Goal: Task Accomplishment & Management: Complete application form

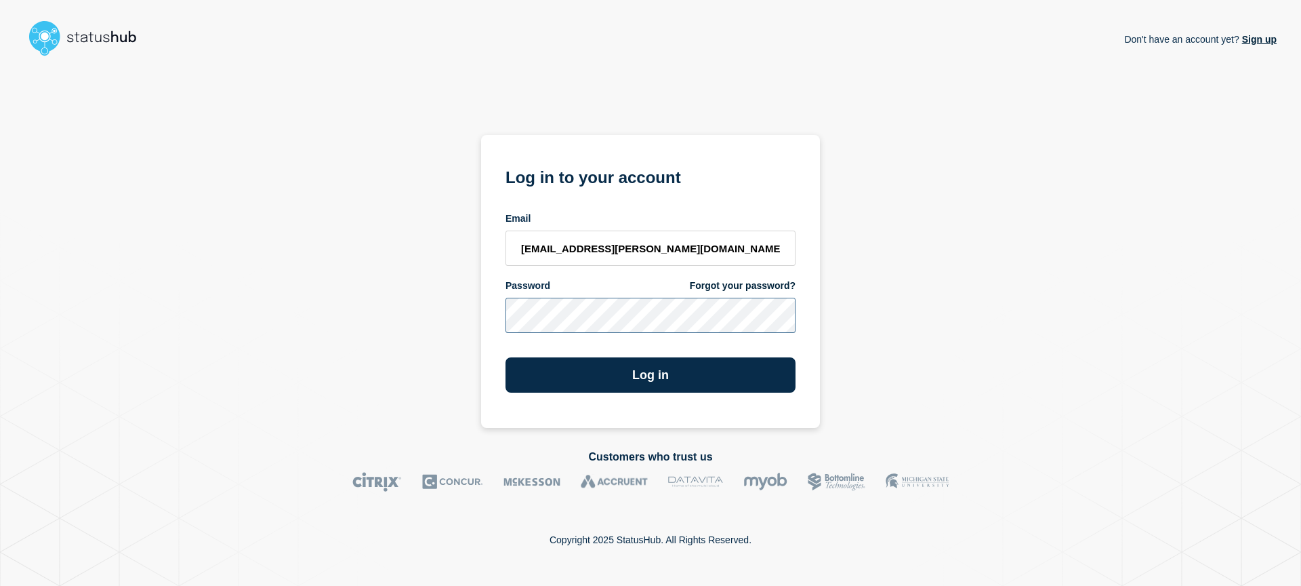
click at [506, 357] on button "Log in" at bounding box center [651, 374] width 290 height 35
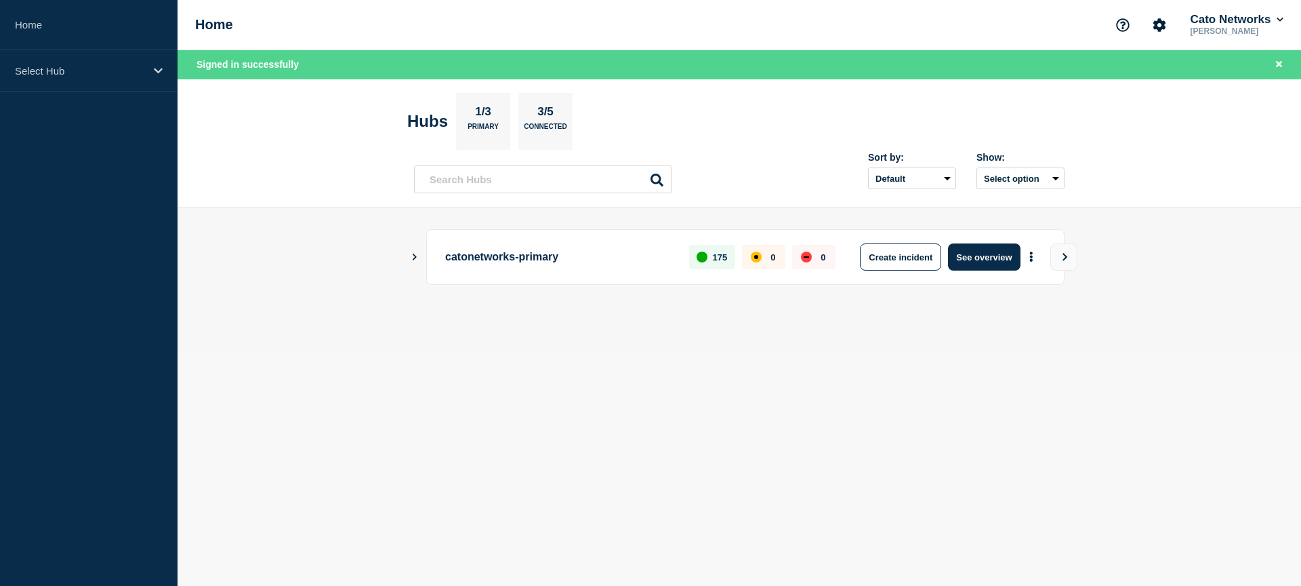
click at [415, 257] on icon "Show Connected Hubs" at bounding box center [415, 257] width 4 height 7
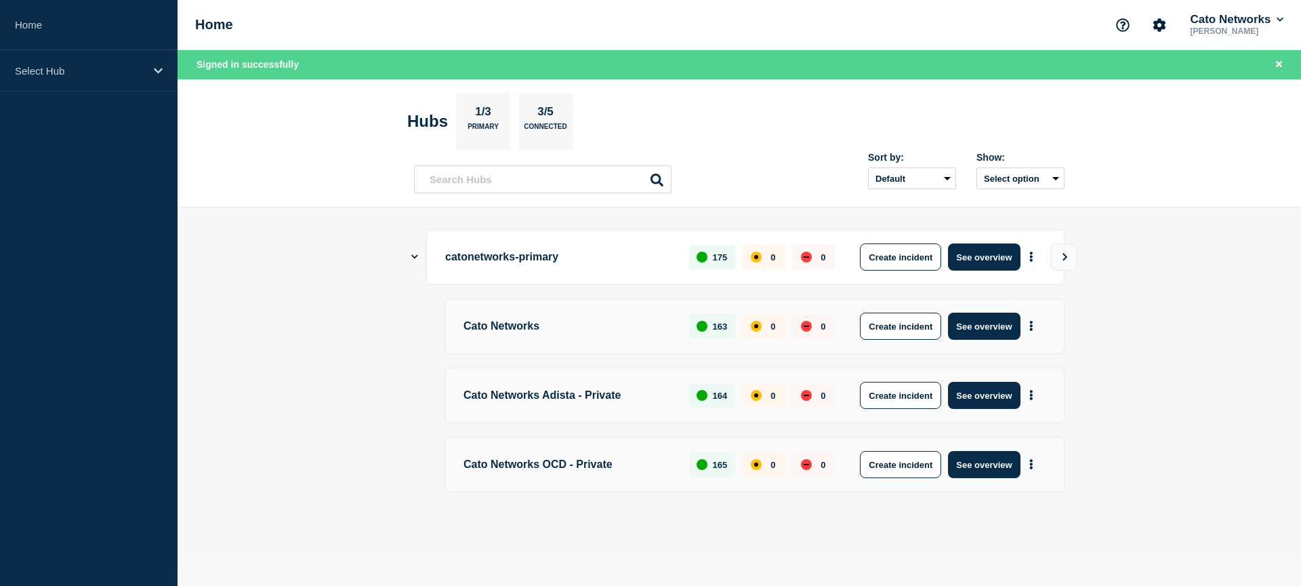
click at [735, 174] on div "Sort by: Default Last added Last updated Most active A-Z Show: Select option" at bounding box center [739, 174] width 651 height 40
click at [508, 324] on p "Cato Networks" at bounding box center [569, 325] width 210 height 27
click at [988, 260] on button "See overview" at bounding box center [984, 256] width 72 height 27
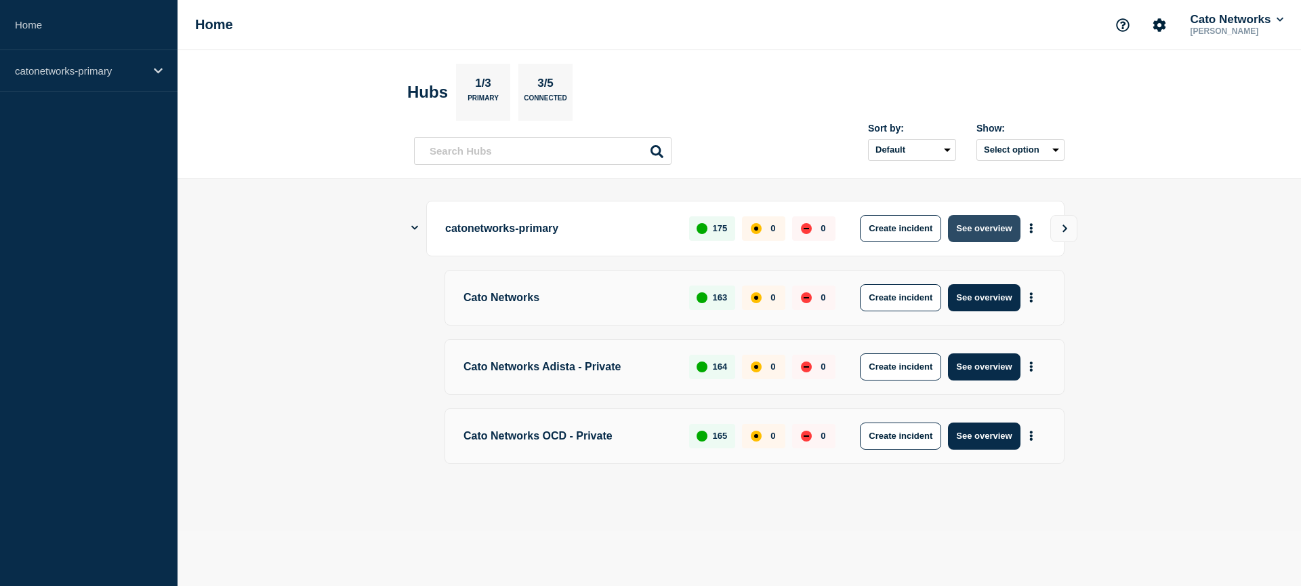
click at [990, 226] on button "See overview" at bounding box center [984, 228] width 72 height 27
click at [991, 296] on button "See overview" at bounding box center [984, 297] width 72 height 27
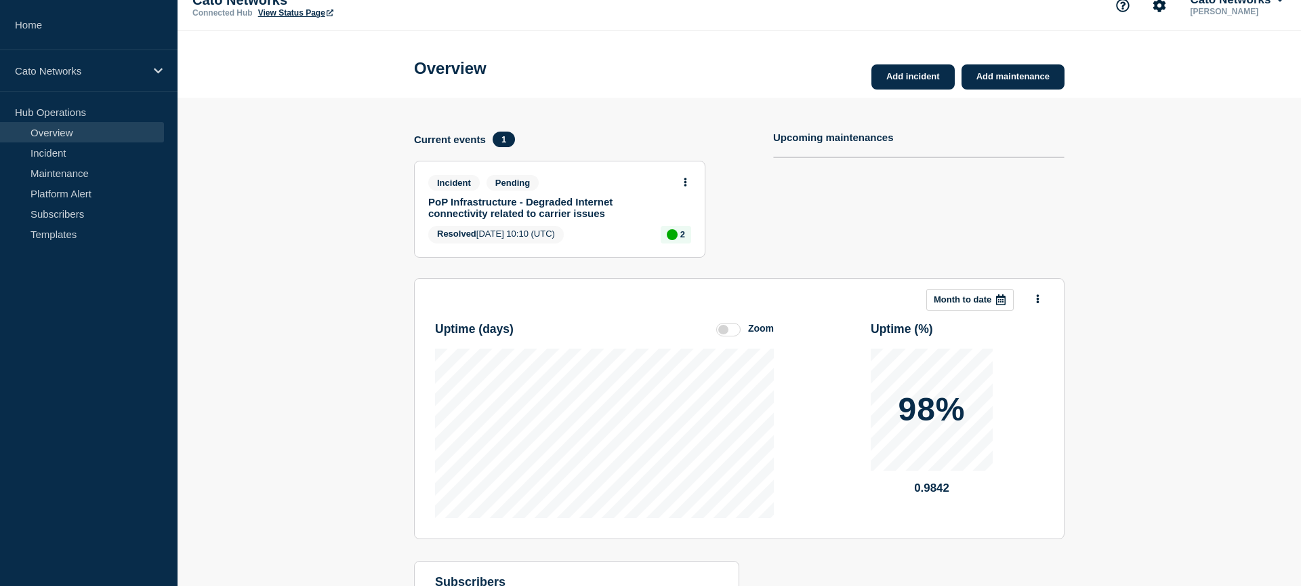
scroll to position [22, 0]
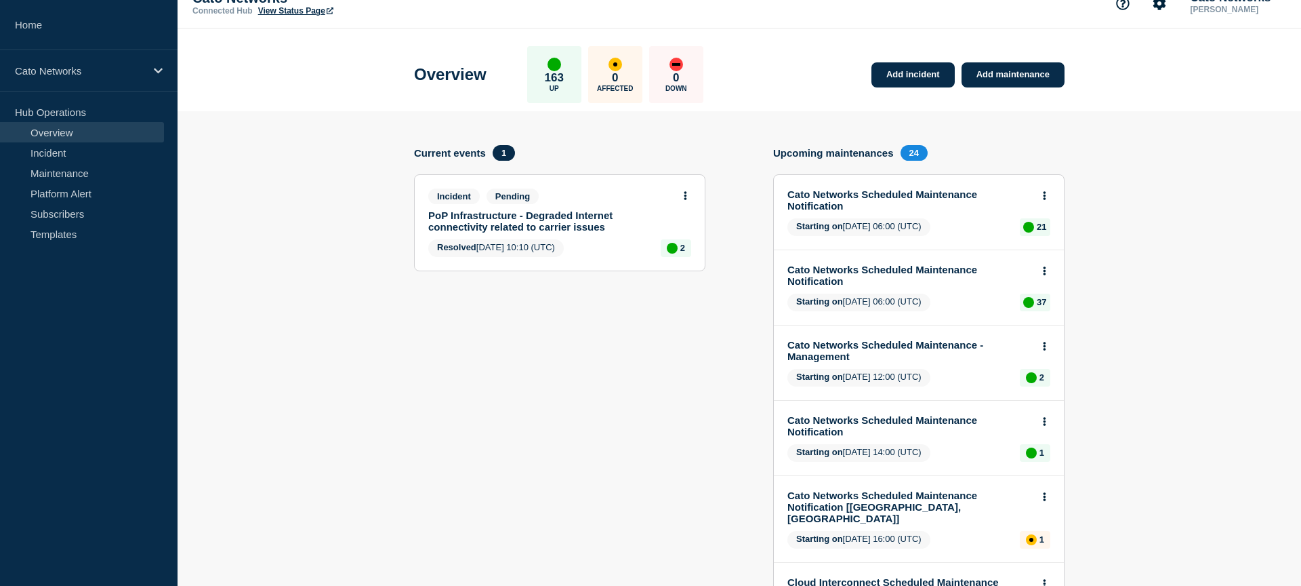
click at [558, 215] on link "PoP Infrastructure - Degraded Internet connectivity related to carrier issues" at bounding box center [550, 220] width 245 height 23
click at [552, 224] on link "PoP Infrastructure - Degraded Internet connectivity related to carrier issues" at bounding box center [550, 220] width 245 height 23
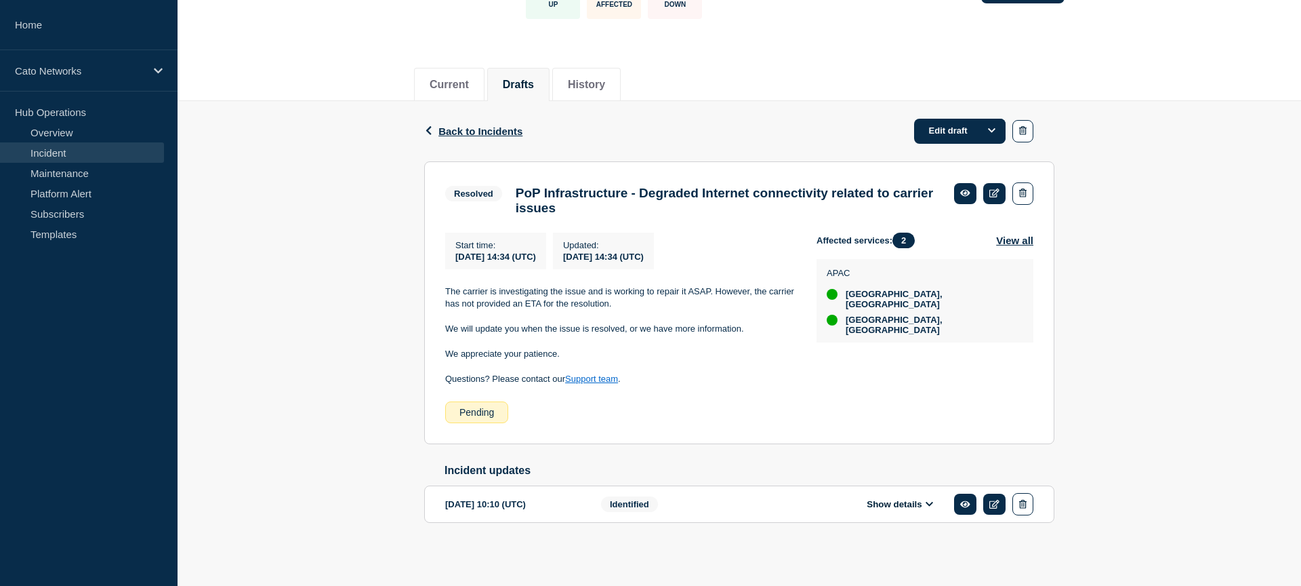
scroll to position [128, 0]
click at [704, 508] on div "Identified" at bounding box center [683, 504] width 165 height 22
click at [562, 68] on li "History" at bounding box center [586, 84] width 68 height 33
click at [459, 125] on div "Back Back to Incidents Edit draft" at bounding box center [739, 131] width 630 height 60
click at [466, 125] on span "Back to Incidents" at bounding box center [481, 131] width 84 height 12
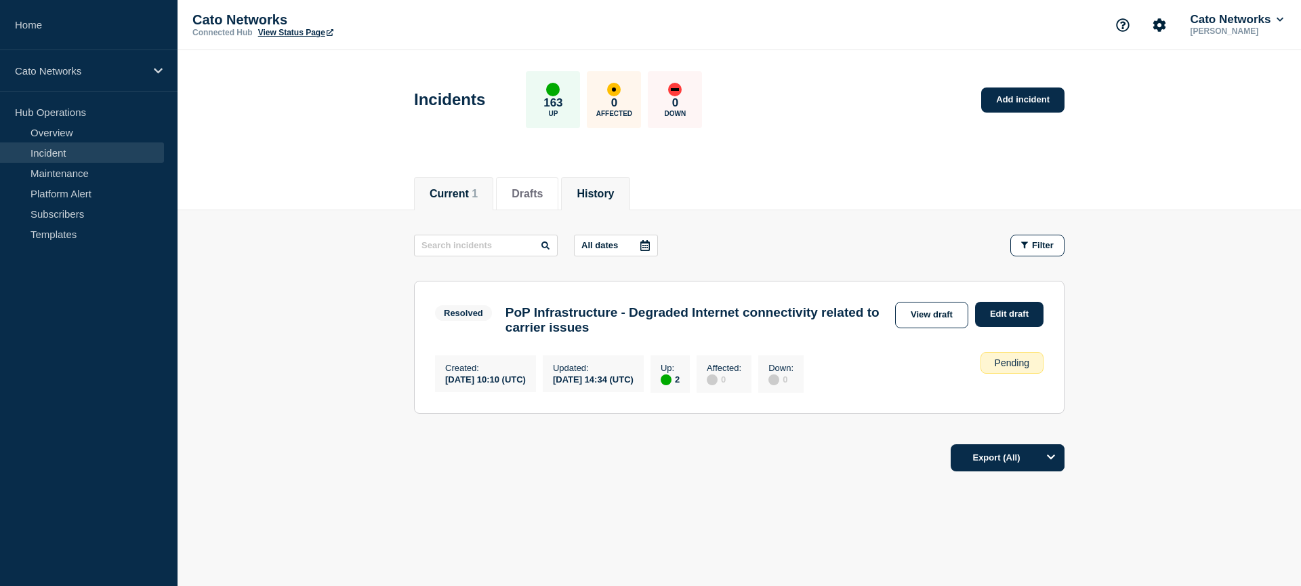
click at [609, 191] on button "History" at bounding box center [595, 194] width 37 height 12
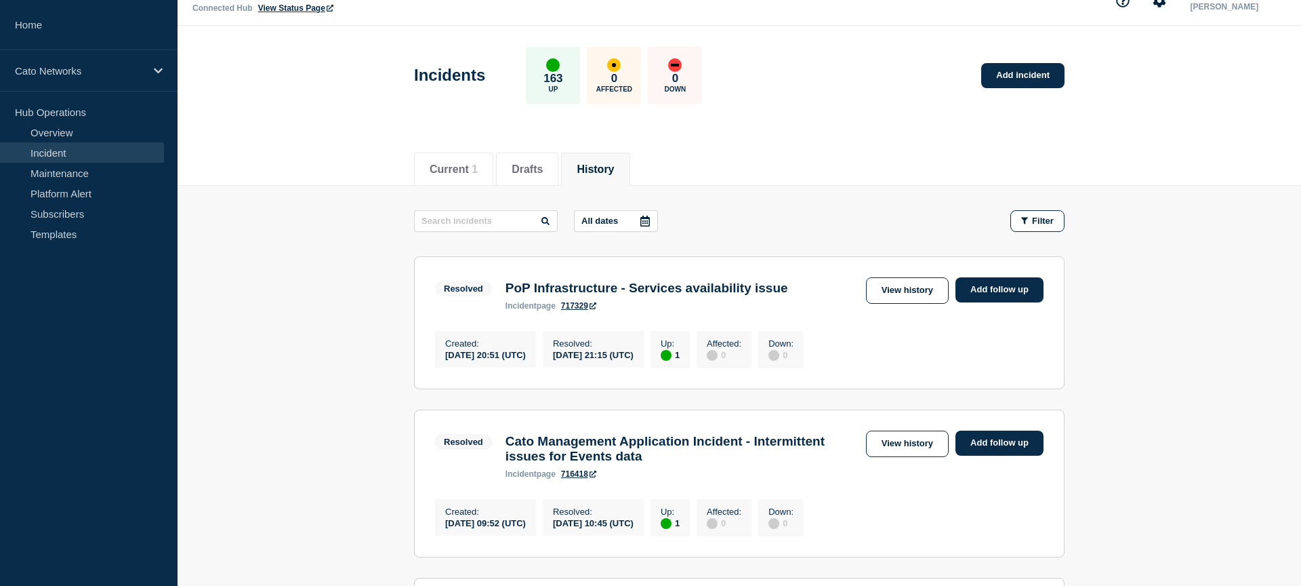
scroll to position [26, 0]
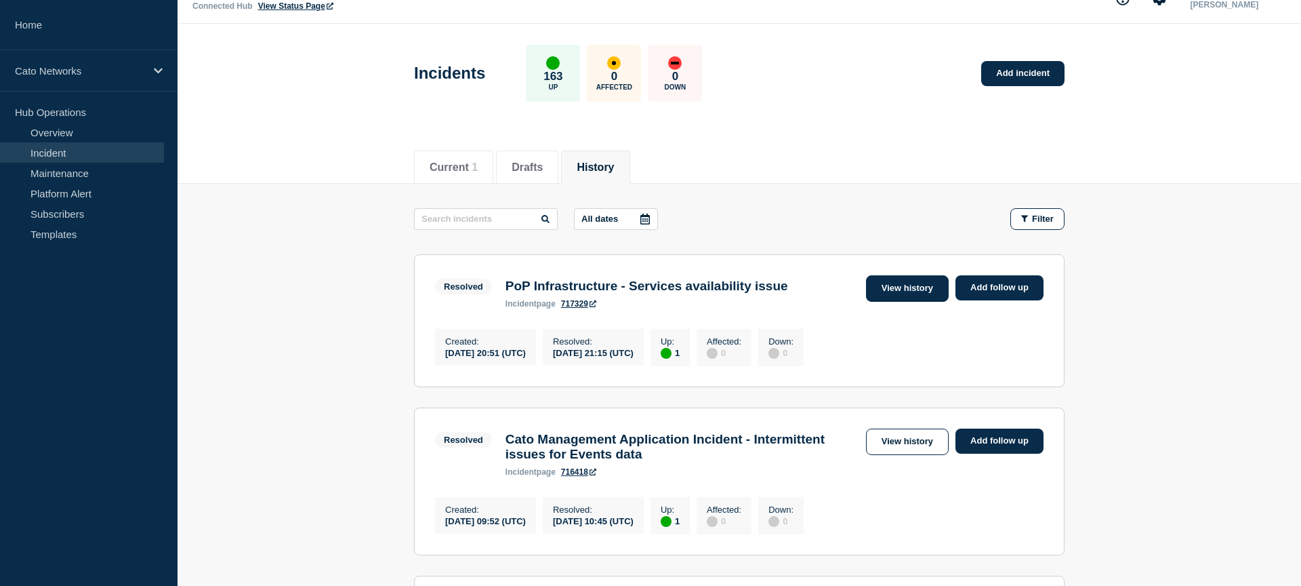
click at [921, 297] on link "View history" at bounding box center [907, 288] width 83 height 26
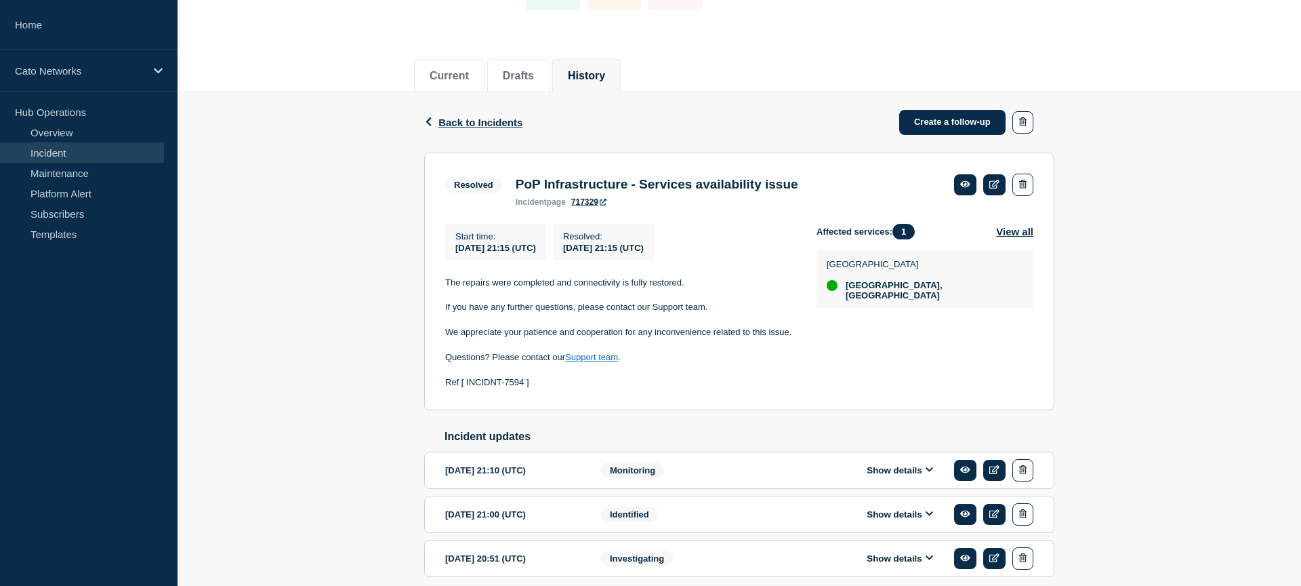
scroll to position [192, 0]
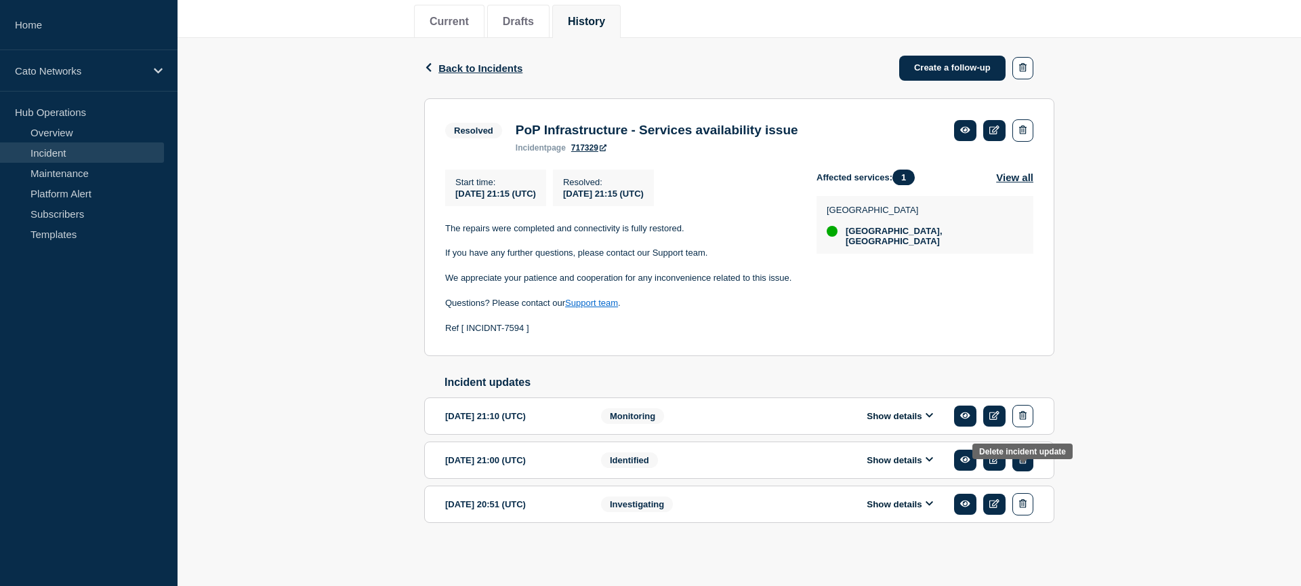
click at [1026, 455] on icon "button" at bounding box center [1022, 459] width 7 height 9
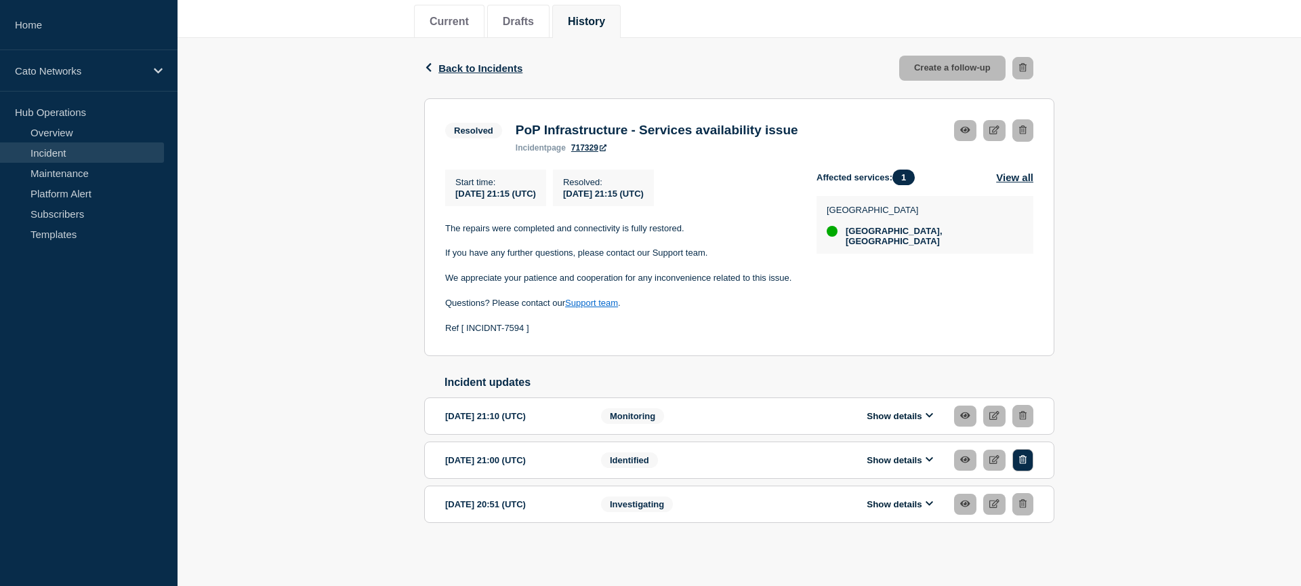
scroll to position [220, 0]
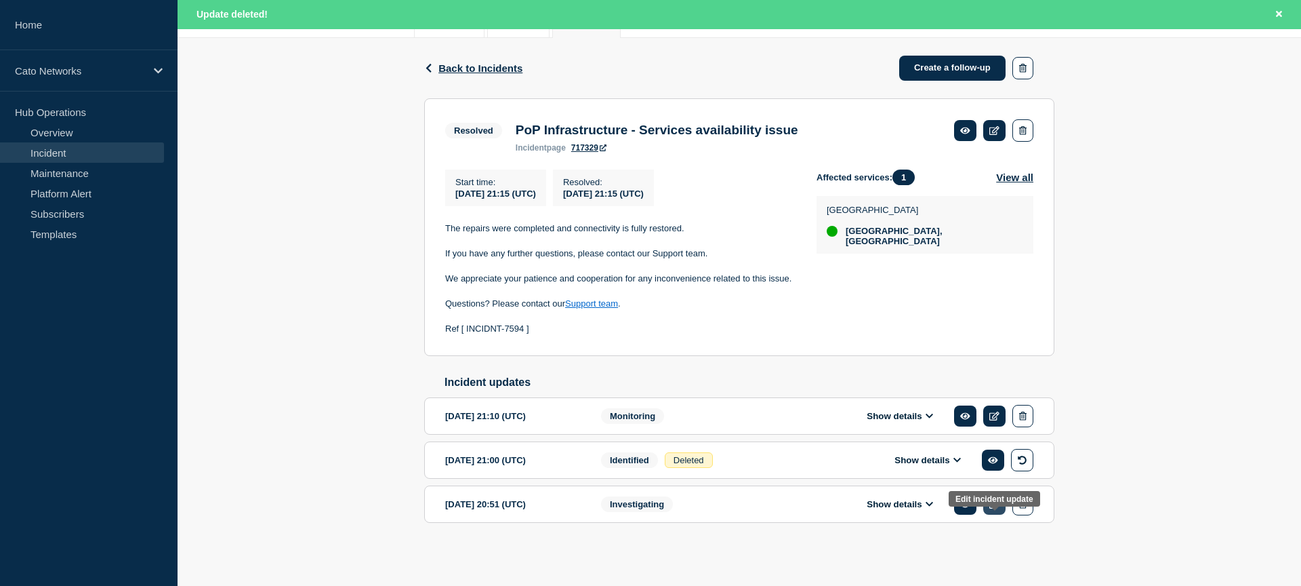
click at [993, 503] on icon at bounding box center [995, 504] width 10 height 9
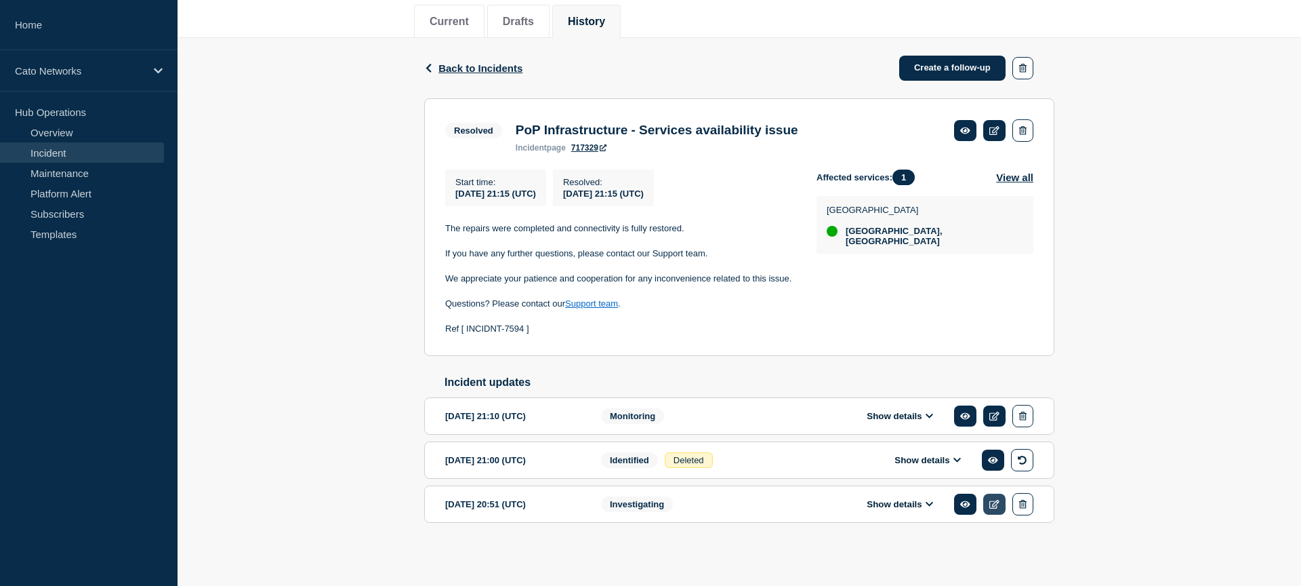
scroll to position [192, 0]
click at [996, 504] on icon at bounding box center [995, 503] width 10 height 9
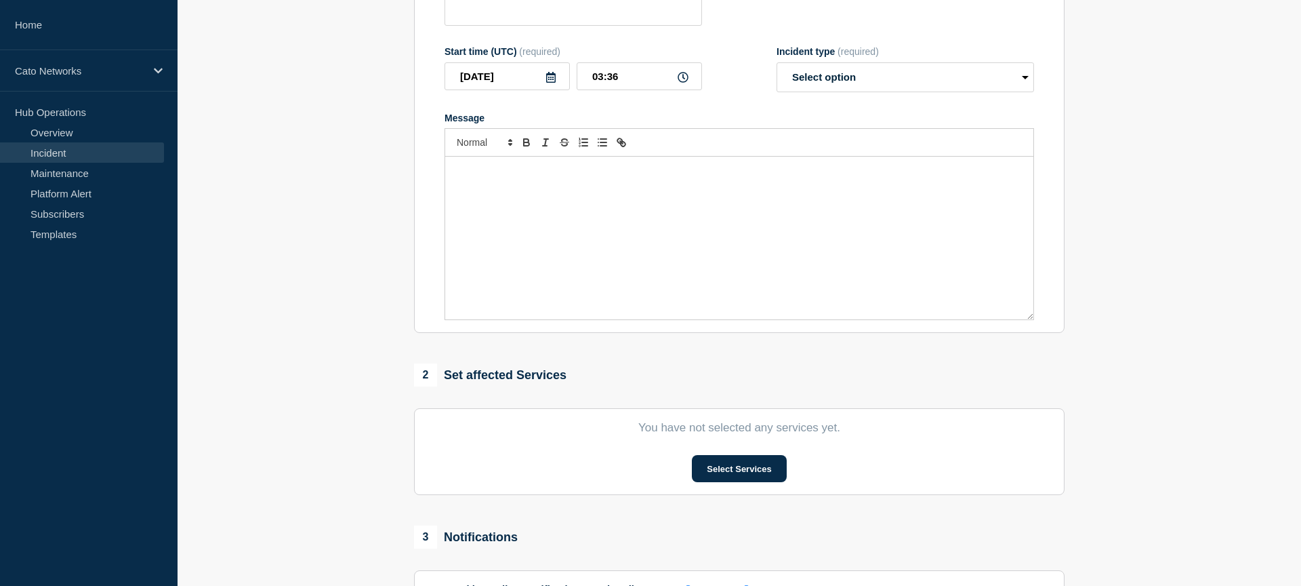
type input "PoP Infrastructure - Services availability issue"
type input "2025-09-16"
type input "20:51"
select select "investigating"
radio input "false"
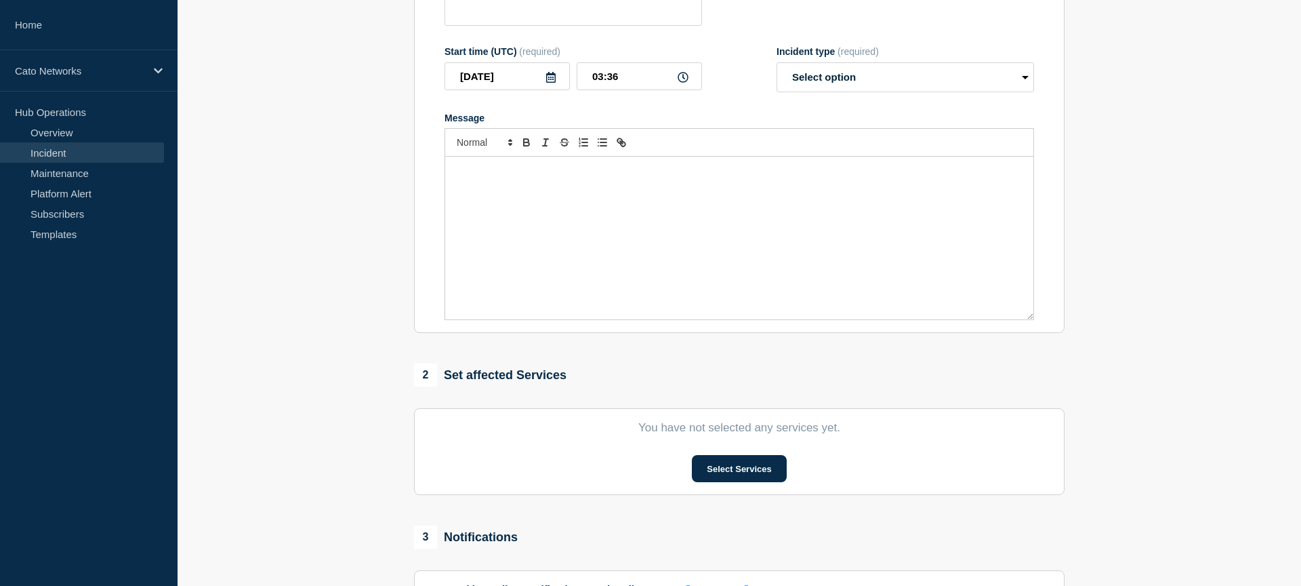
radio input "true"
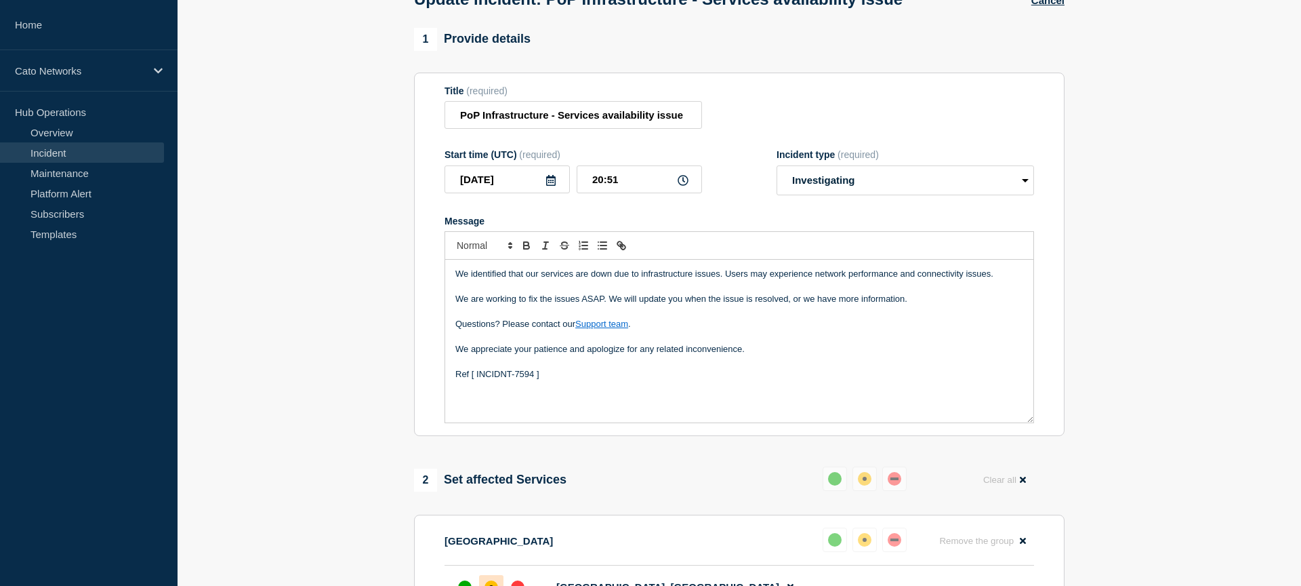
scroll to position [92, 0]
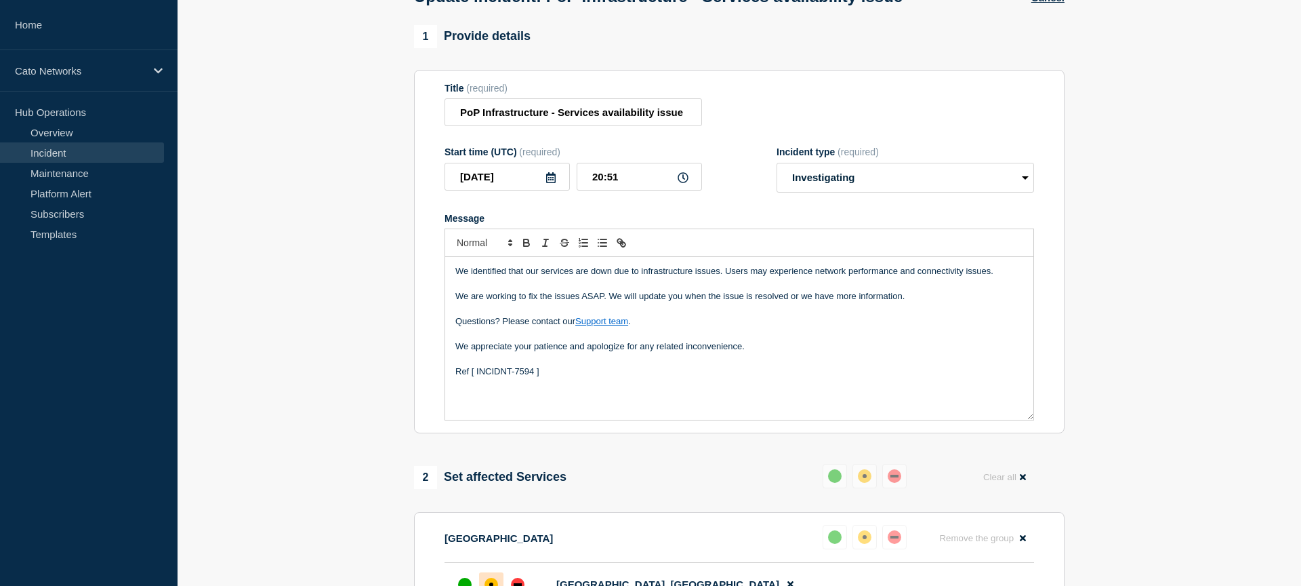
drag, startPoint x: 477, startPoint y: 387, endPoint x: 497, endPoint y: 378, distance: 22.2
click at [477, 378] on p "Ref [ INCIDNT-7594 ]" at bounding box center [740, 371] width 568 height 12
click at [534, 378] on p "Ref [INCIDNT-7594 ]" at bounding box center [740, 371] width 568 height 12
click at [469, 378] on p "Ref [INCIDNT-7594]" at bounding box center [740, 371] width 568 height 12
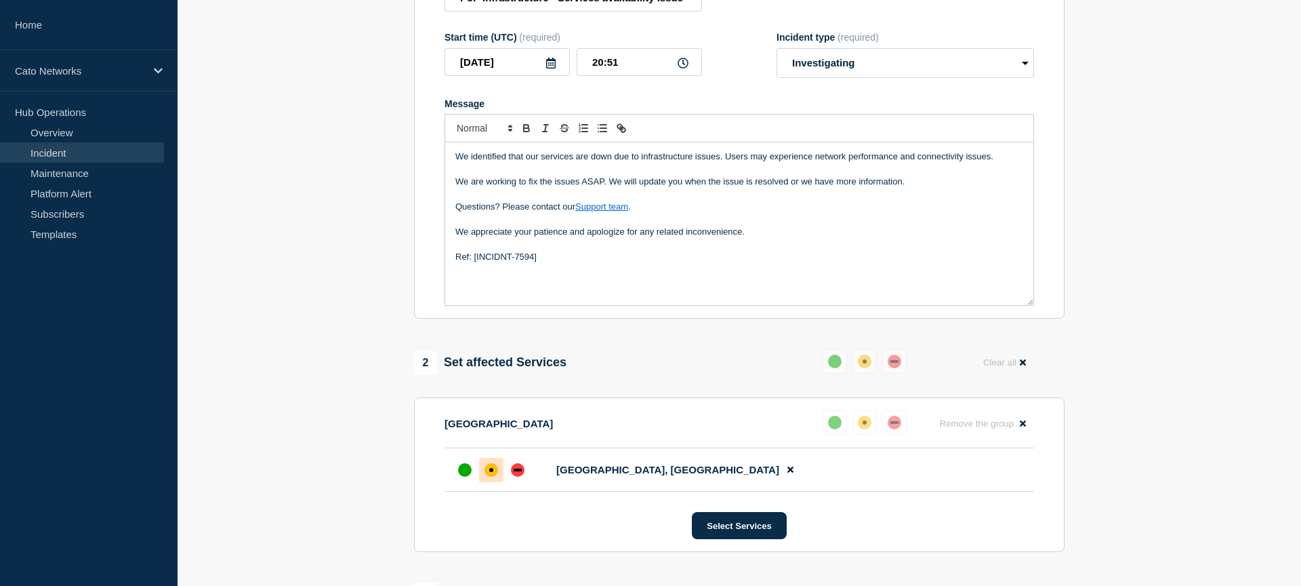
scroll to position [274, 0]
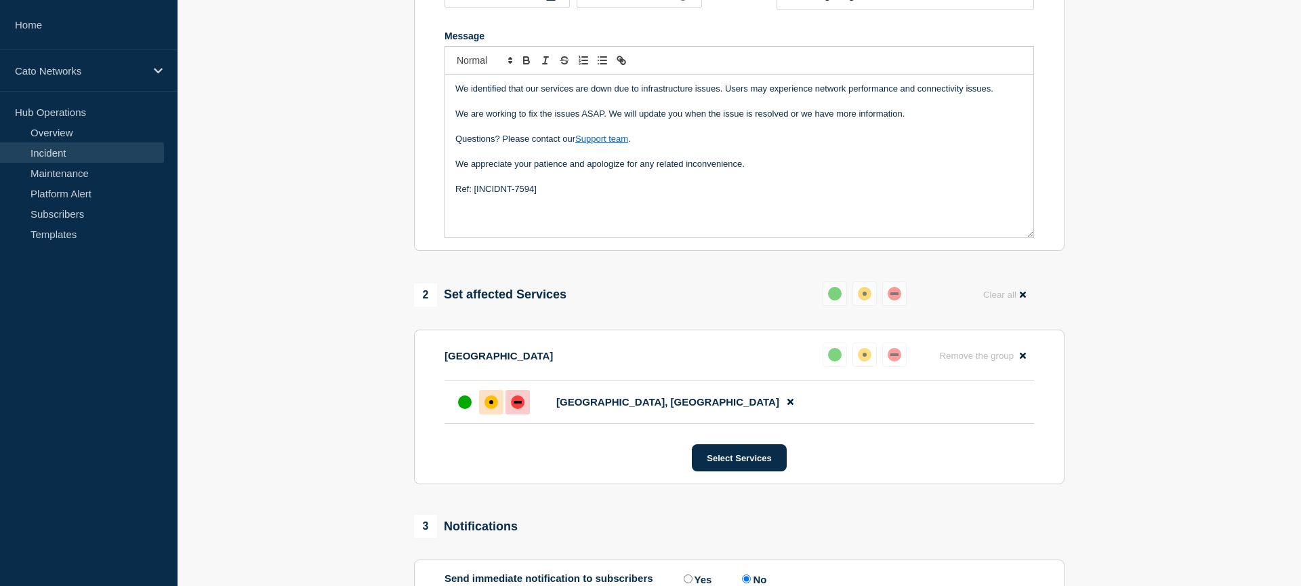
click at [514, 403] on div "down" at bounding box center [518, 402] width 8 height 3
click at [1141, 359] on section "1 Provide details Title (required) PoP Infrastructure - Services availability i…" at bounding box center [740, 266] width 1124 height 847
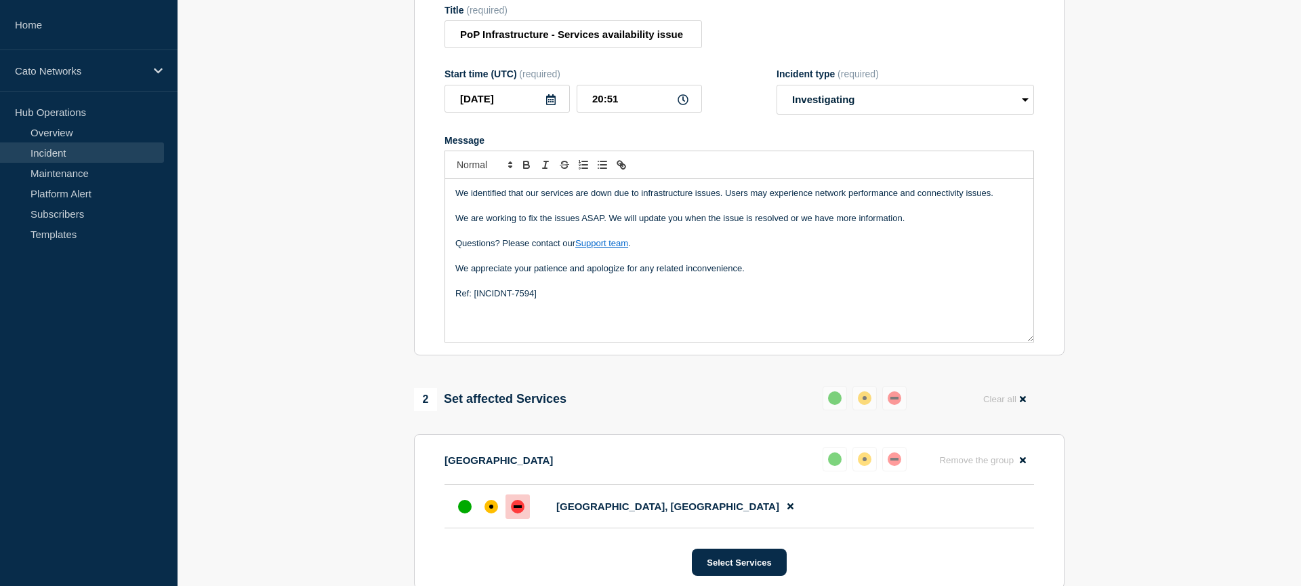
scroll to position [167, 0]
click at [698, 378] on div "1 Provide details Title (required) PoP Infrastructure - Services availability i…" at bounding box center [740, 372] width 666 height 847
click at [916, 226] on p "We are working to fix the issues ASAP. We will update you when the issue is res…" at bounding box center [740, 220] width 568 height 12
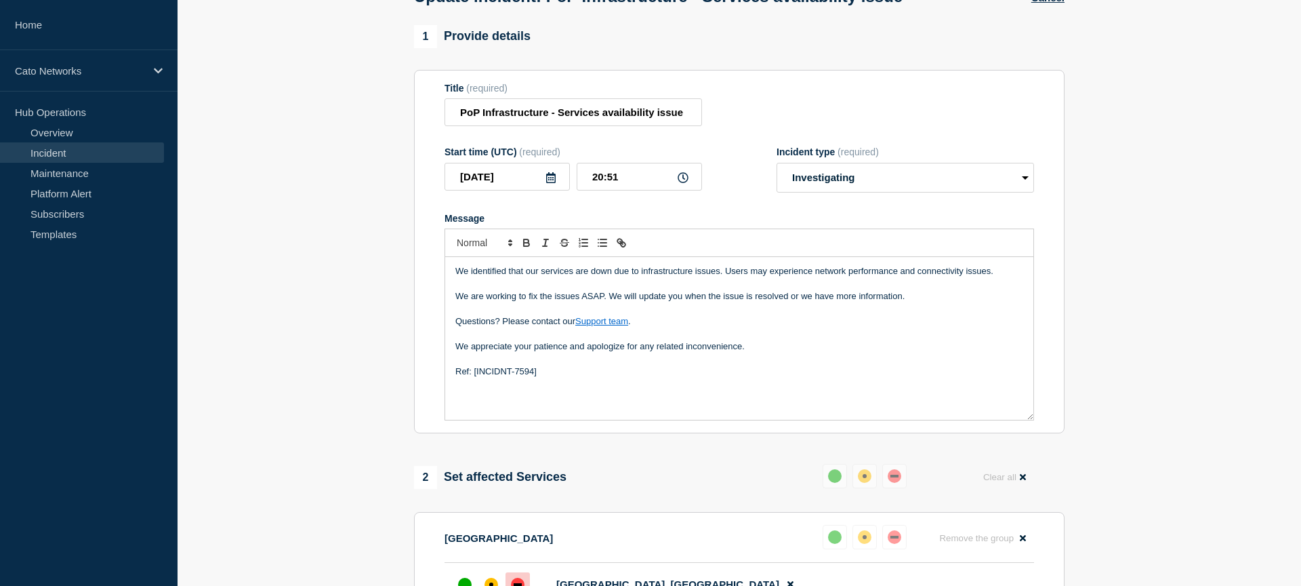
scroll to position [0, 0]
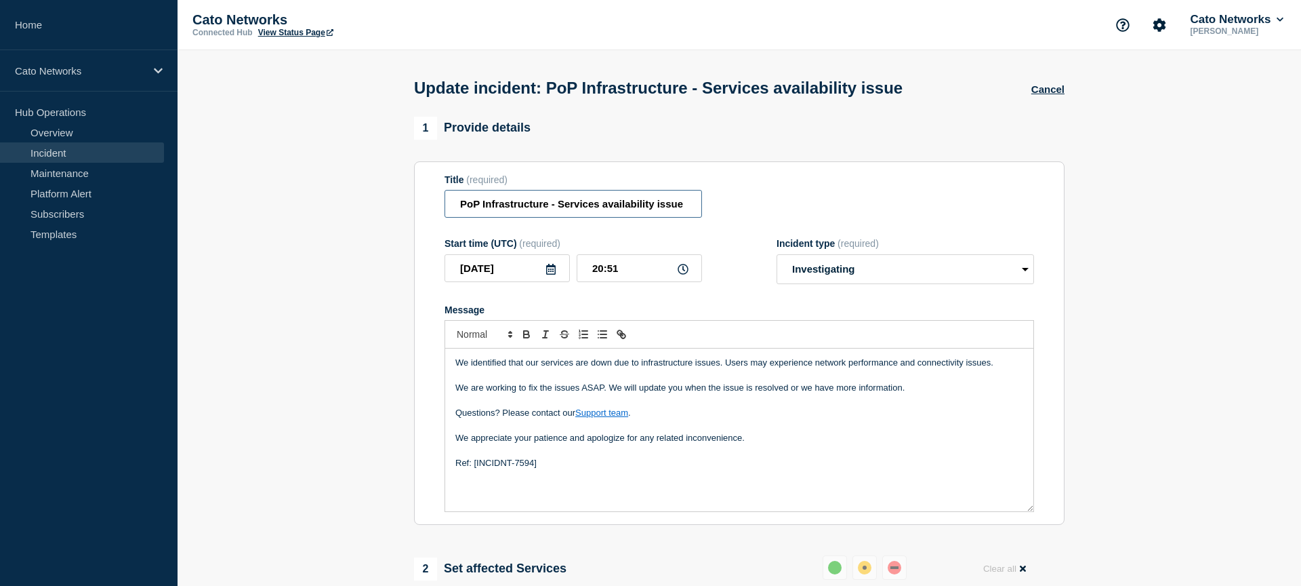
click at [647, 216] on input "PoP Infrastructure - Services availability issue" at bounding box center [574, 204] width 258 height 28
click at [840, 278] on select "Select option Investigating Identified Monitoring Resolved" at bounding box center [906, 269] width 258 height 30
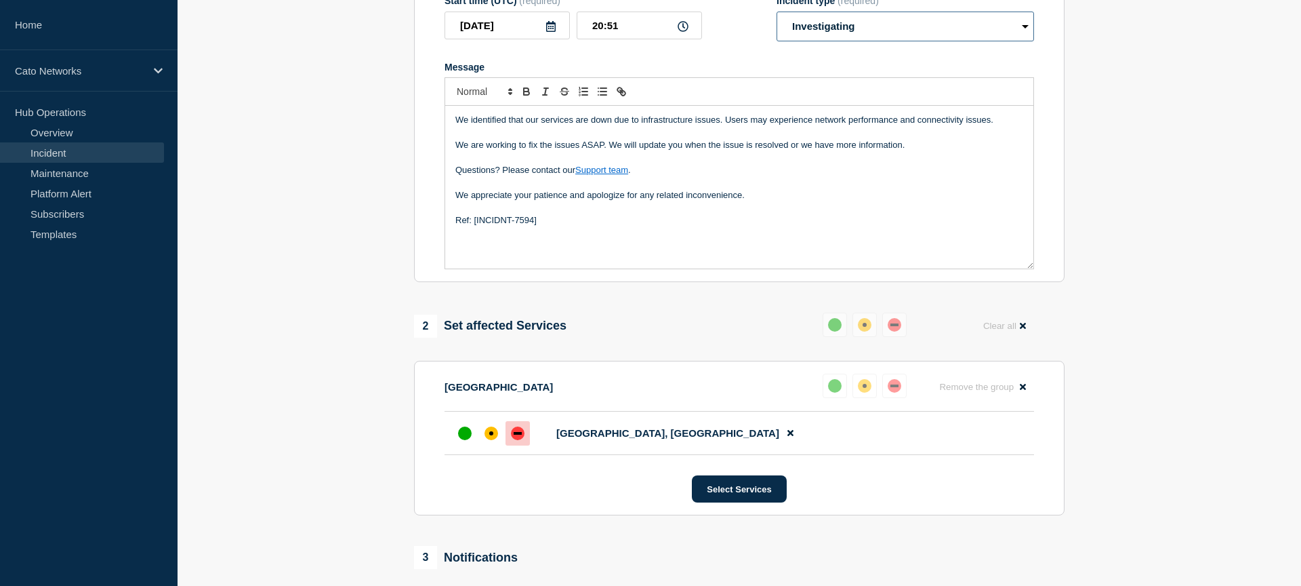
scroll to position [222, 0]
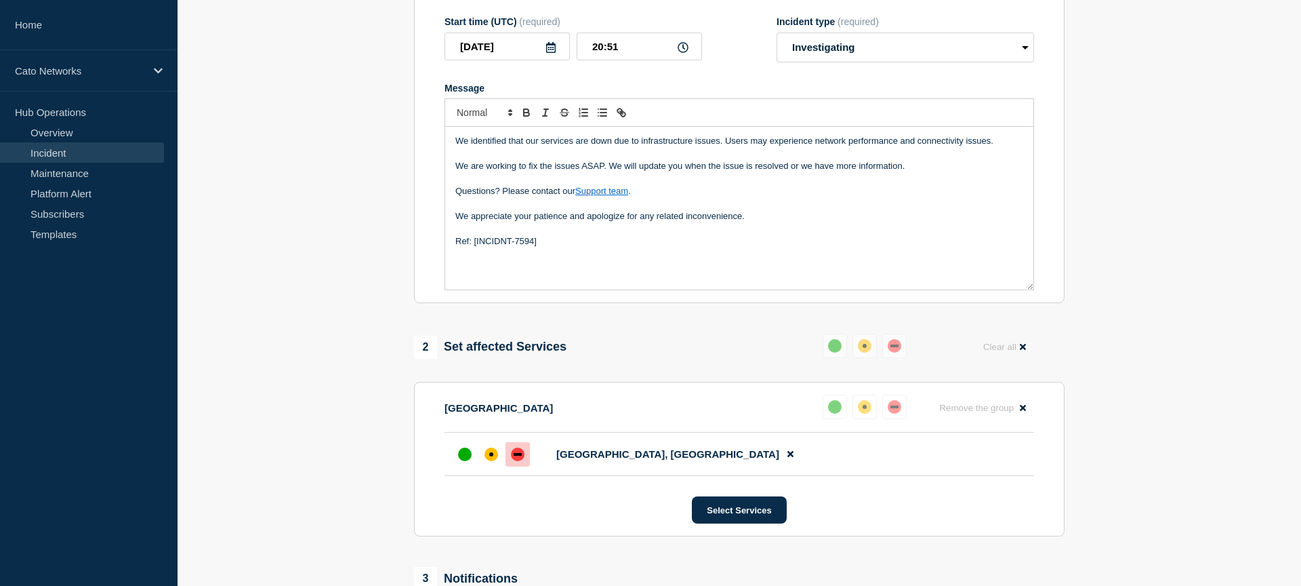
click at [578, 222] on p "We appreciate your patience and apologize for any related inconvenience." at bounding box center [740, 216] width 568 height 12
click at [655, 198] on p "Questions? Please contact our Support team ." at bounding box center [740, 192] width 568 height 12
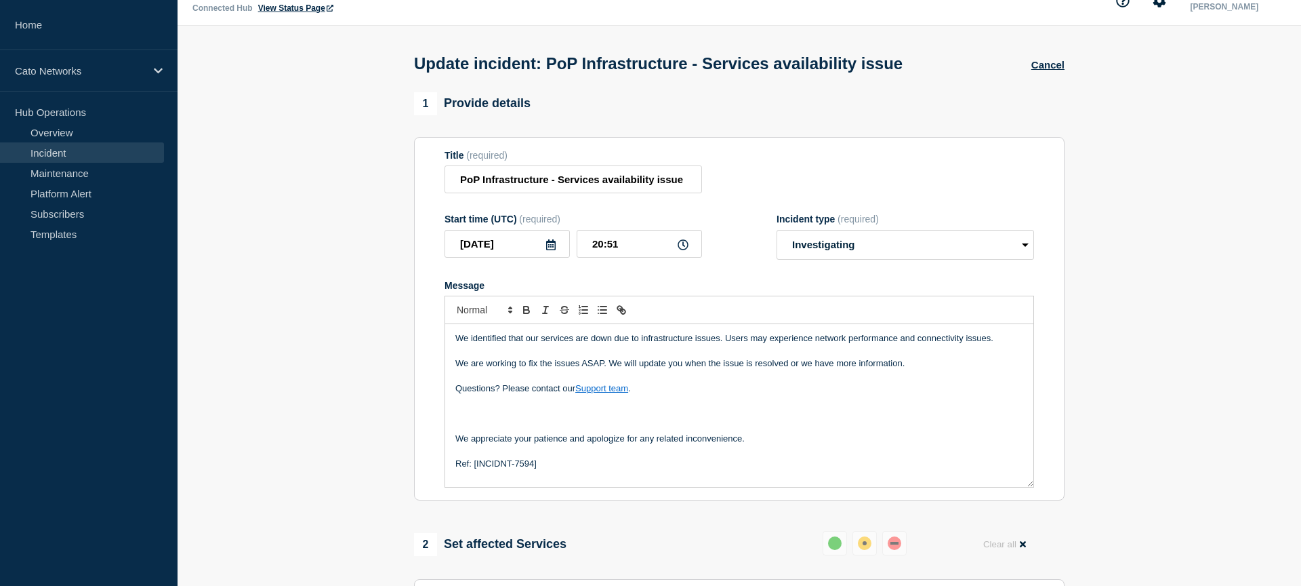
scroll to position [31, 0]
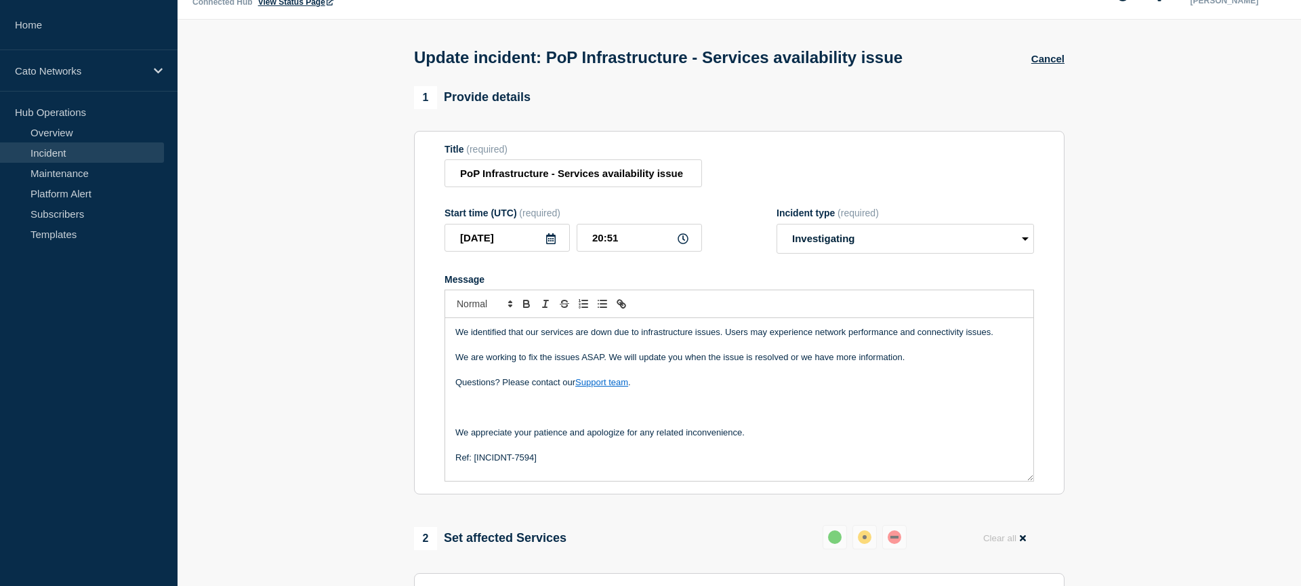
click at [740, 413] on p "Message" at bounding box center [740, 407] width 568 height 12
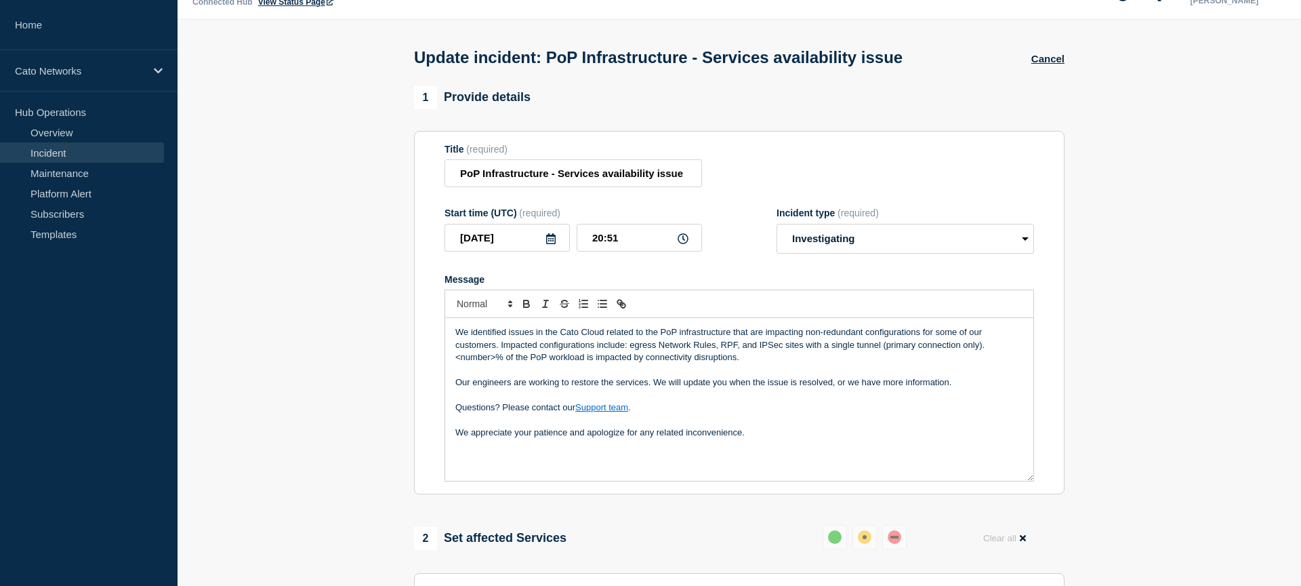
click at [889, 472] on div "We identified issues in the Cato Cloud related to the PoP infrastructure that a…" at bounding box center [739, 399] width 588 height 163
click at [582, 179] on input "PoP Infrastructure - Services availability issue" at bounding box center [574, 173] width 258 height 28
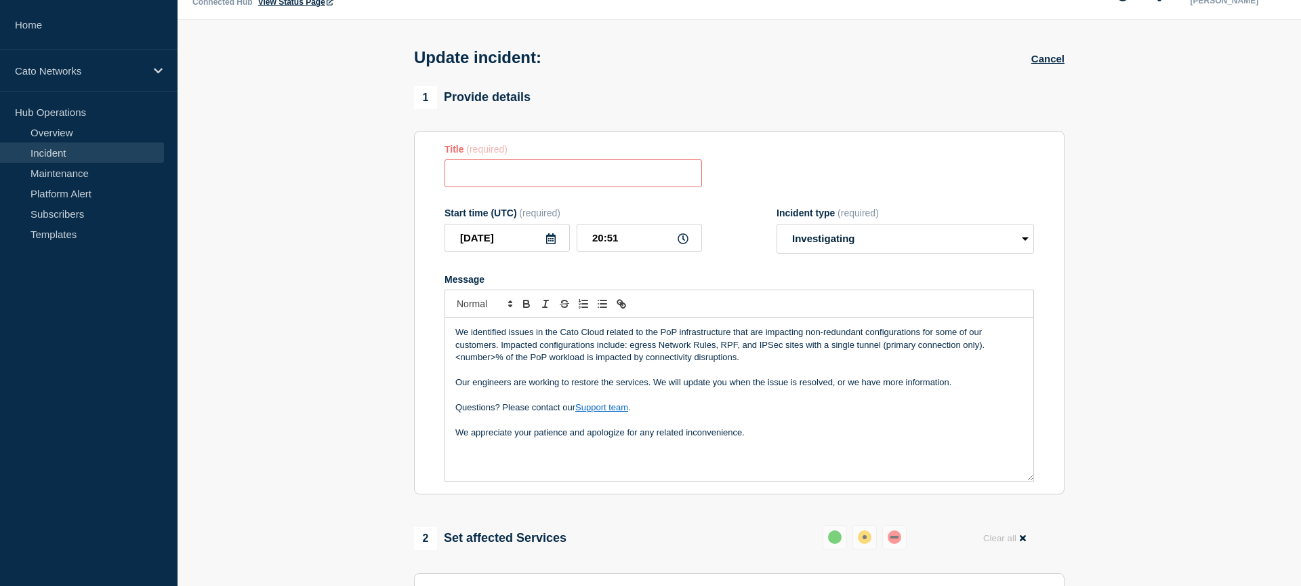
paste input "PoP Infrastructure - Services degradation for non-redundant network setup"
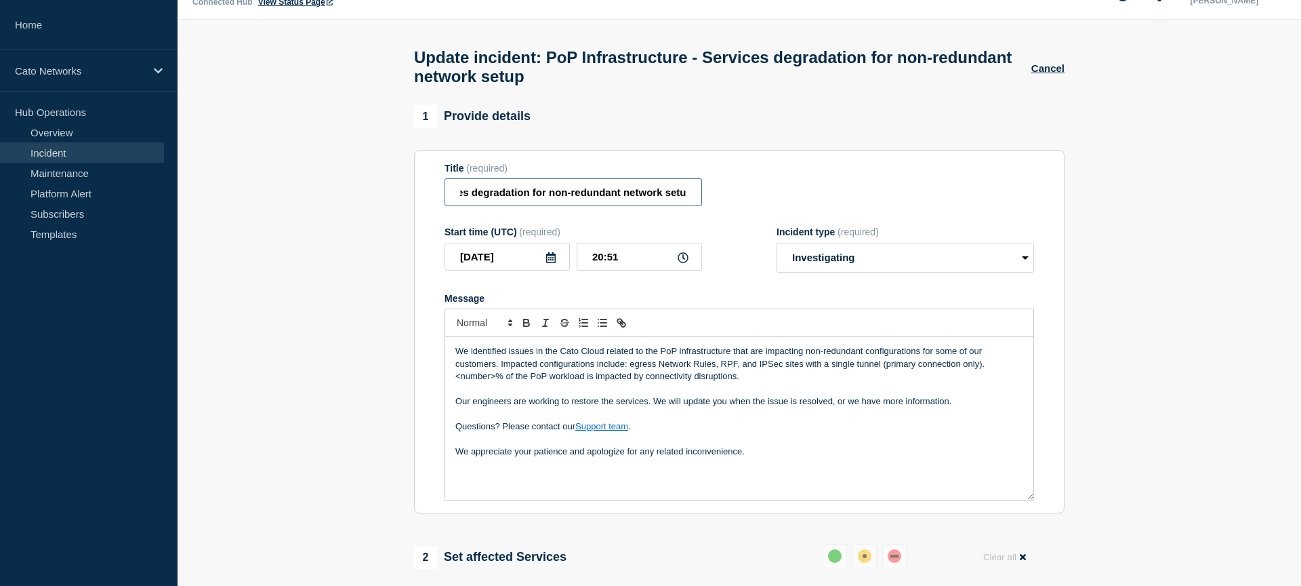
type input "PoP Infrastructure - Services degradation for non-redundant network setup"
click at [705, 162] on section "Title (required) PoP Infrastructure - Services degradation for non-redundant ne…" at bounding box center [739, 332] width 651 height 364
click at [619, 395] on p "Message" at bounding box center [740, 389] width 568 height 12
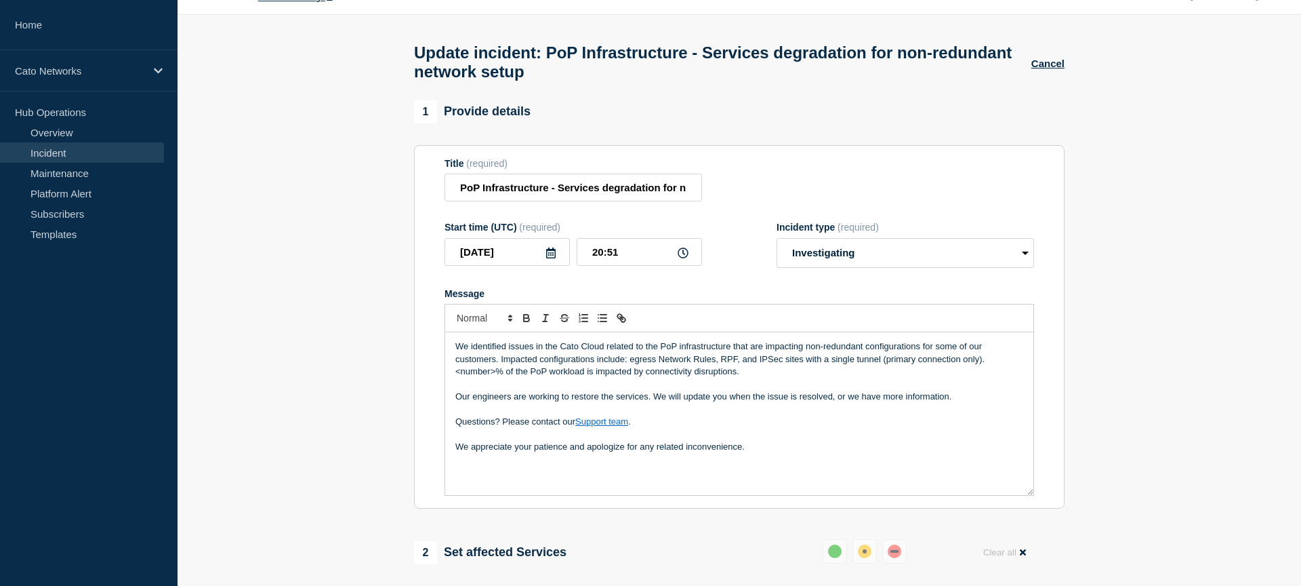
scroll to position [37, 0]
drag, startPoint x: 758, startPoint y: 382, endPoint x: 451, endPoint y: 386, distance: 307.1
click at [451, 386] on div "We identified issues in the Cato Cloud related to the PoP infrastructure that a…" at bounding box center [739, 414] width 588 height 163
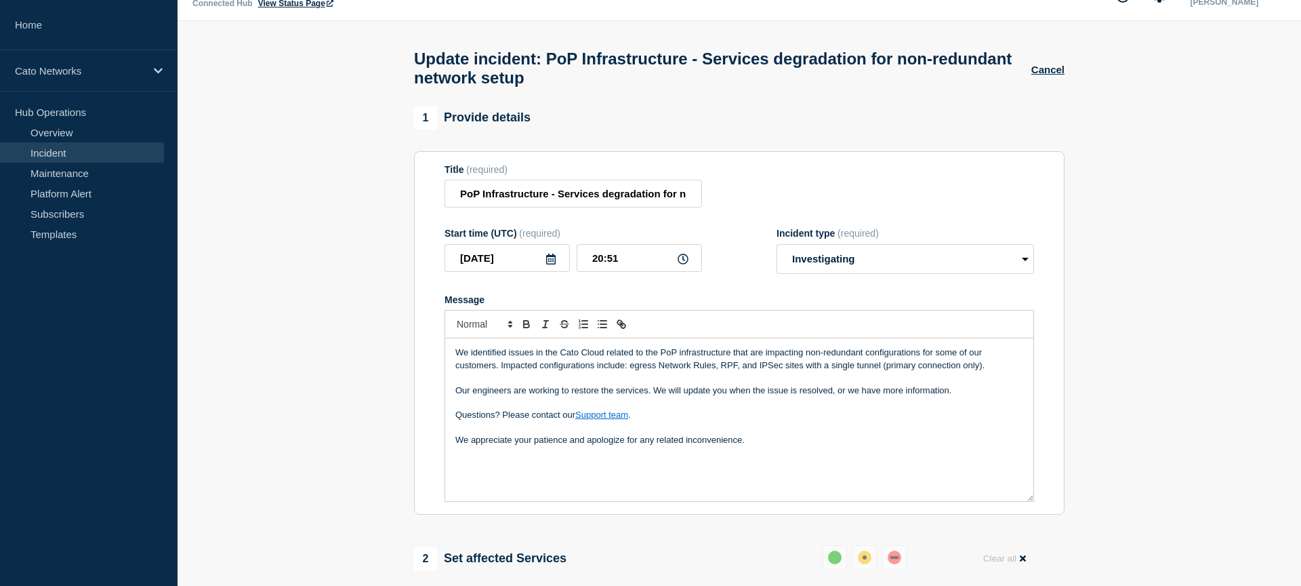
click at [752, 288] on form "Title (required) PoP Infrastructure - Services degradation for non-redundant ne…" at bounding box center [740, 333] width 590 height 338
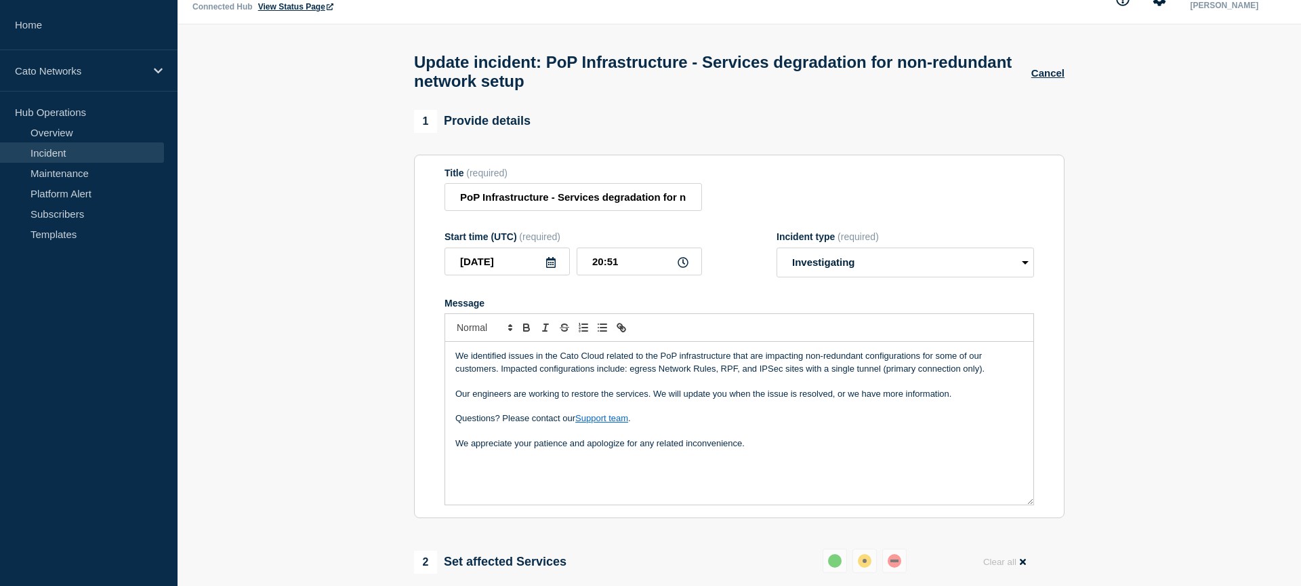
scroll to position [25, 0]
click at [789, 207] on div "Title (required) PoP Infrastructure - Services degradation for non-redundant ne…" at bounding box center [740, 190] width 590 height 44
drag, startPoint x: 521, startPoint y: 486, endPoint x: 491, endPoint y: 480, distance: 29.8
click at [491, 480] on div "We identified issues in the Cato Cloud related to the PoP infrastructure that a…" at bounding box center [739, 423] width 588 height 163
click at [493, 485] on div "We identified issues in the Cato Cloud related to the PoP infrastructure that a…" at bounding box center [739, 423] width 588 height 163
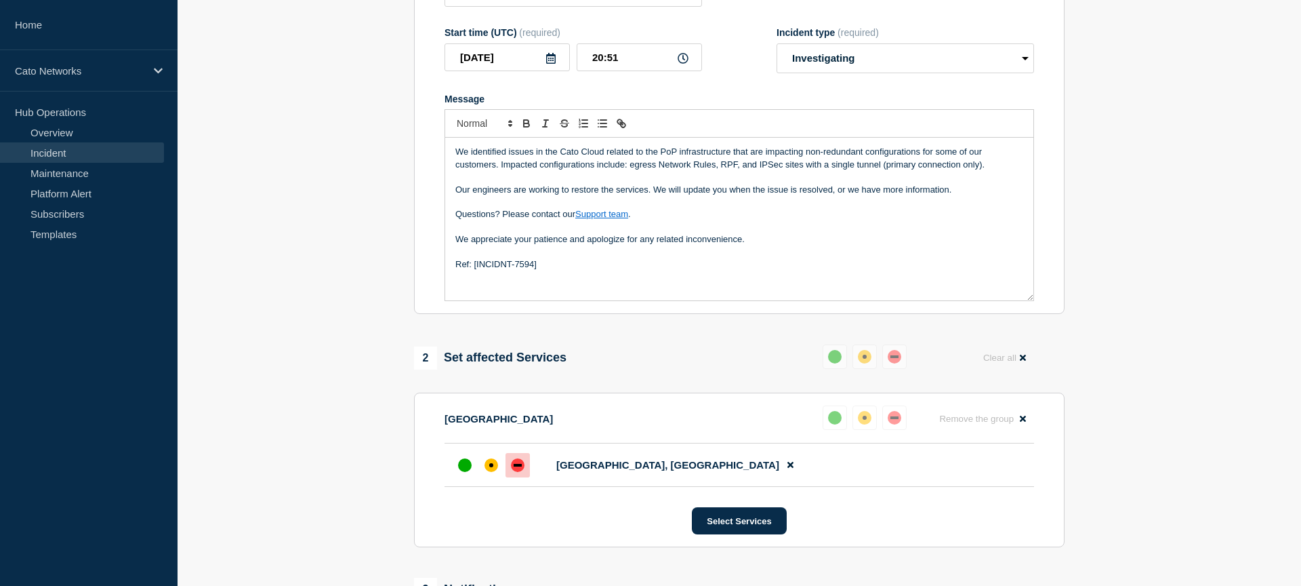
scroll to position [232, 0]
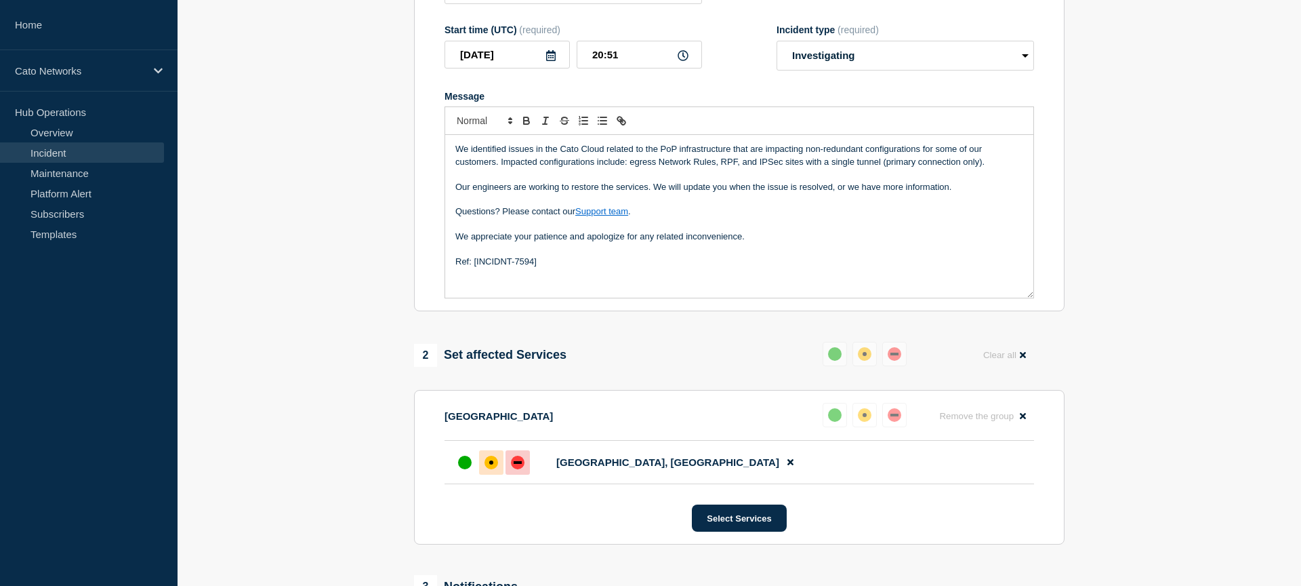
click at [489, 474] on div at bounding box center [491, 462] width 24 height 24
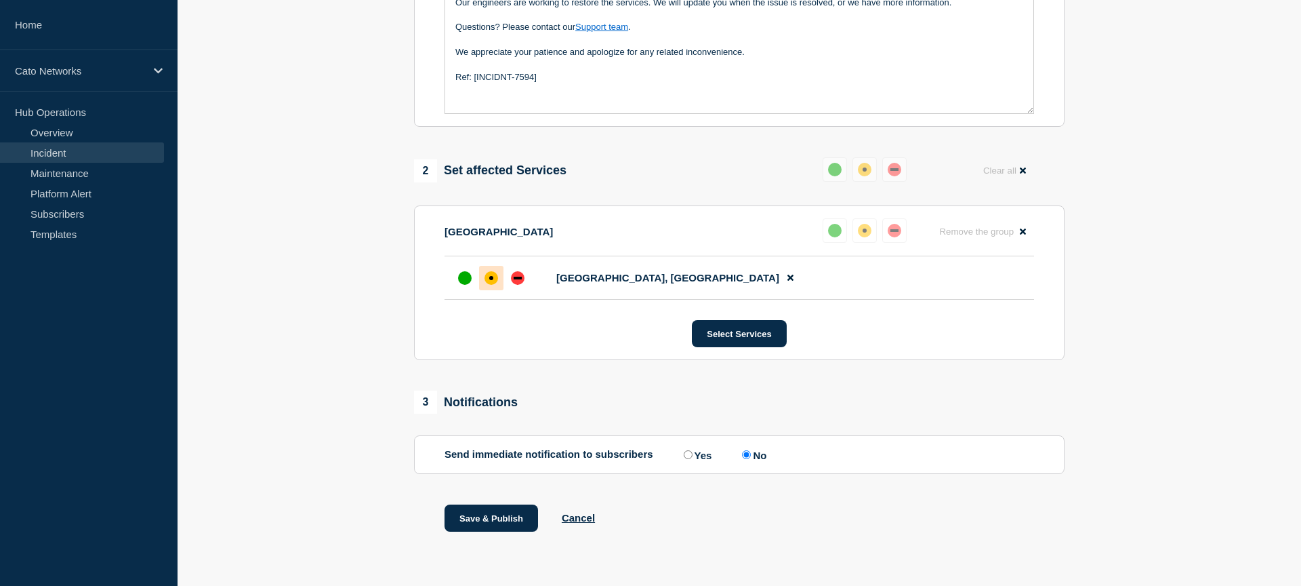
scroll to position [441, 0]
click at [502, 518] on button "Save & Publish" at bounding box center [492, 517] width 94 height 27
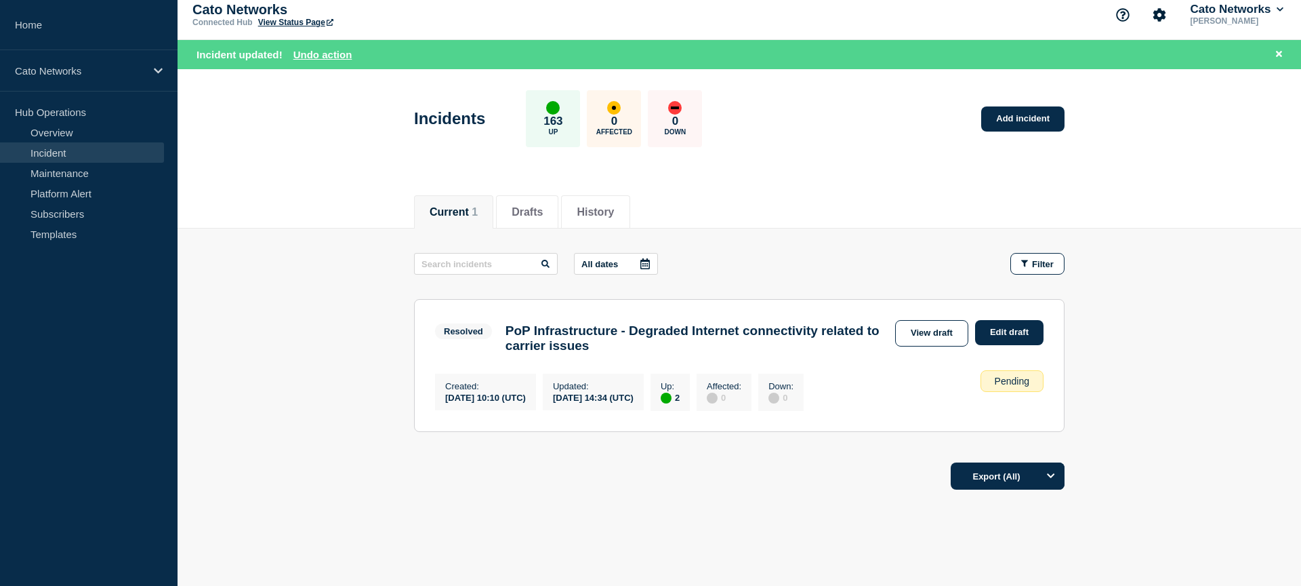
scroll to position [12, 0]
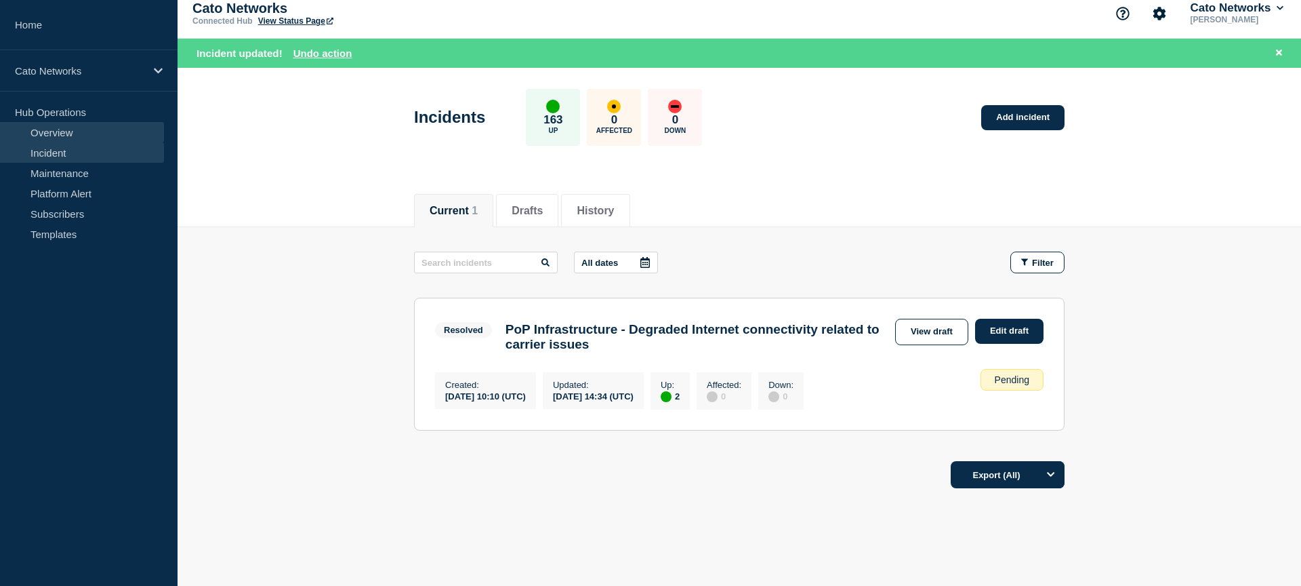
click at [43, 136] on link "Overview" at bounding box center [82, 132] width 164 height 20
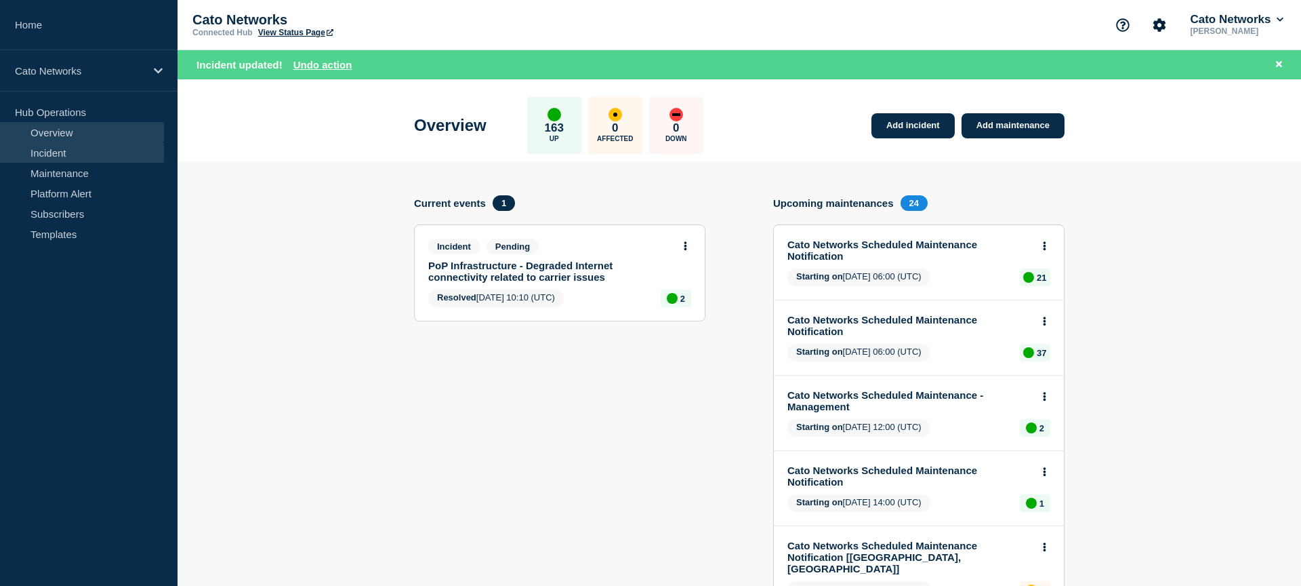
click at [58, 155] on link "Incident" at bounding box center [82, 152] width 164 height 20
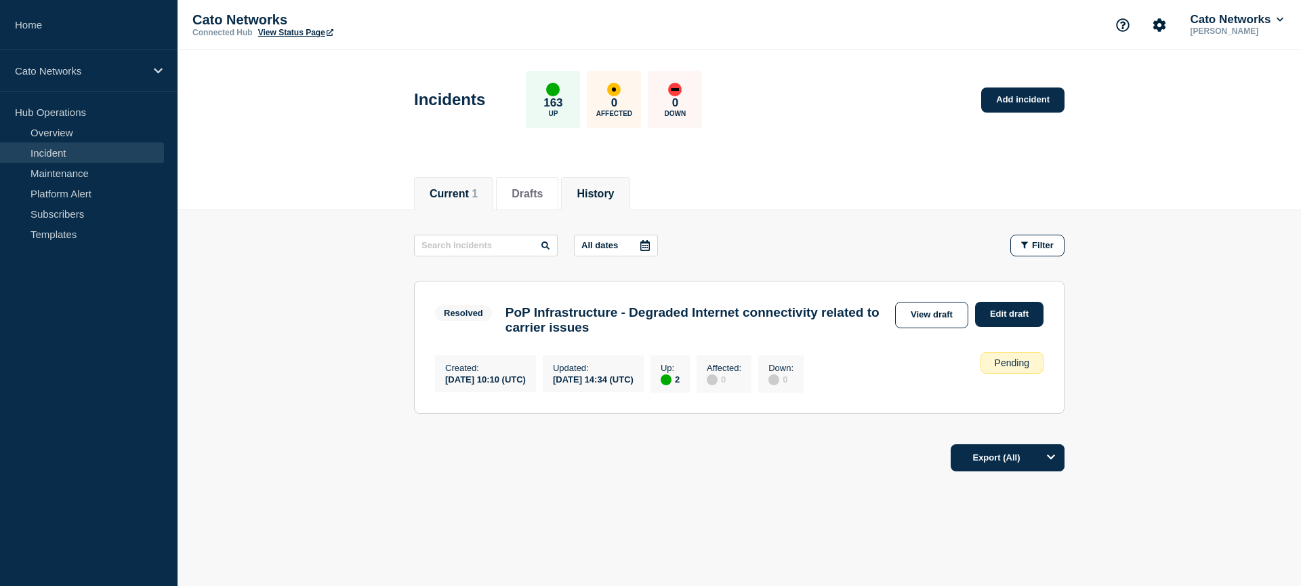
click at [616, 207] on li "History" at bounding box center [595, 193] width 68 height 33
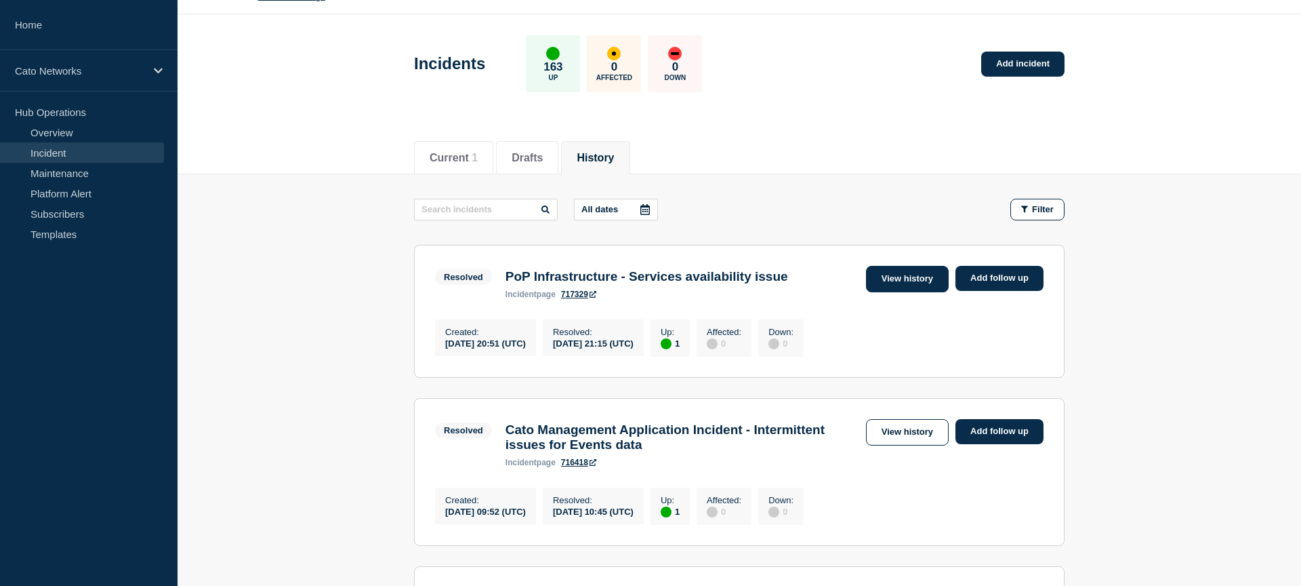
scroll to position [37, 0]
click at [923, 284] on link "View history" at bounding box center [907, 278] width 83 height 26
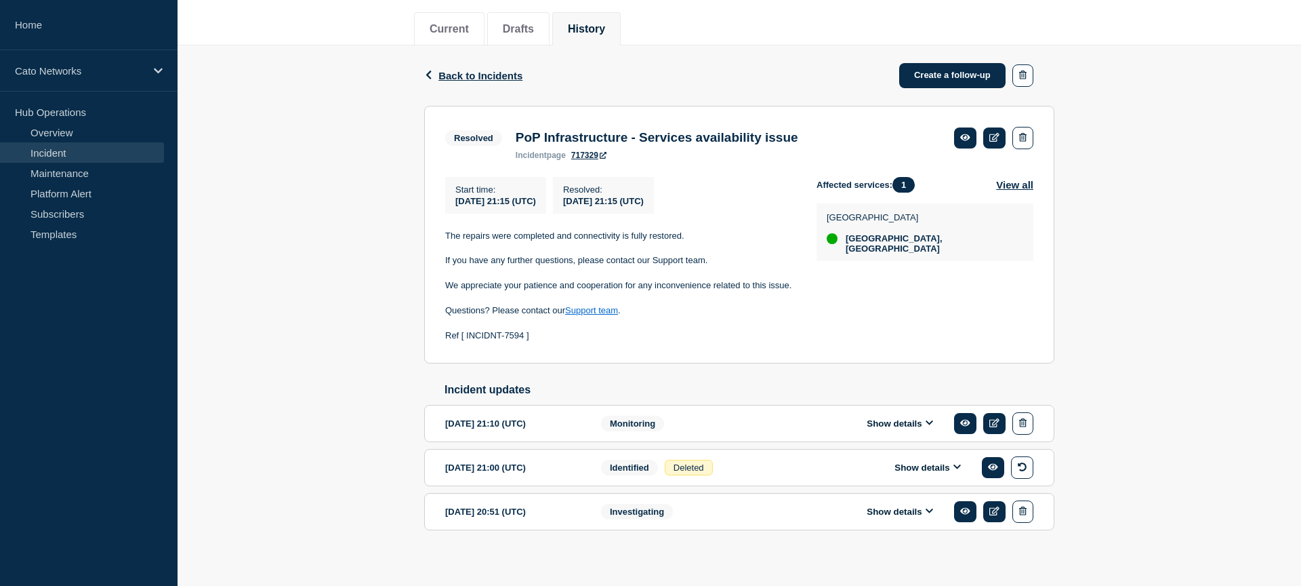
scroll to position [192, 0]
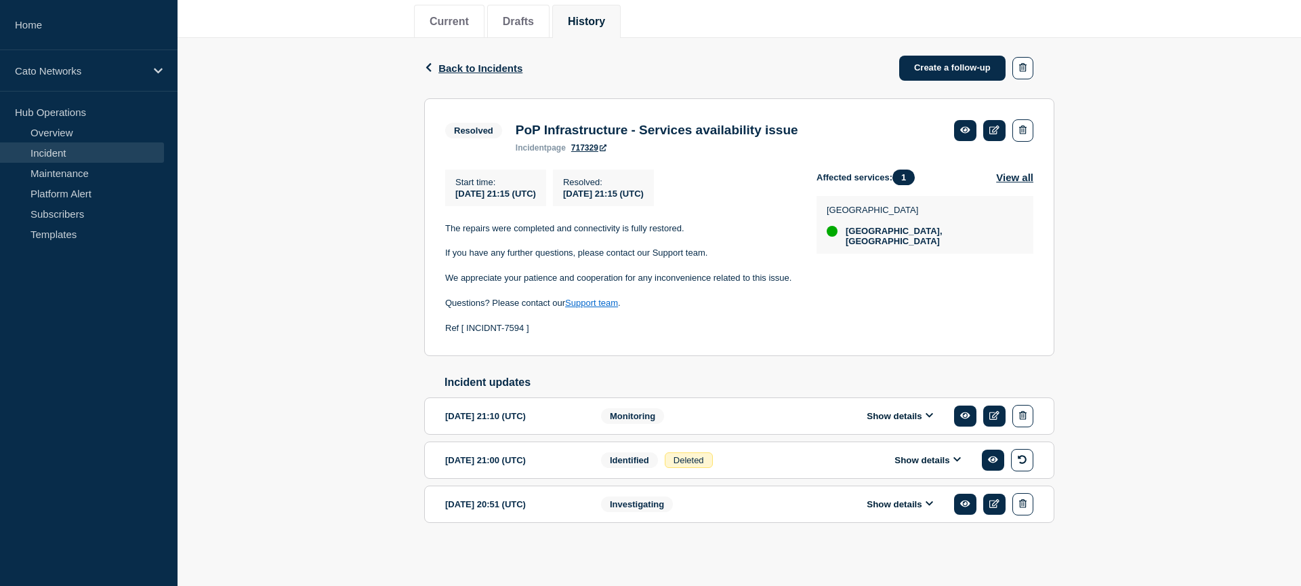
click at [881, 504] on button "Show details" at bounding box center [900, 504] width 75 height 12
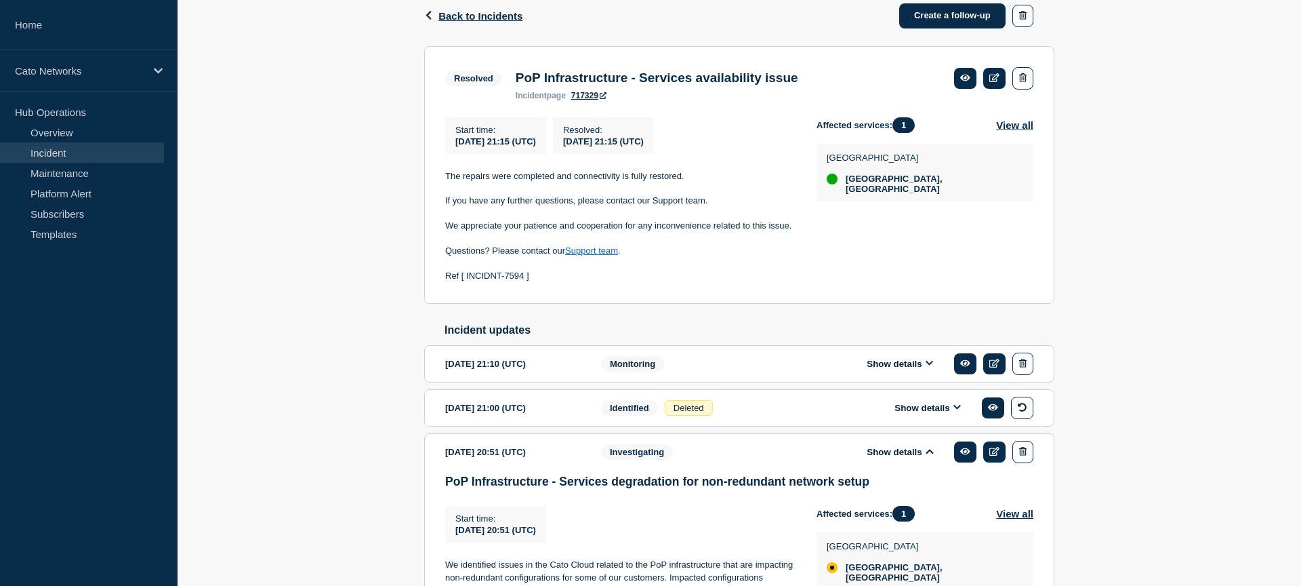
scroll to position [226, 0]
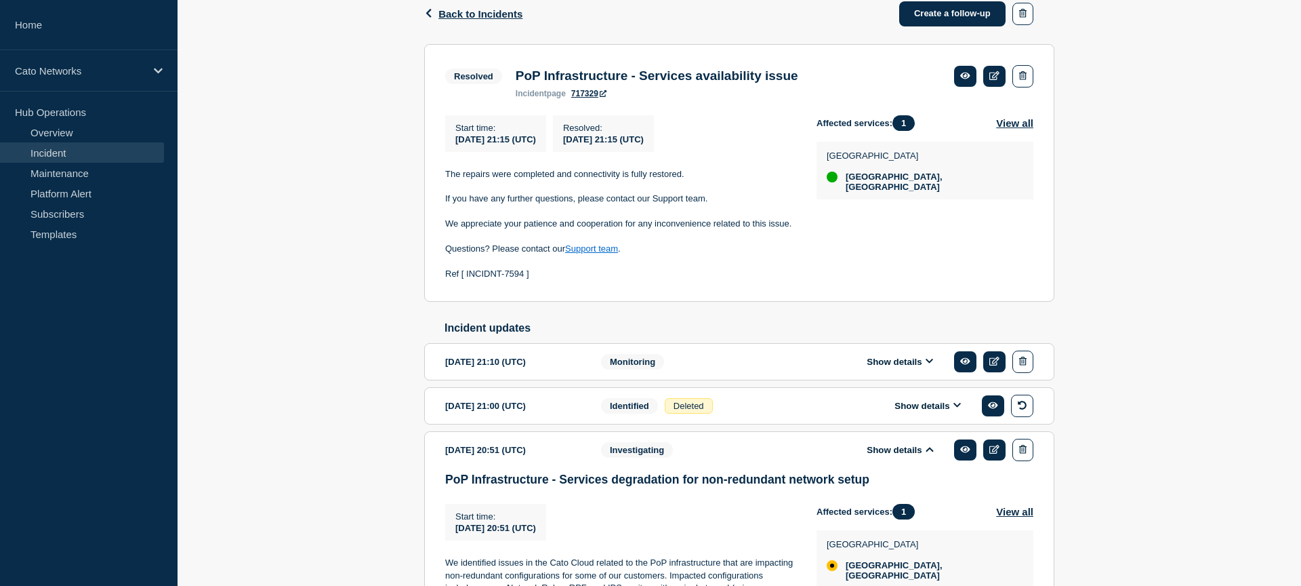
click at [917, 367] on button "Show details" at bounding box center [900, 362] width 75 height 12
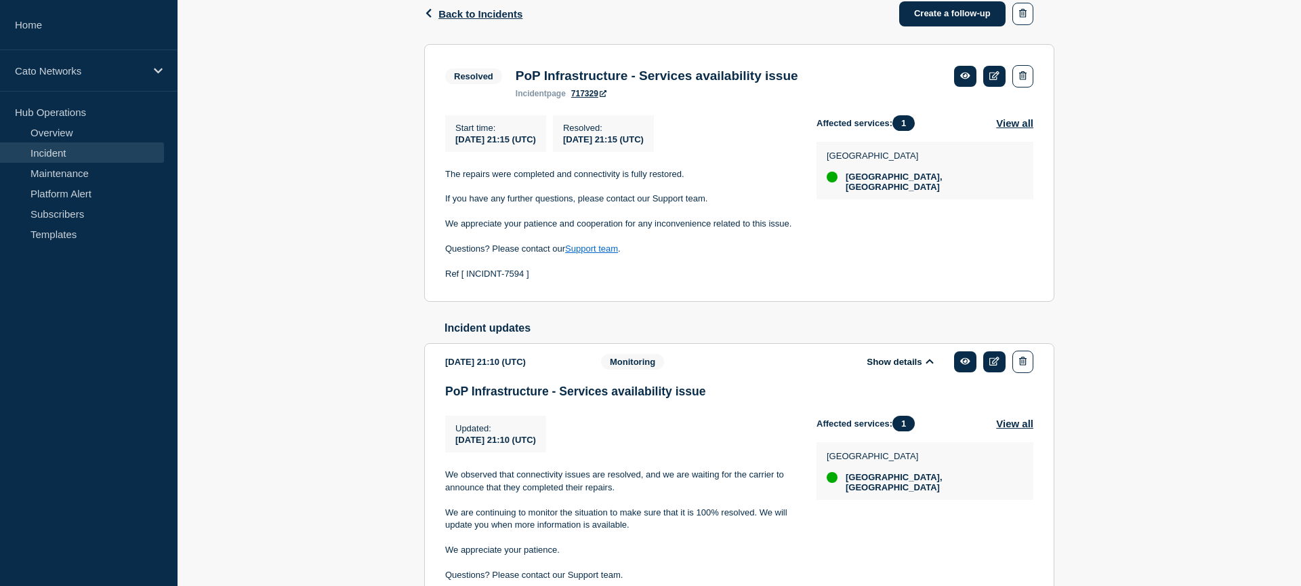
click at [917, 367] on button "Show details" at bounding box center [900, 362] width 75 height 12
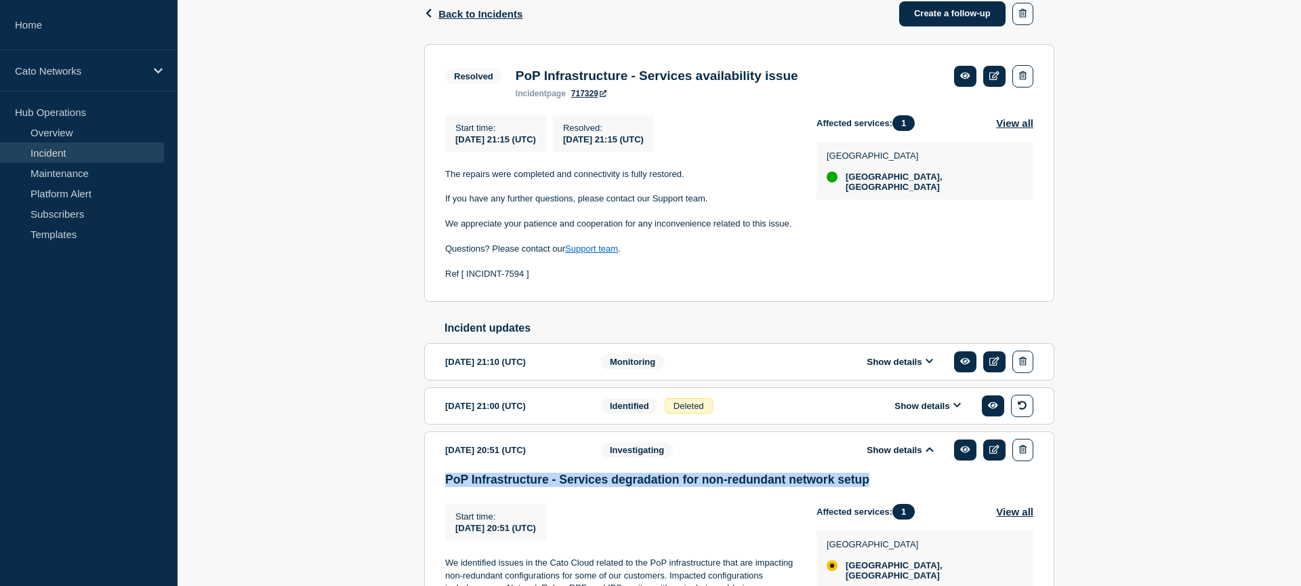
drag, startPoint x: 769, startPoint y: 502, endPoint x: 448, endPoint y: 506, distance: 320.7
click at [448, 487] on h3 "PoP Infrastructure - Services degradation for non-redundant network setup" at bounding box center [739, 479] width 588 height 14
copy h3 "PoP Infrastructure - Services degradation for non-redundant network setup"
click at [996, 365] on icon at bounding box center [995, 361] width 10 height 9
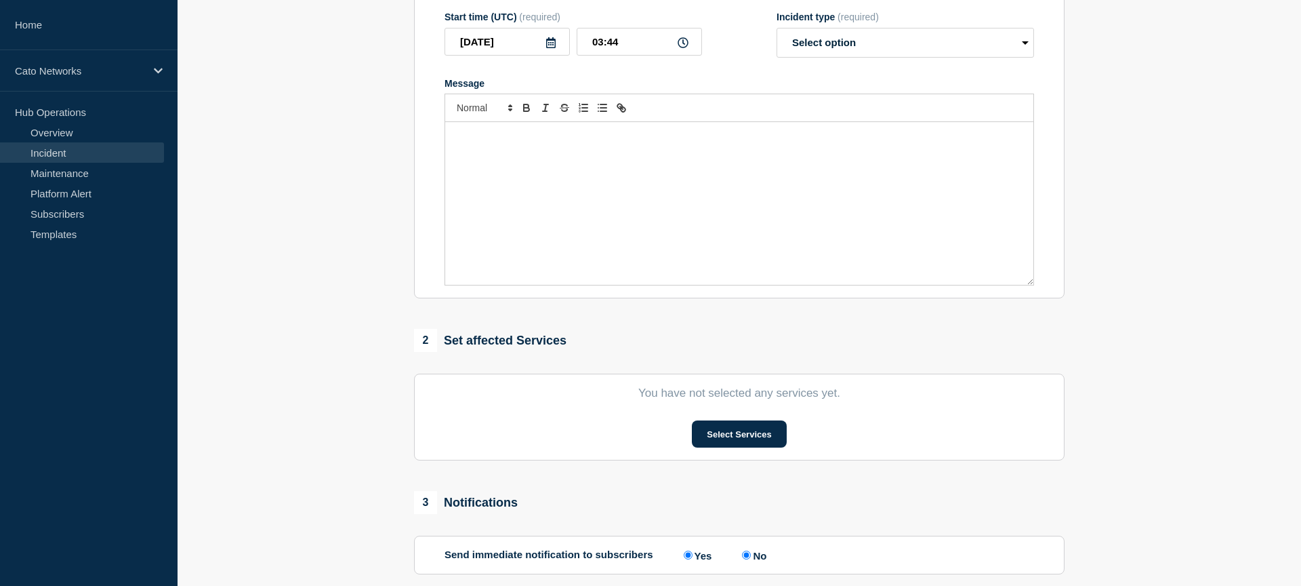
type input "PoP Infrastructure - Services availability issue"
type input "2025-09-16"
type input "21:10"
select select "monitoring"
radio input "false"
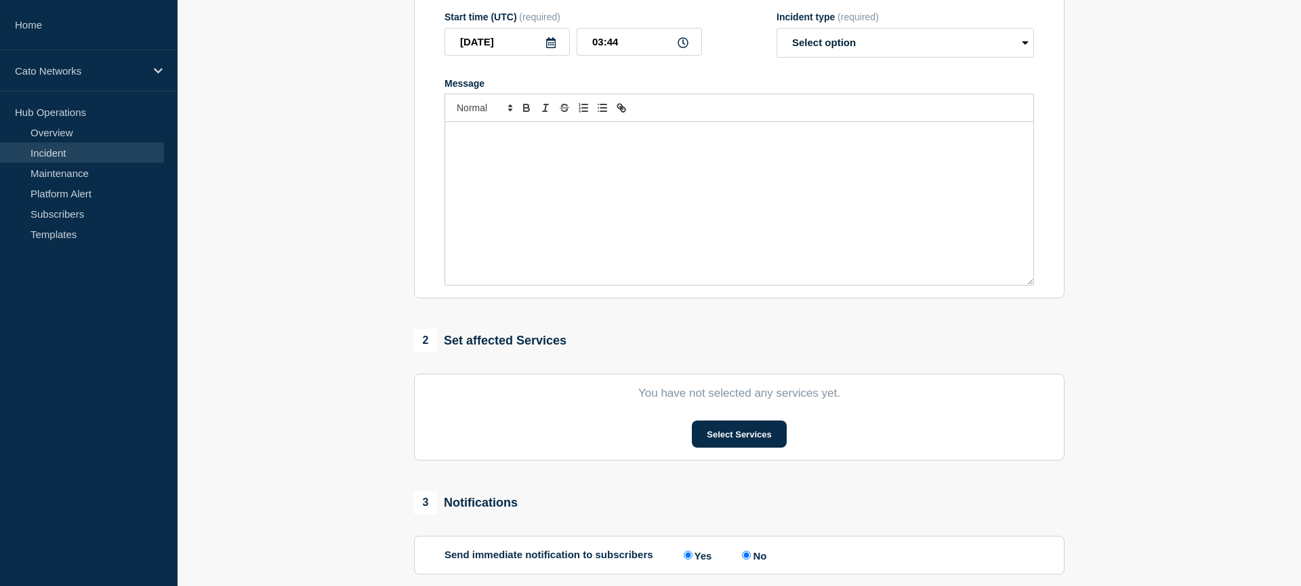
radio input "true"
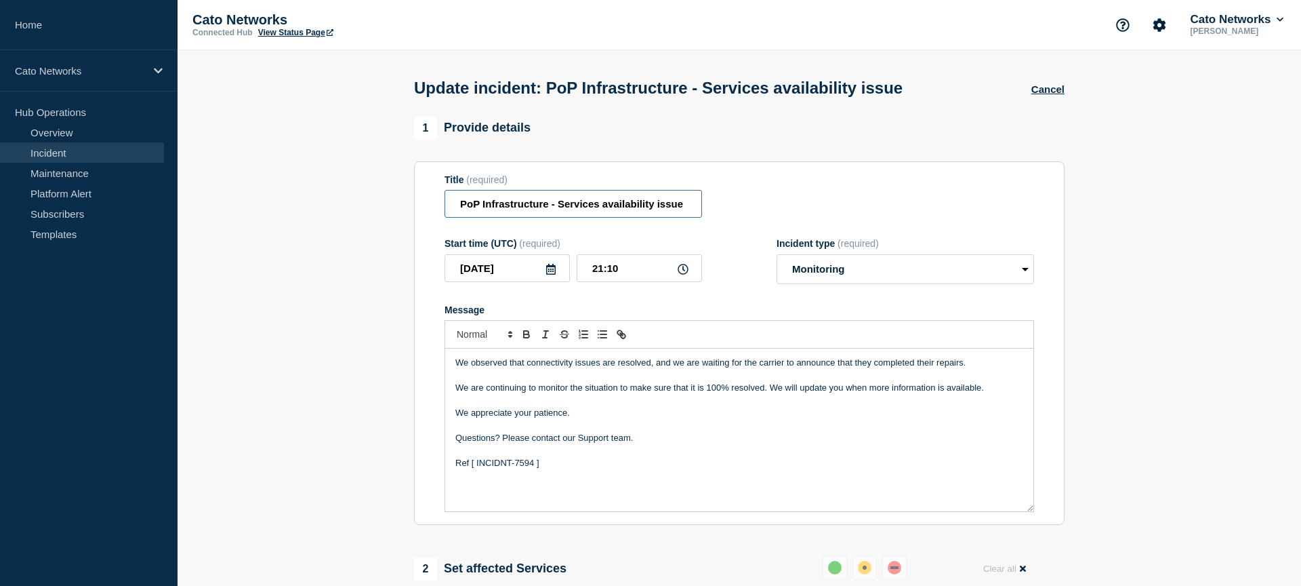
click at [656, 214] on input "PoP Infrastructure - Services availability issue" at bounding box center [574, 204] width 258 height 28
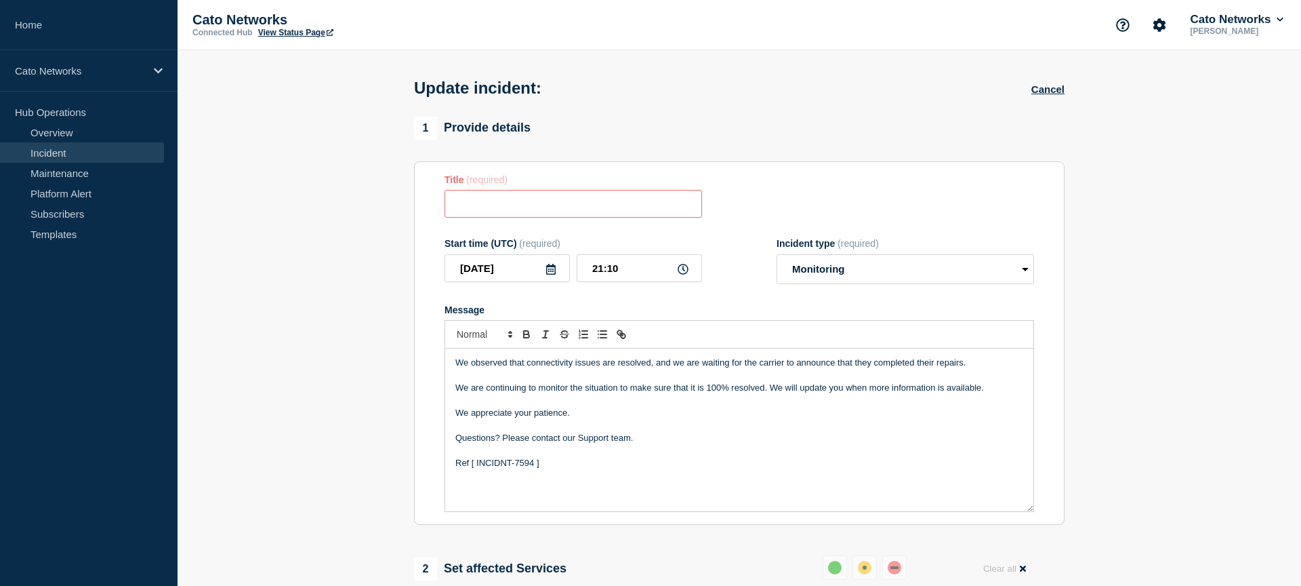
paste input "PoP Infrastructure - Services degradation for non-redundant network setup"
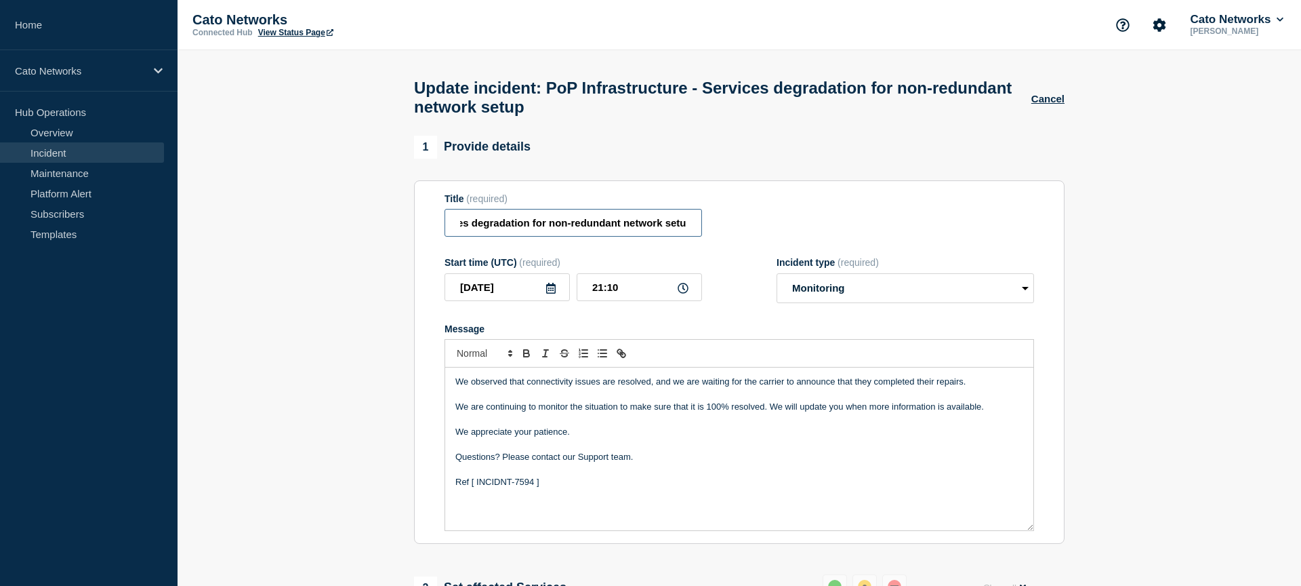
type input "PoP Infrastructure - Services degradation for non-redundant network setup"
click at [838, 191] on section "Title (required) PoP Infrastructure - Services degradation for non-redundant ne…" at bounding box center [739, 362] width 651 height 364
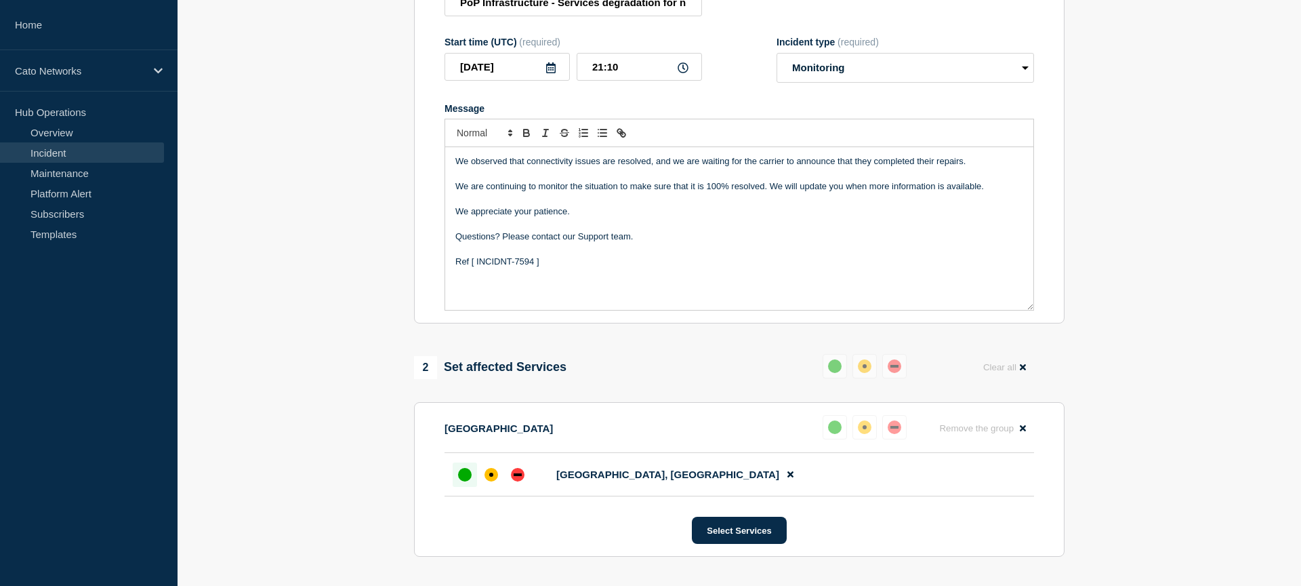
scroll to position [287, 0]
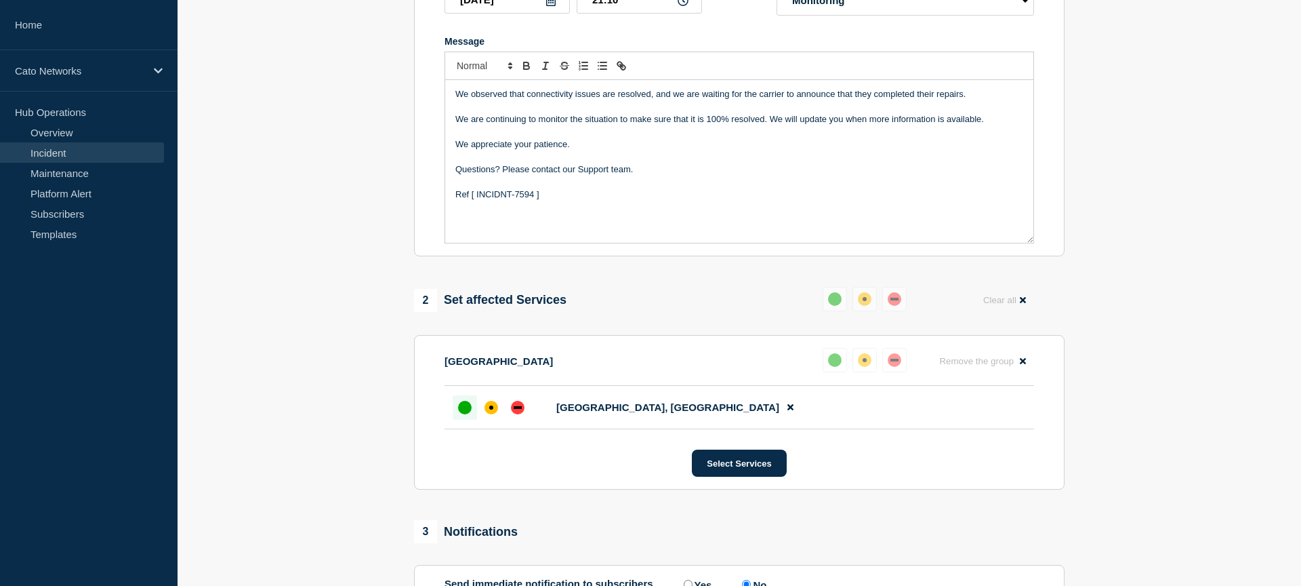
click at [479, 201] on p "Ref [ INCIDNT-7594 ]" at bounding box center [740, 194] width 568 height 12
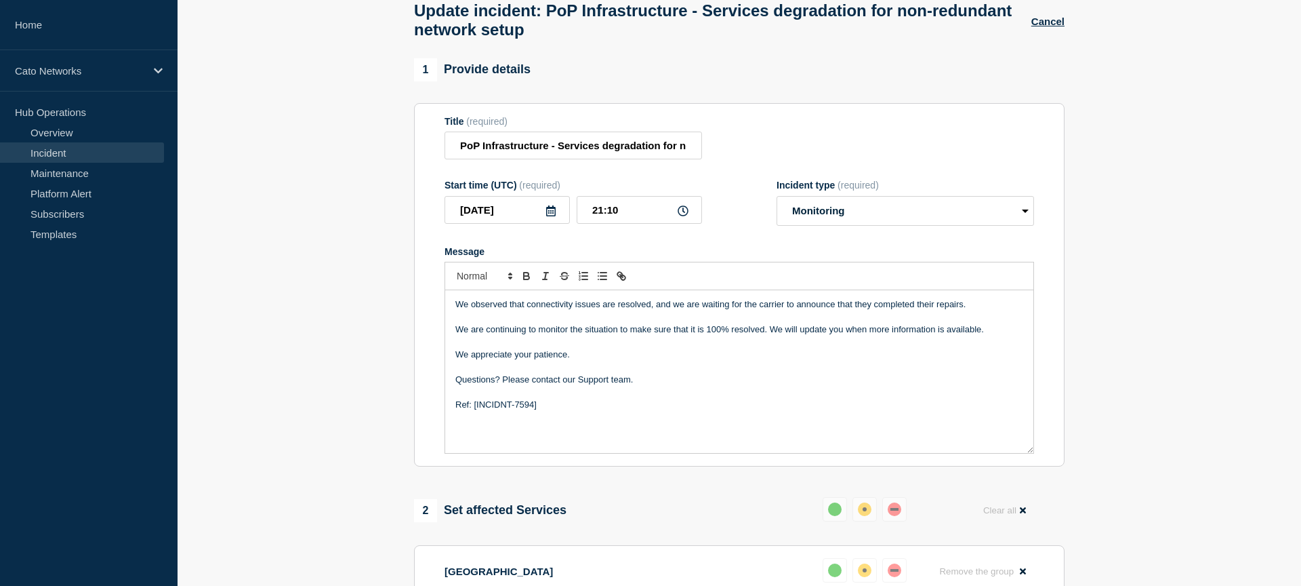
scroll to position [0, 0]
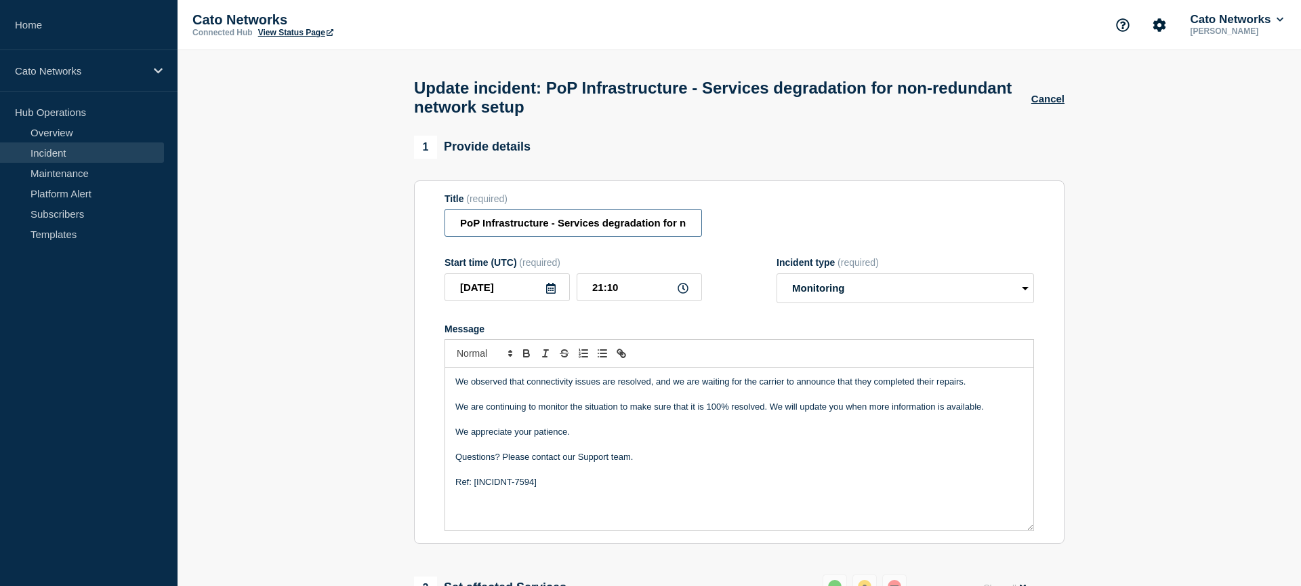
click at [569, 230] on input "PoP Infrastructure - Services degradation for non-redundant network setup" at bounding box center [574, 223] width 258 height 28
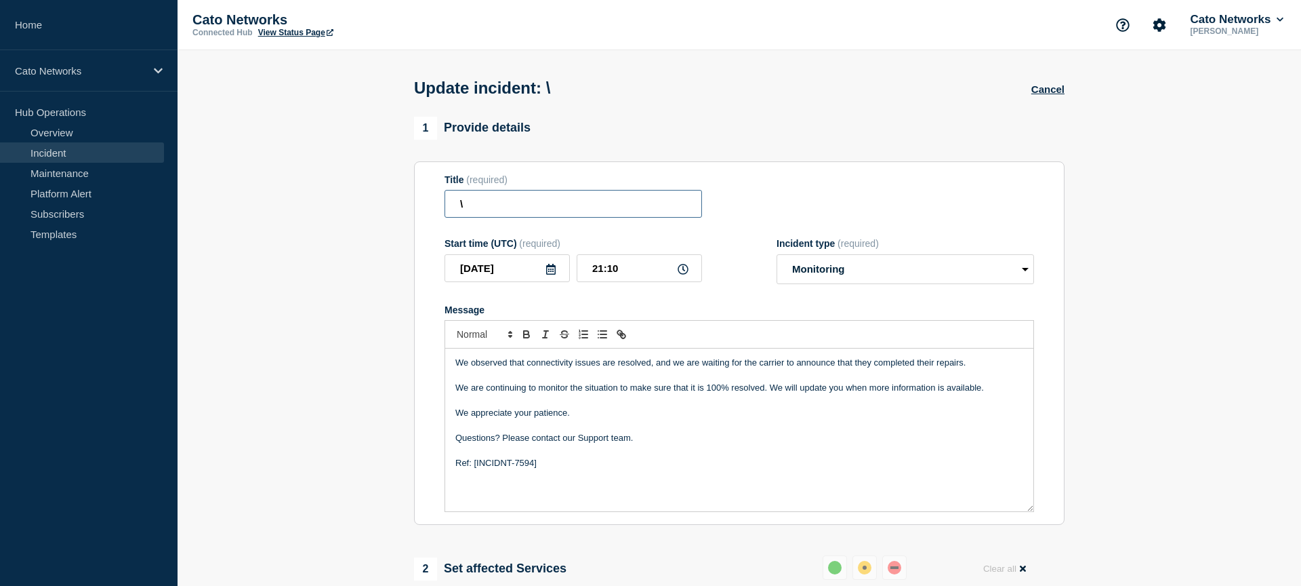
paste input "PoP Infrastructure - Services degradation due to carrier issues"
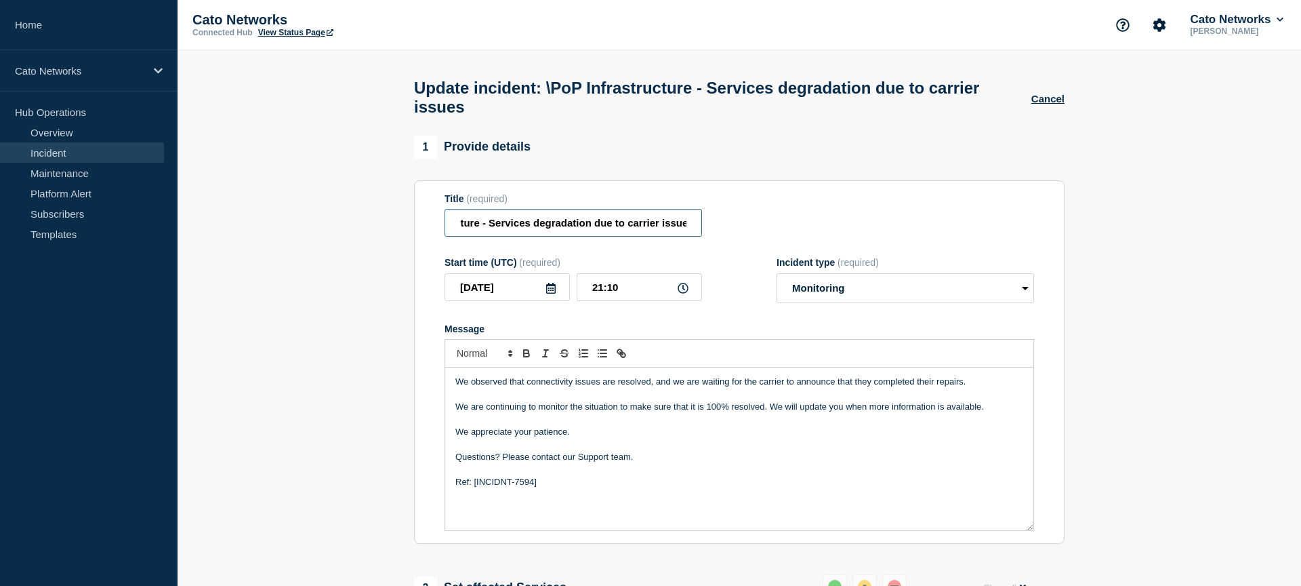
type input "\PoP Infrastructure - Services degradation due to carrier issue"
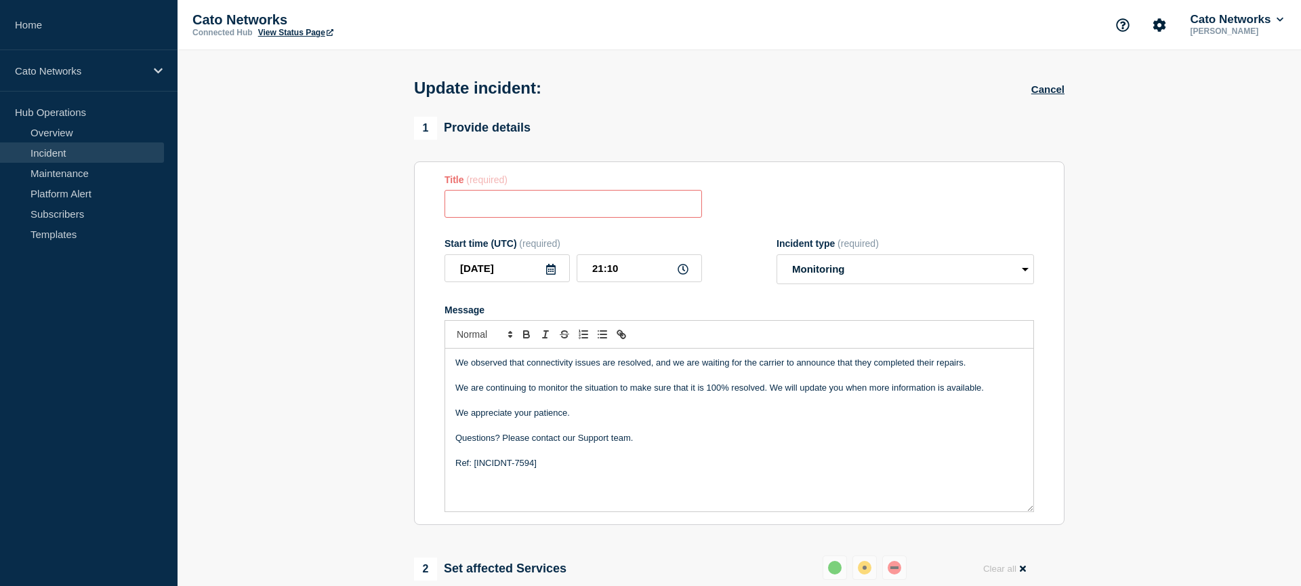
paste input "PoP Infrastructure - Services degradation due to carrier issues"
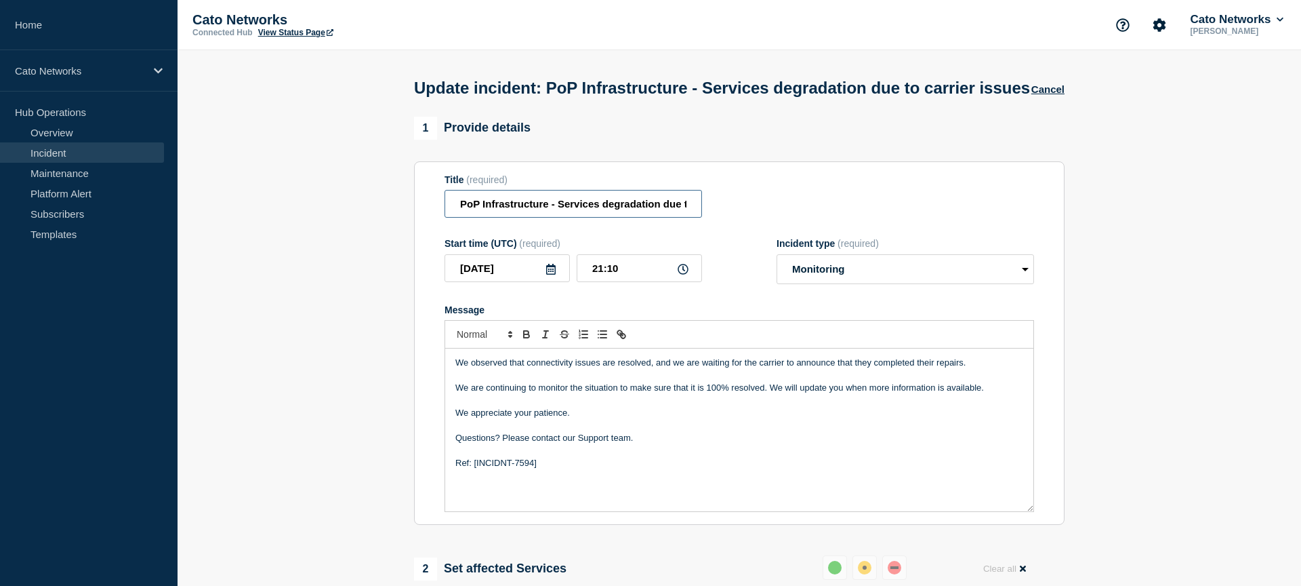
scroll to position [0, 68]
type input "PoP Infrastructure - Services degradation due to carrier issues"
click at [1184, 205] on section "1 Provide details Title (required) PoP Infrastructure - Services degradation du…" at bounding box center [740, 540] width 1124 height 847
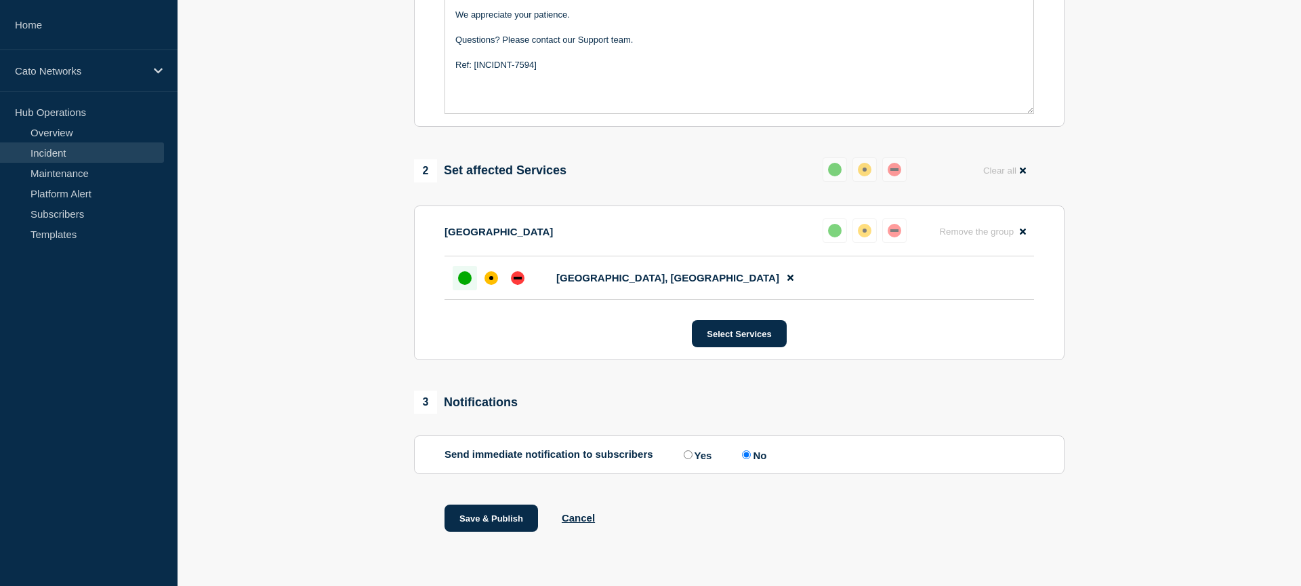
scroll to position [419, 0]
click at [481, 523] on button "Save & Publish" at bounding box center [492, 517] width 94 height 27
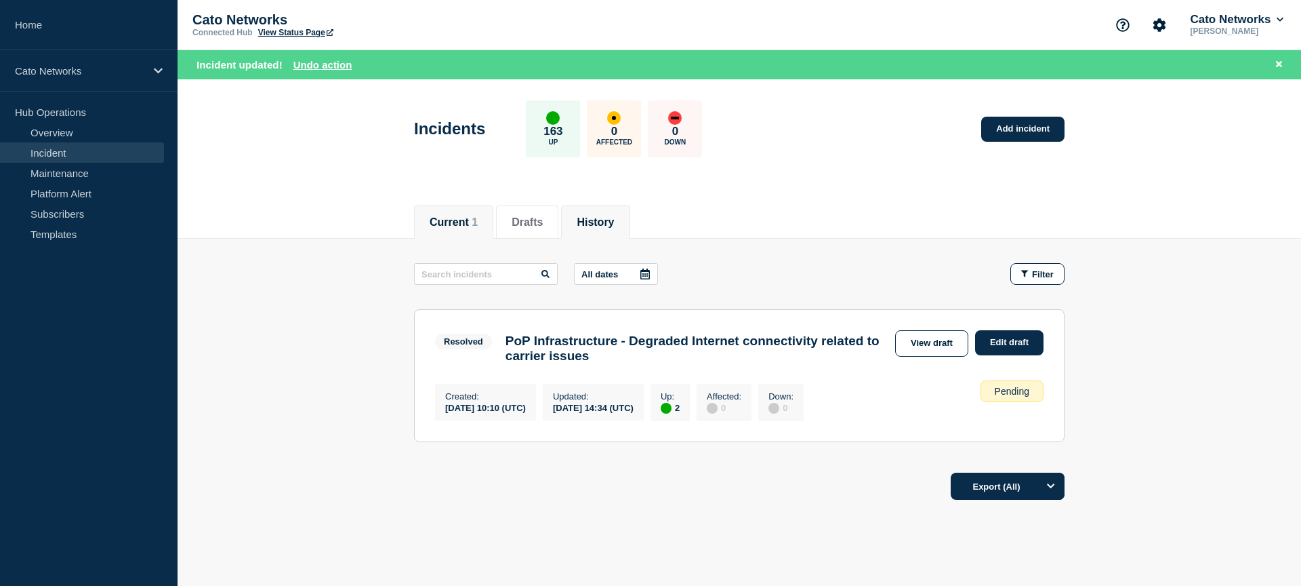
click at [599, 216] on button "History" at bounding box center [595, 222] width 37 height 12
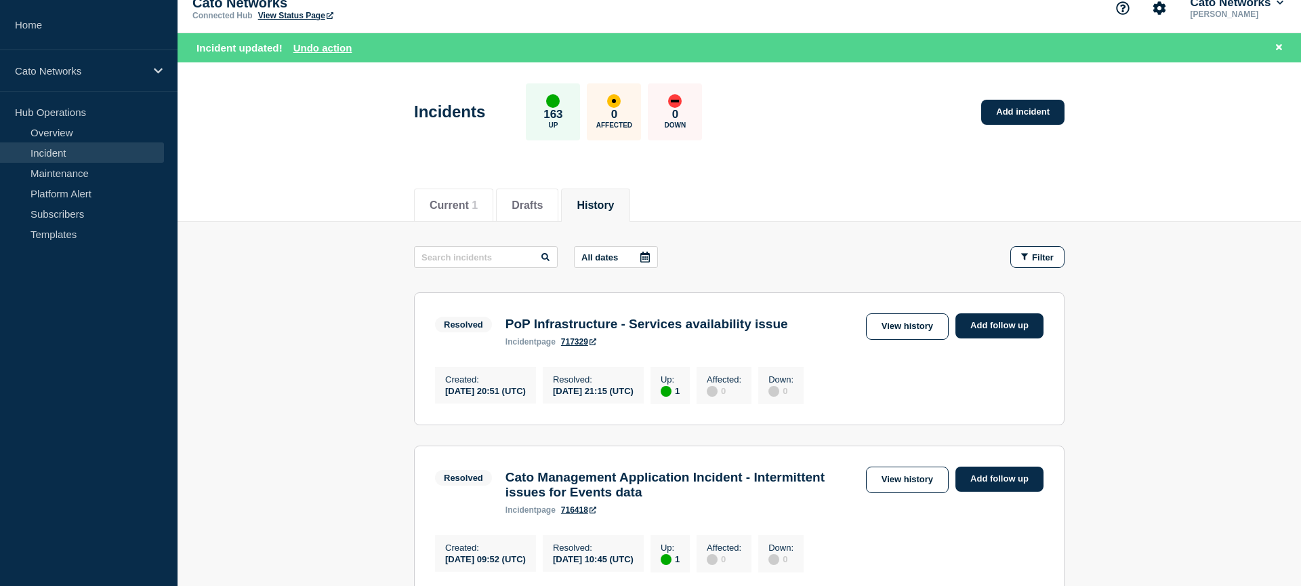
scroll to position [24, 0]
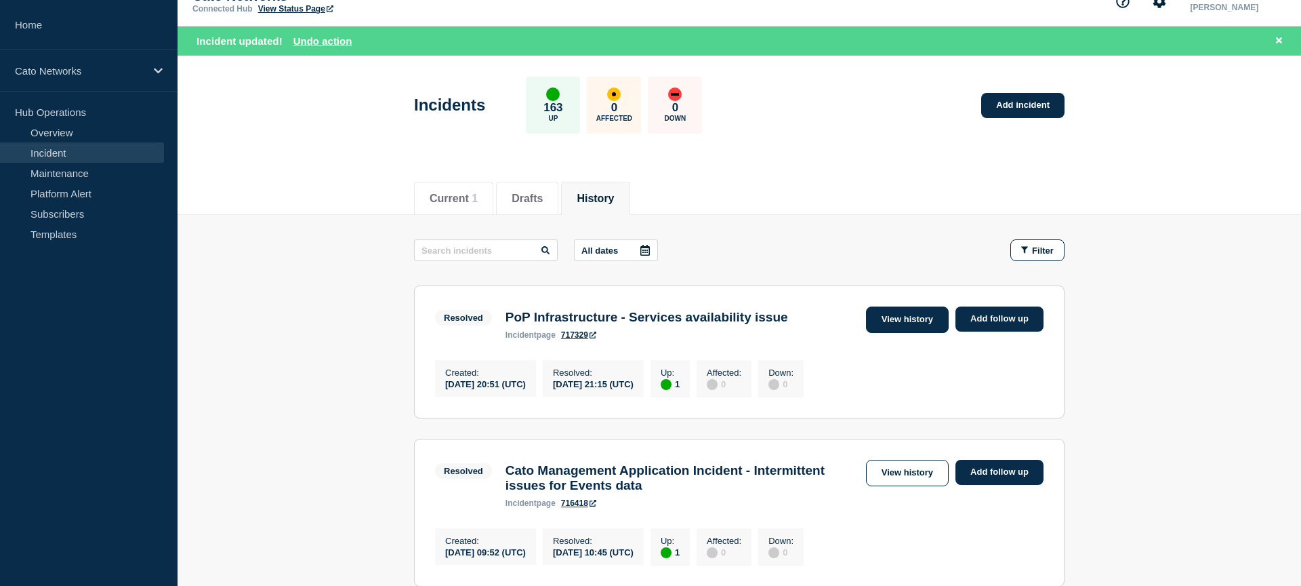
click at [918, 322] on link "View history" at bounding box center [907, 319] width 83 height 26
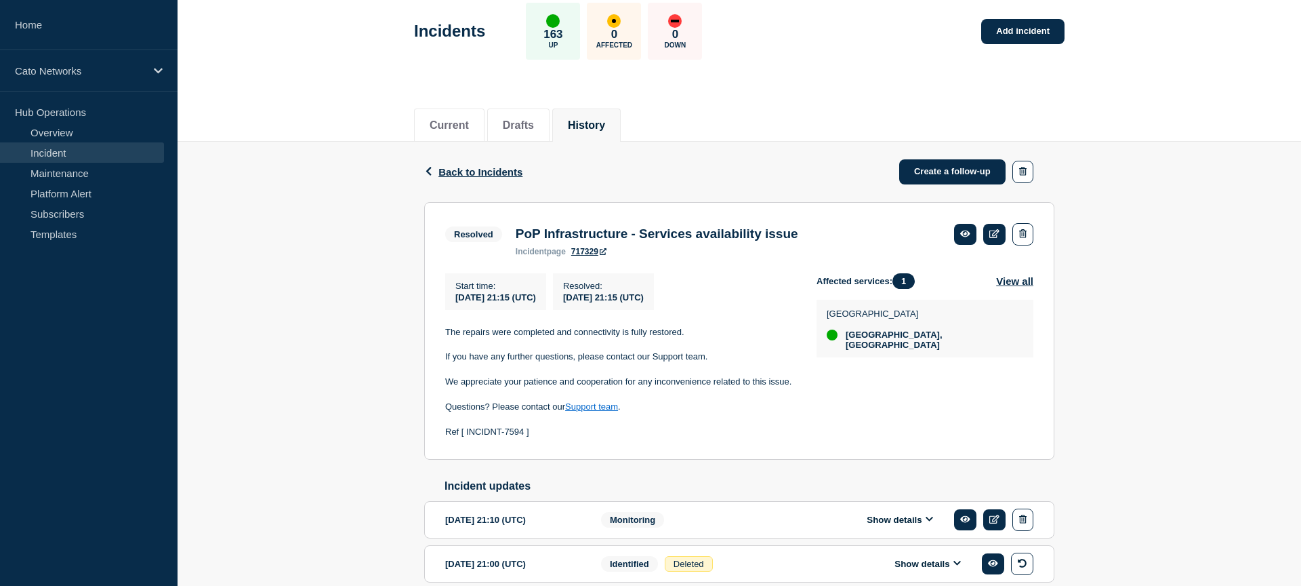
scroll to position [192, 0]
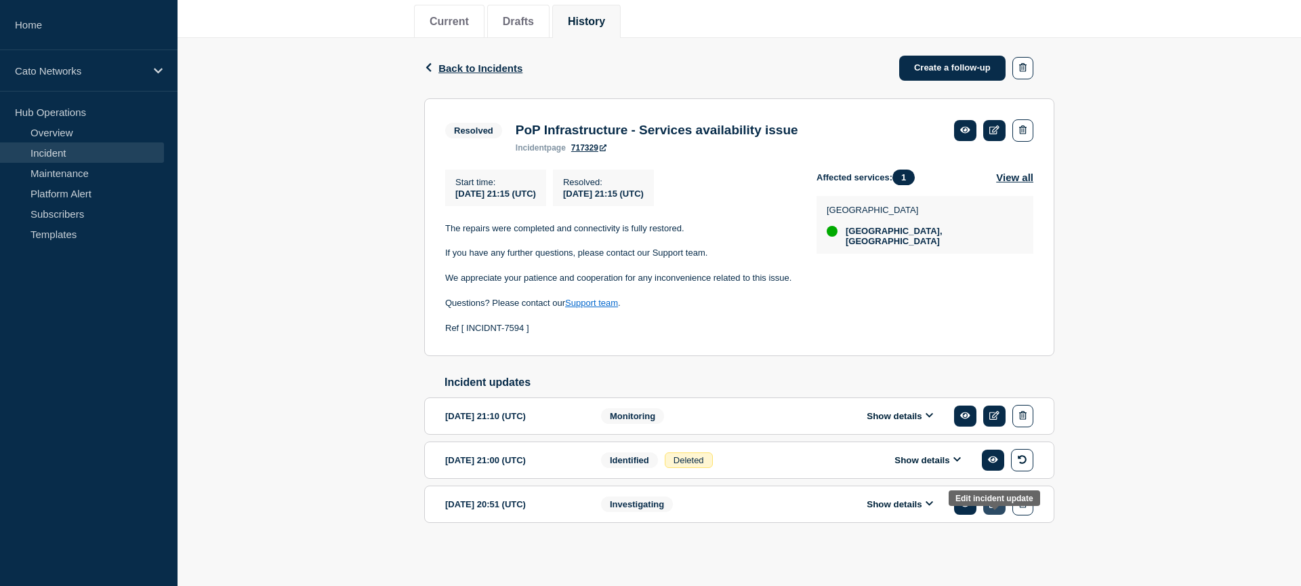
click at [992, 507] on link at bounding box center [995, 503] width 22 height 21
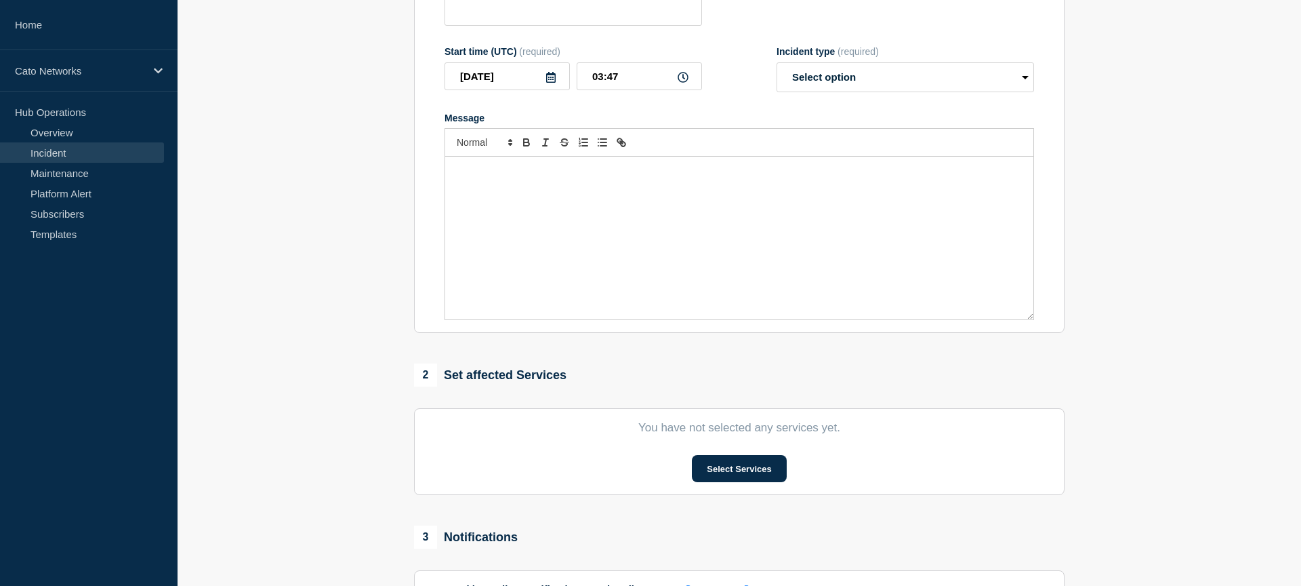
type input "PoP Infrastructure - Services degradation for non-redundant network setup"
type input "2025-09-16"
type input "20:51"
select select "investigating"
radio input "false"
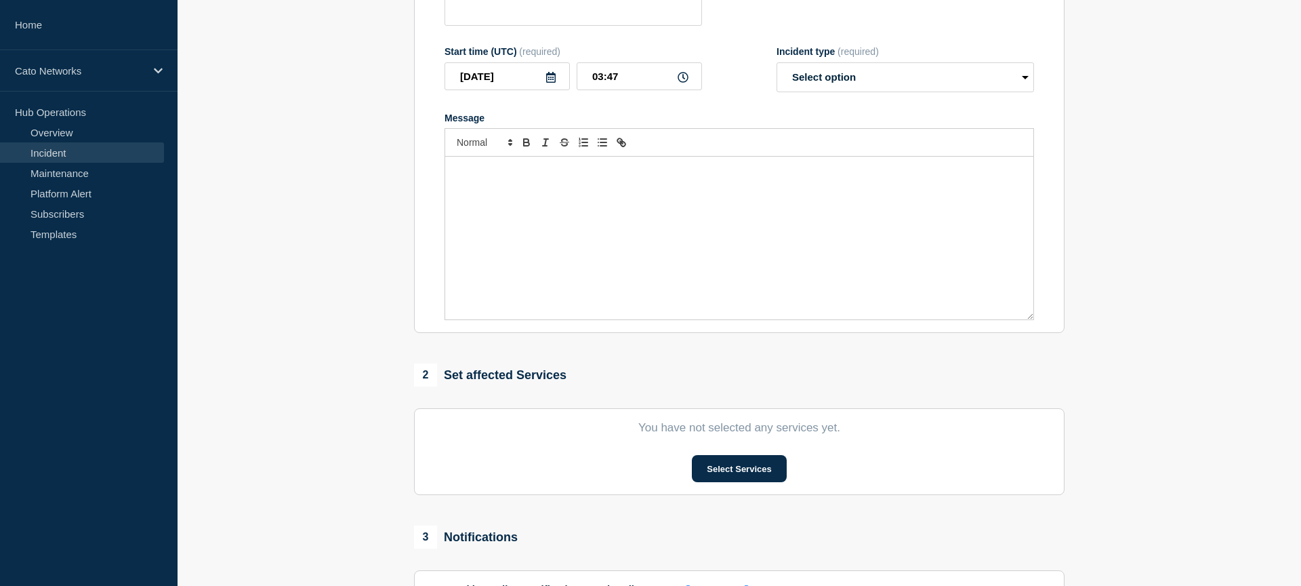
radio input "true"
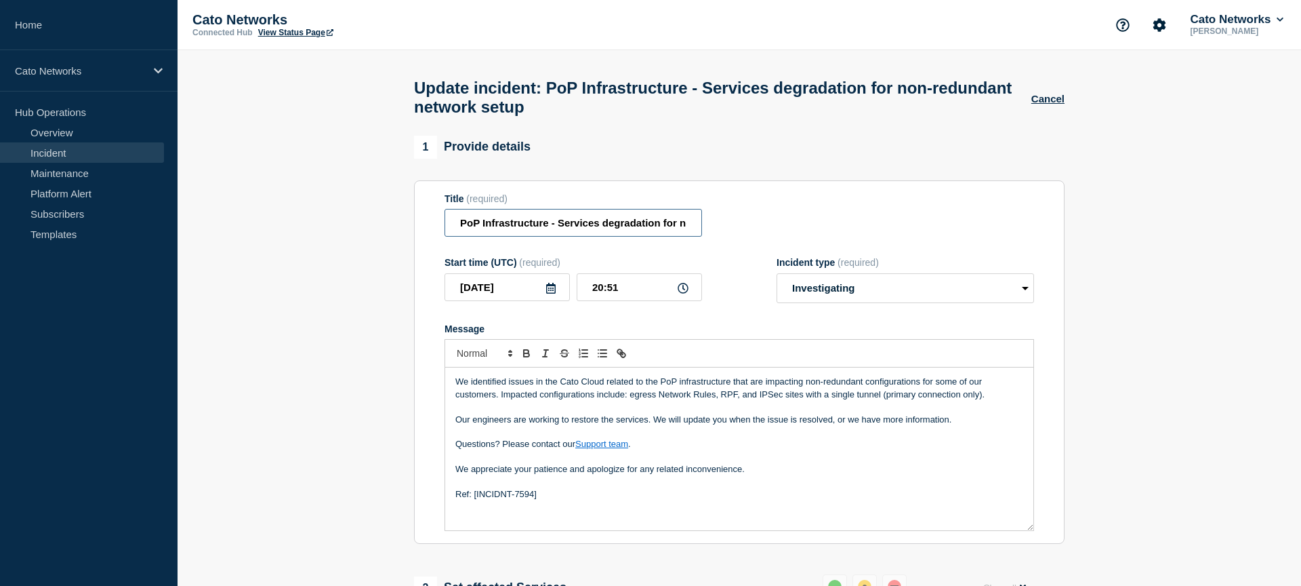
click at [583, 236] on input "PoP Infrastructure - Services degradation for non-redundant network setup" at bounding box center [574, 223] width 258 height 28
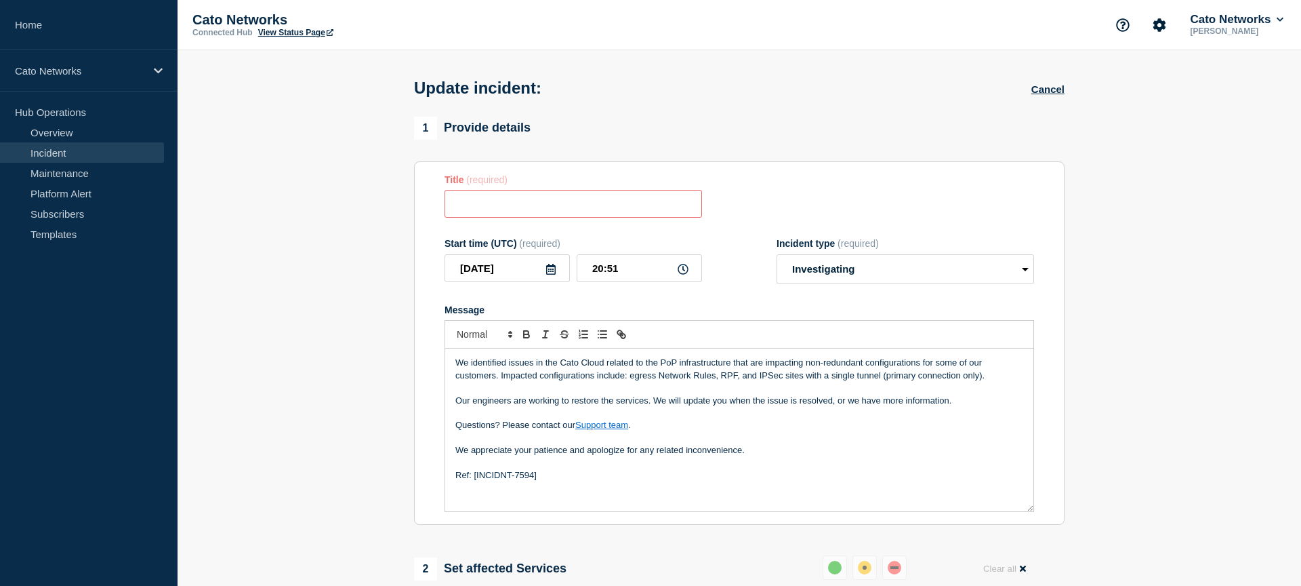
paste input "PoP Infrastructure - Services degradation due to carrier issues"
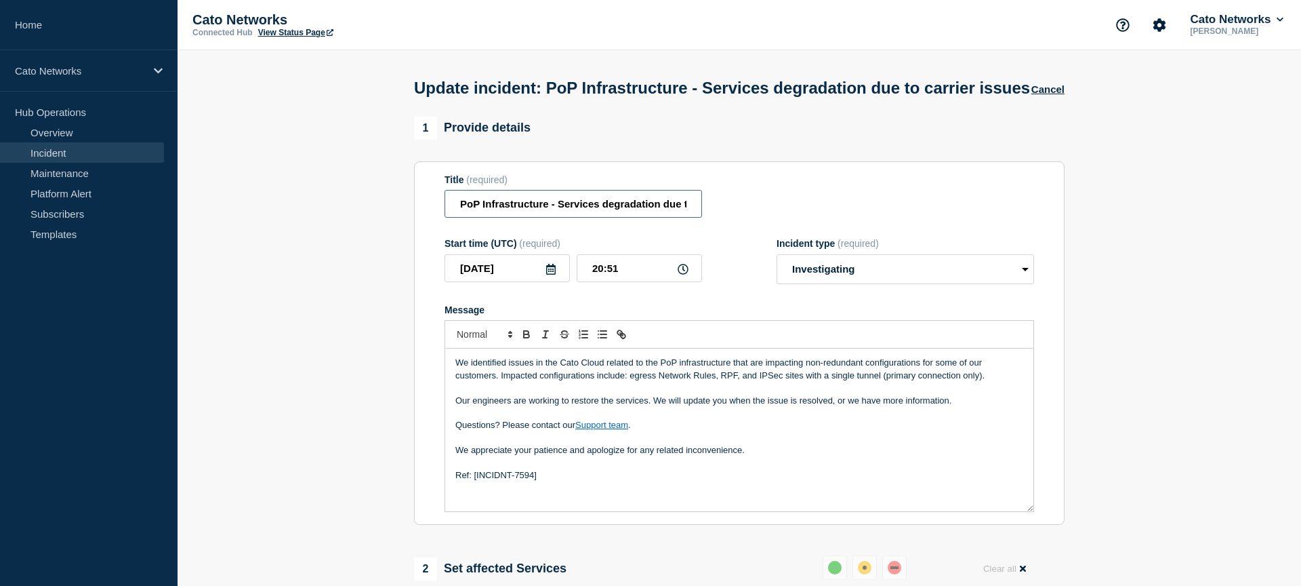
scroll to position [0, 68]
type input "PoP Infrastructure - Services degradation due to carrier issues"
click at [1152, 196] on section "1 Provide details Title (required) PoP Infrastructure - Services degradation du…" at bounding box center [740, 540] width 1124 height 847
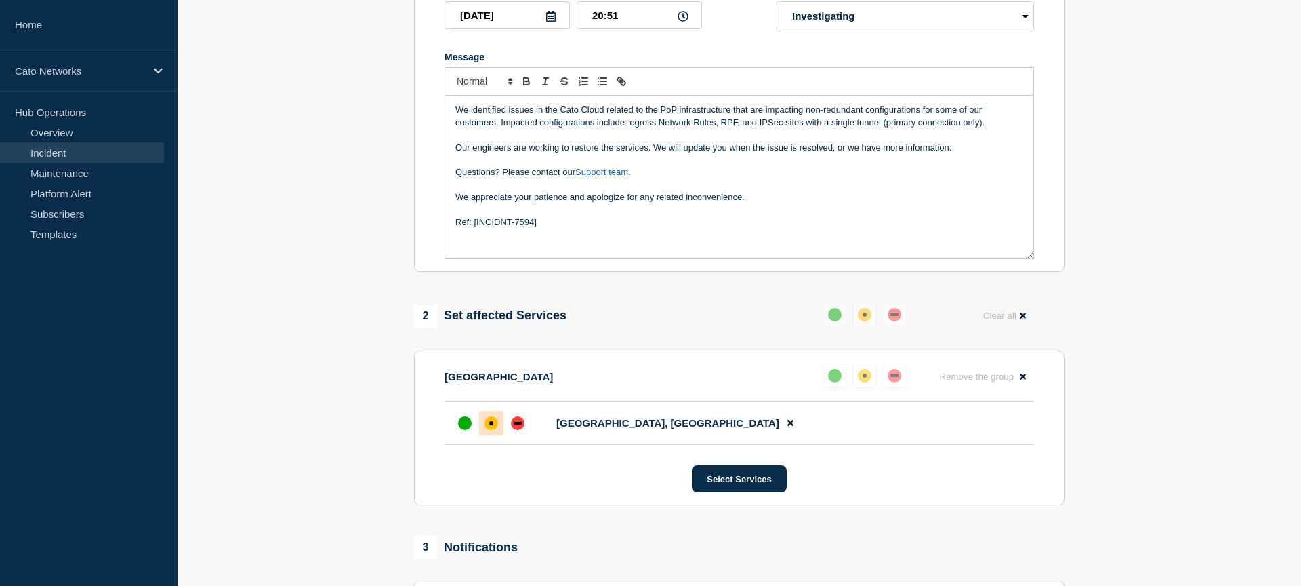
scroll to position [419, 0]
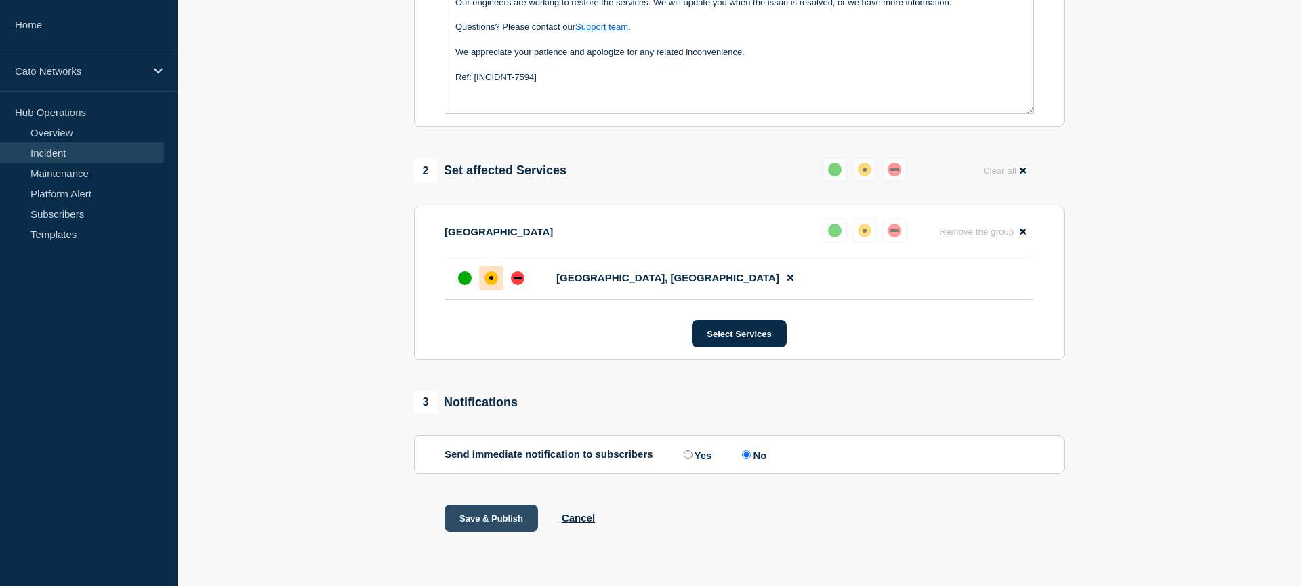
click at [485, 517] on button "Save & Publish" at bounding box center [492, 517] width 94 height 27
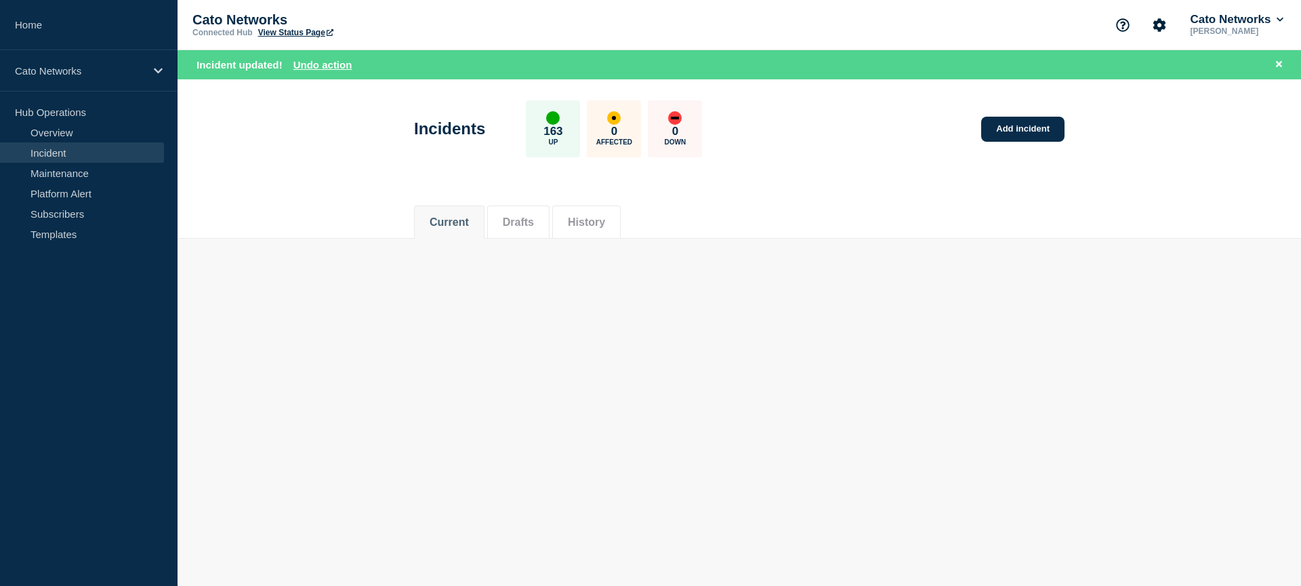
click at [565, 216] on li "History" at bounding box center [586, 221] width 68 height 33
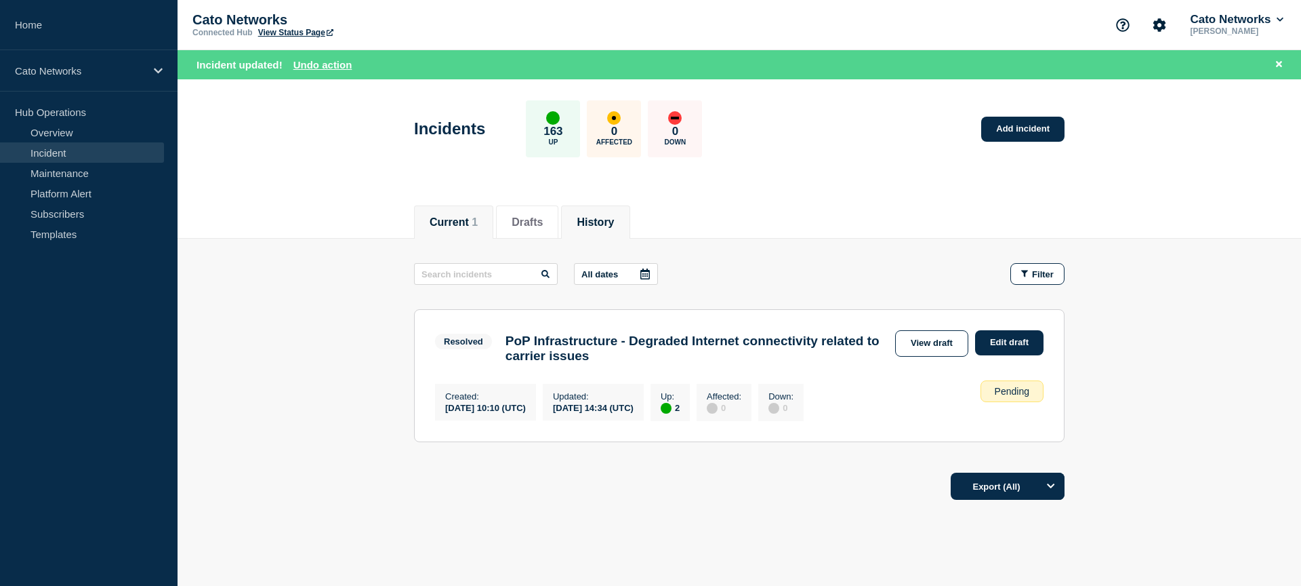
click at [582, 218] on button "History" at bounding box center [595, 222] width 37 height 12
click at [601, 222] on button "History" at bounding box center [595, 222] width 37 height 12
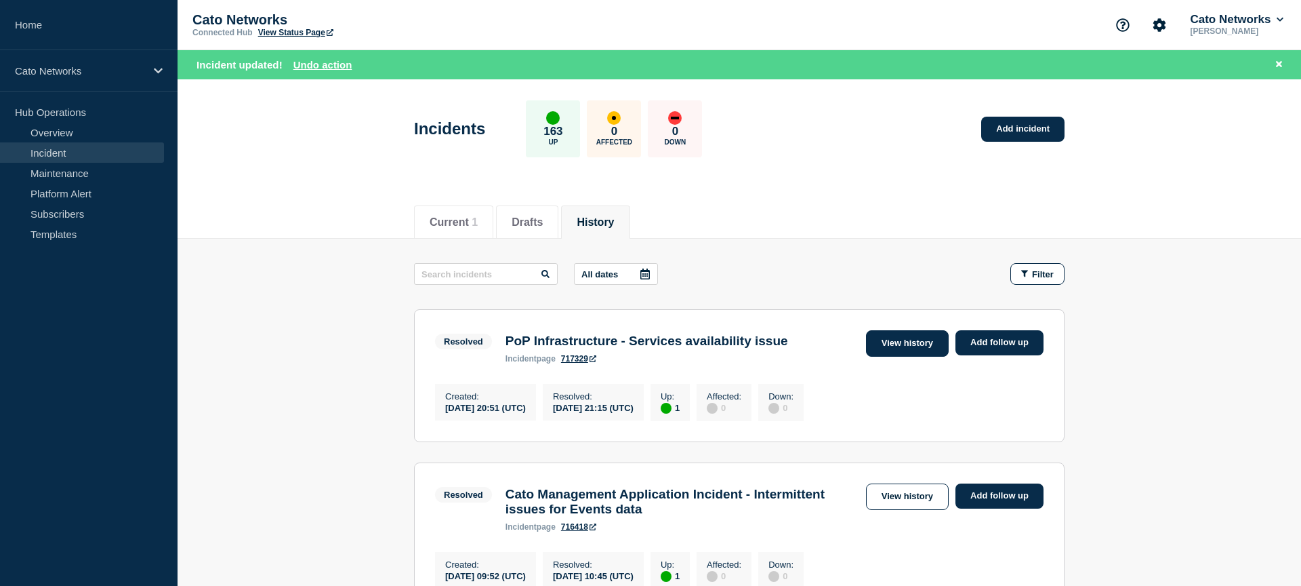
click at [922, 348] on link "View history" at bounding box center [907, 343] width 83 height 26
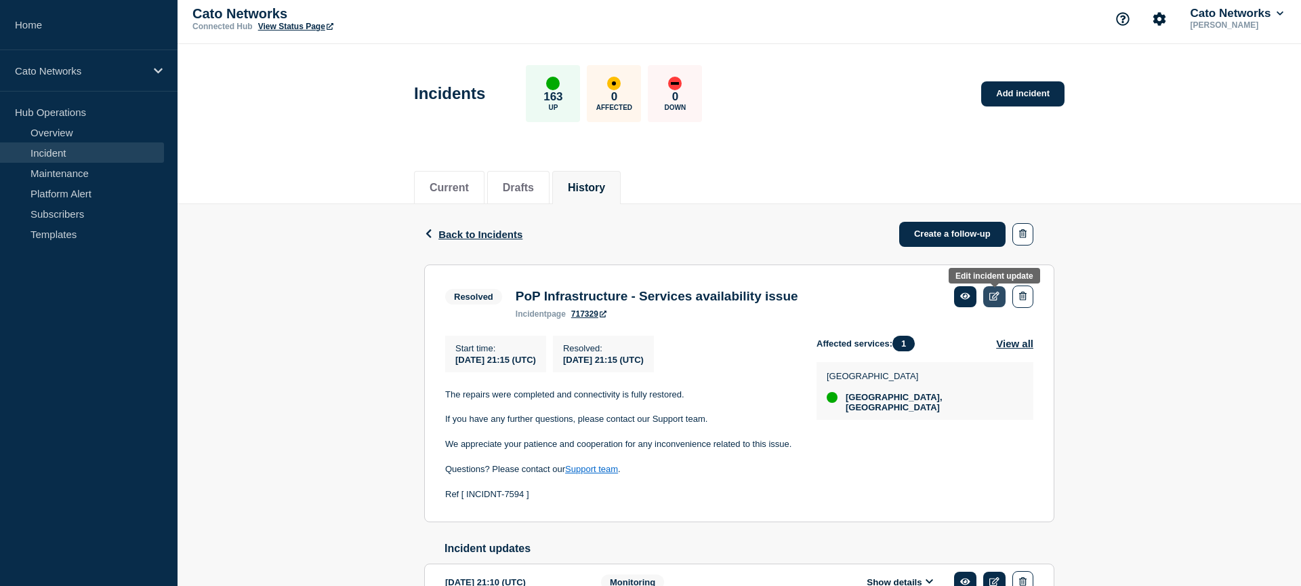
click at [1003, 300] on link at bounding box center [995, 296] width 22 height 21
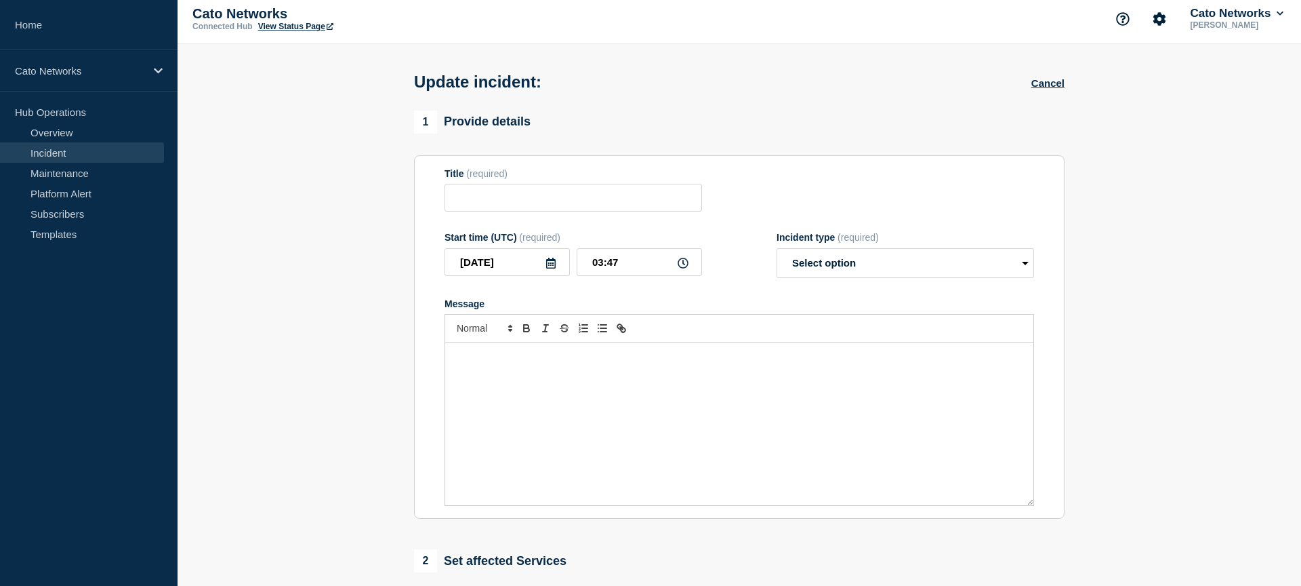
scroll to position [5, 0]
type input "PoP Infrastructure - Services availability issue"
type input "2025-09-16"
type input "21:15"
select select "resolved"
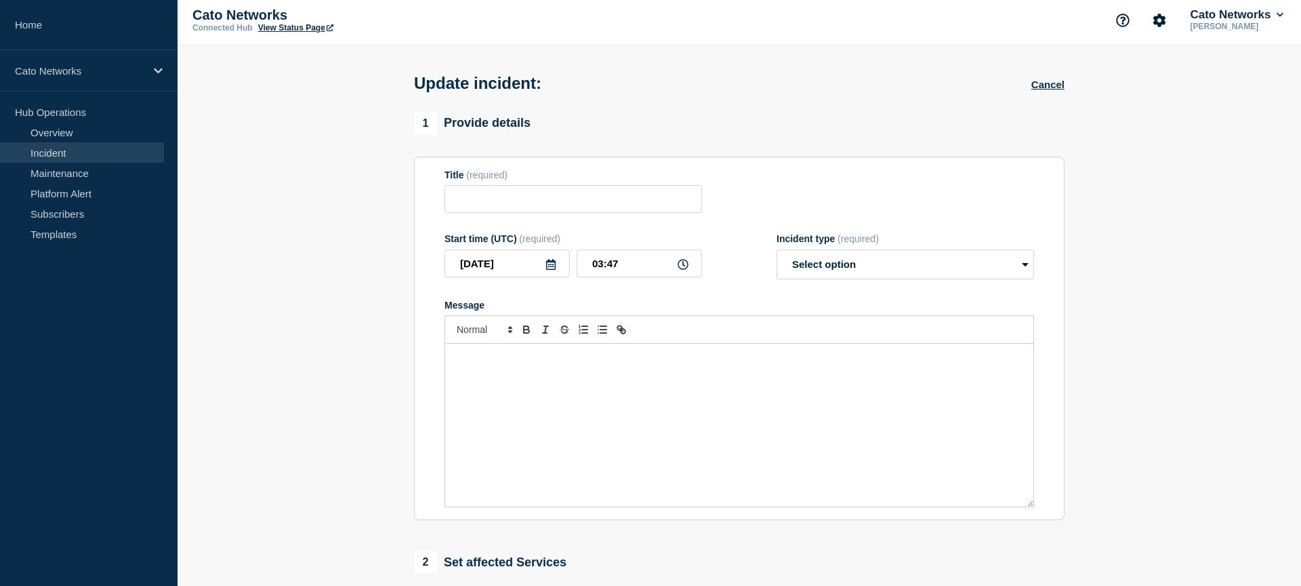
radio input "false"
radio input "true"
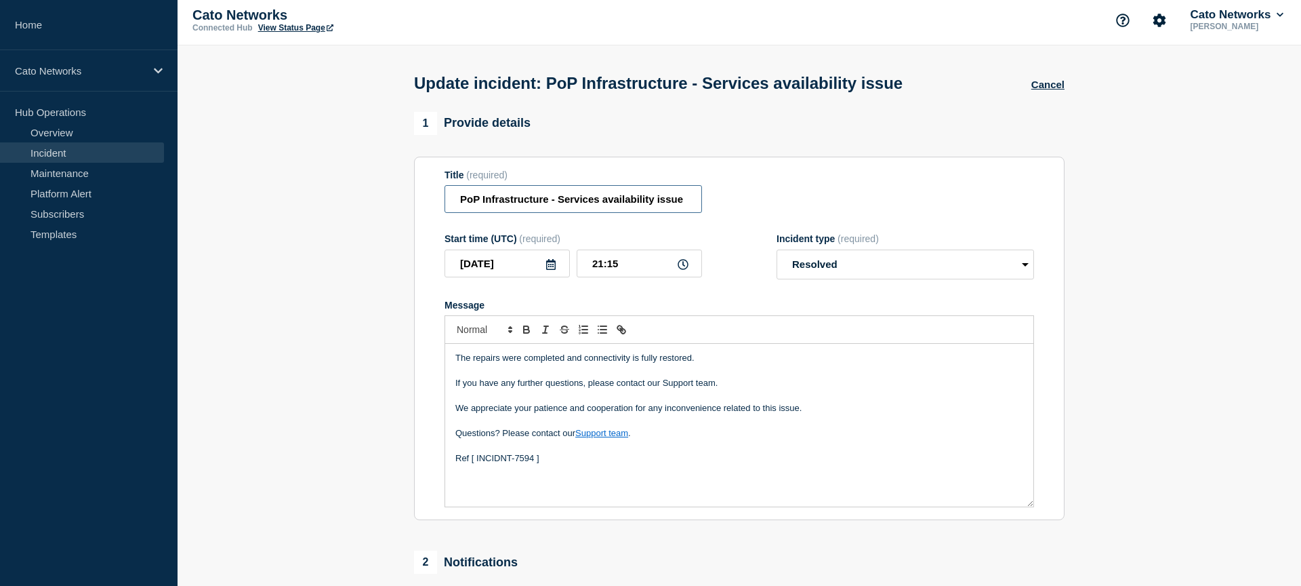
click at [604, 205] on input "PoP Infrastructure - Services availability issue" at bounding box center [574, 199] width 258 height 28
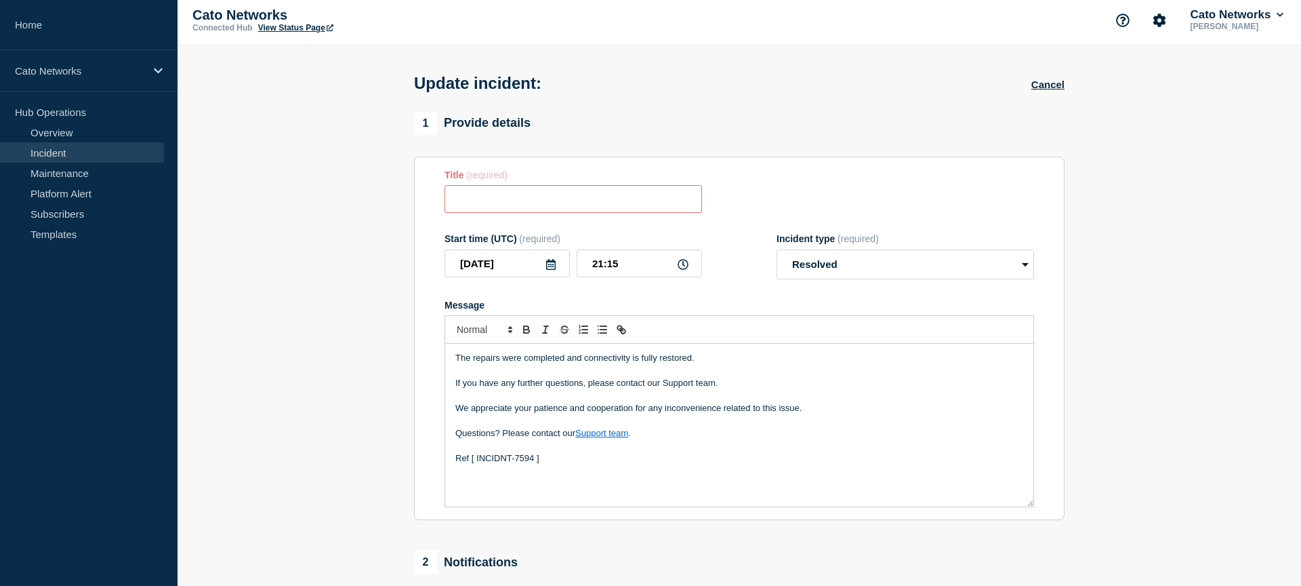
paste input "PoP Infrastructure - Services degradation due to carrier issues"
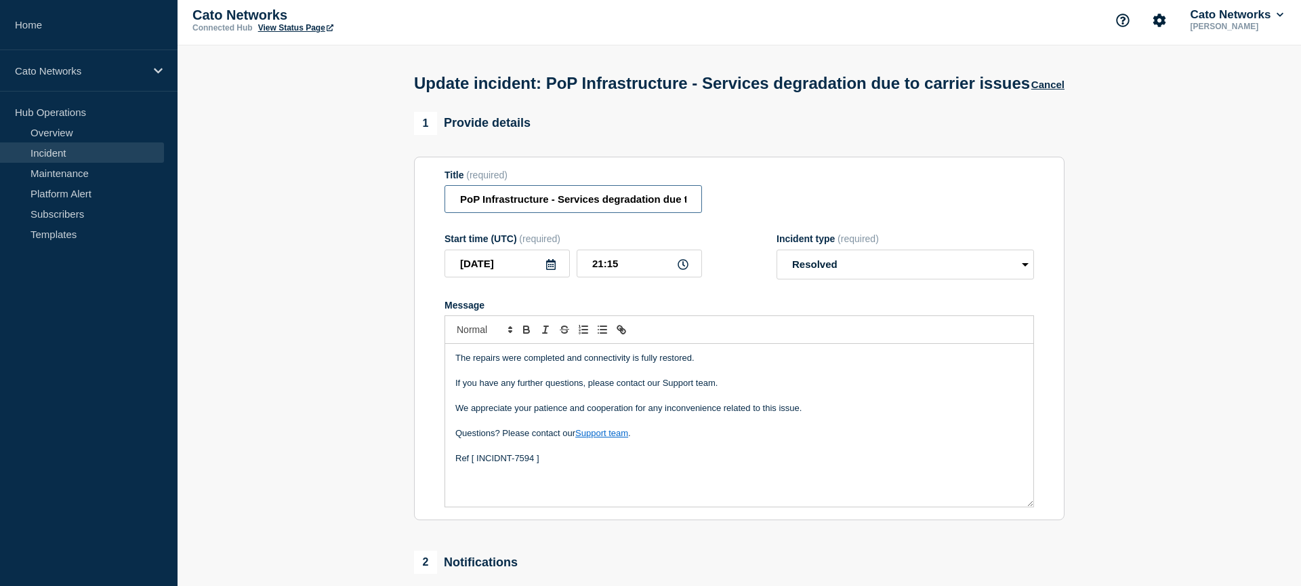
scroll to position [0, 68]
type input "PoP Infrastructure - Services degradation due to carrier issues"
click at [315, 319] on section "1 Provide details Title (required) PoP Infrastructure - Services degradation du…" at bounding box center [740, 419] width 1124 height 614
click at [478, 464] on p "Ref [ INCIDNT-7594 ]" at bounding box center [740, 458] width 568 height 12
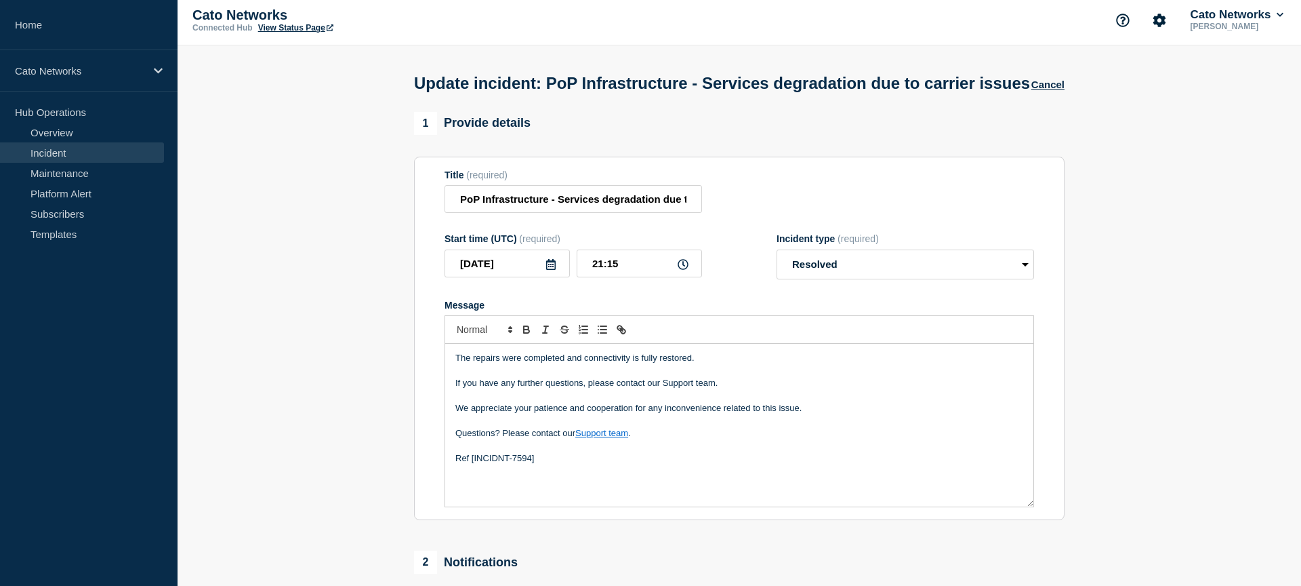
drag, startPoint x: 468, startPoint y: 467, endPoint x: 477, endPoint y: 464, distance: 9.4
click at [468, 464] on p "Ref [INCIDNT-7594]" at bounding box center [740, 458] width 568 height 12
click at [815, 376] on p "Message" at bounding box center [740, 371] width 568 height 12
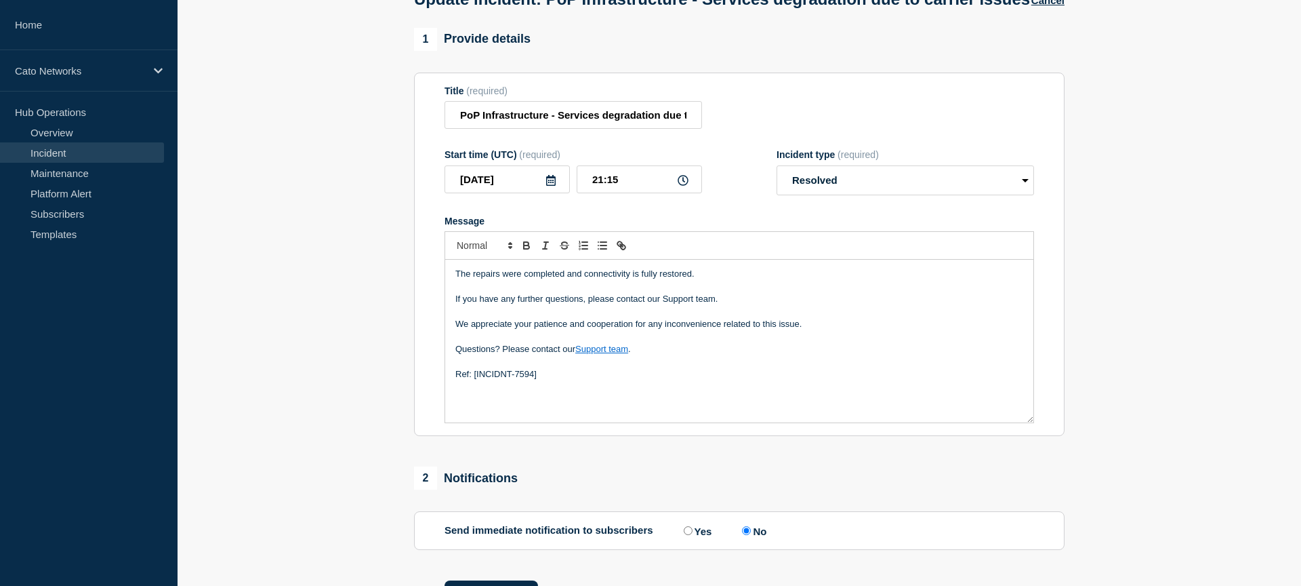
scroll to position [178, 0]
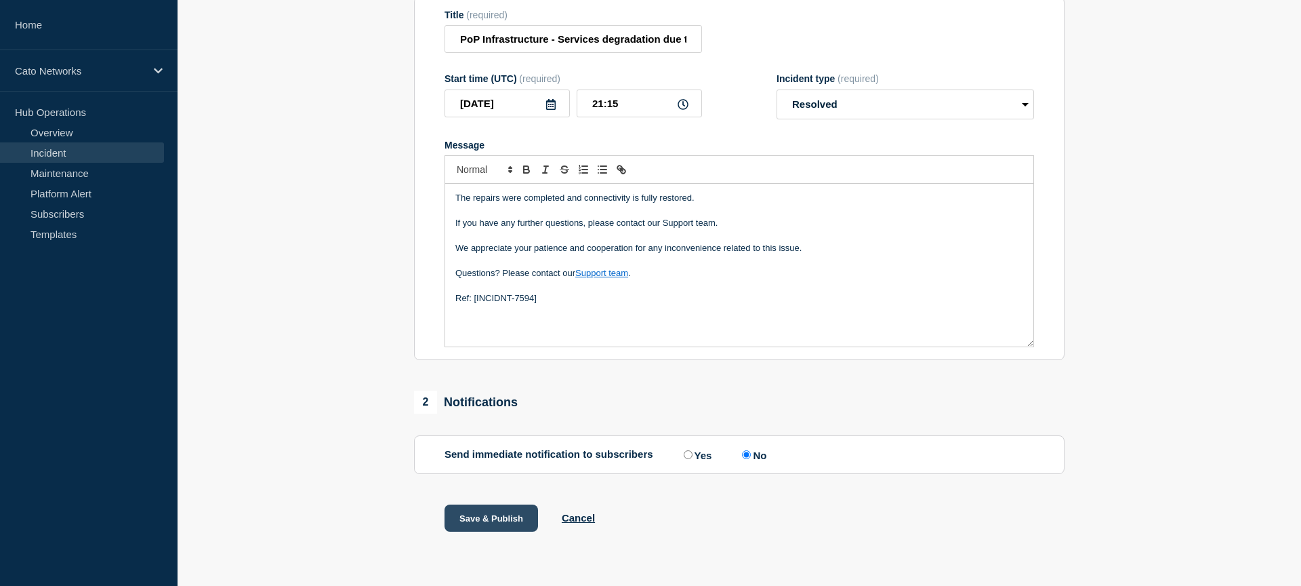
click at [496, 521] on button "Save & Publish" at bounding box center [492, 517] width 94 height 27
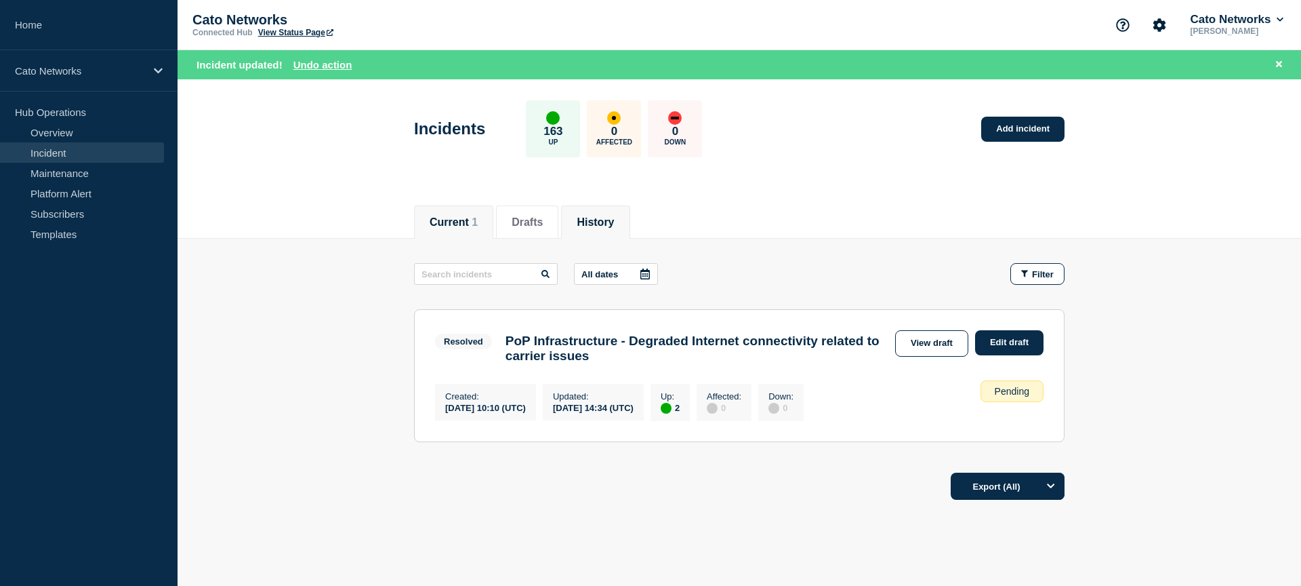
click at [588, 216] on button "History" at bounding box center [595, 222] width 37 height 12
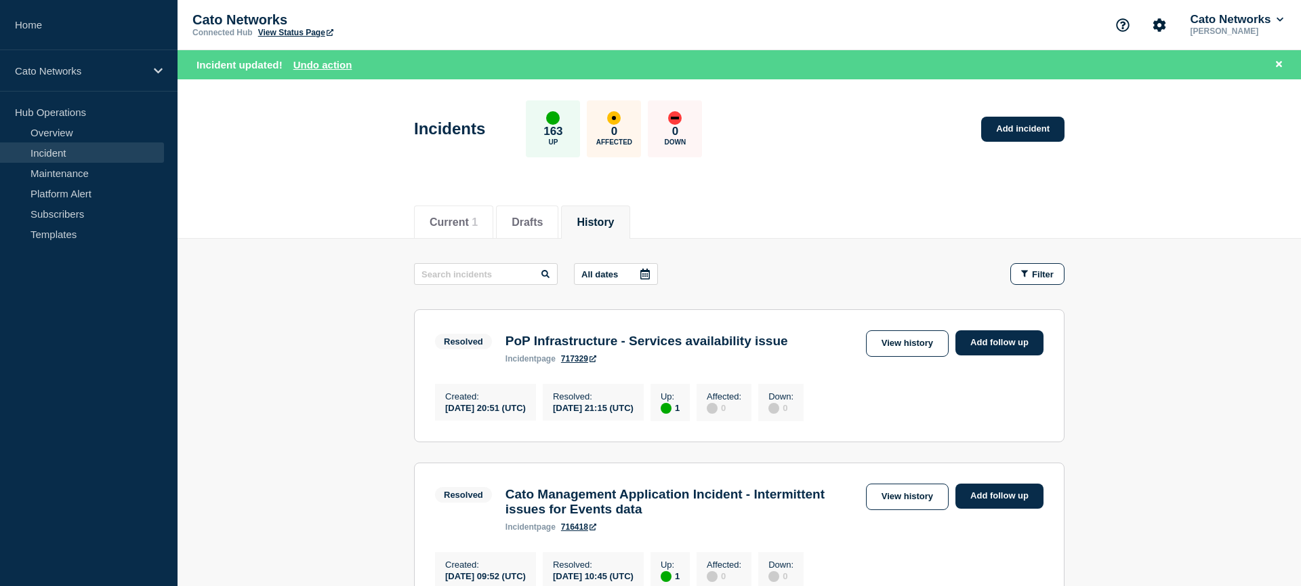
click at [573, 361] on link "717329" at bounding box center [578, 358] width 35 height 9
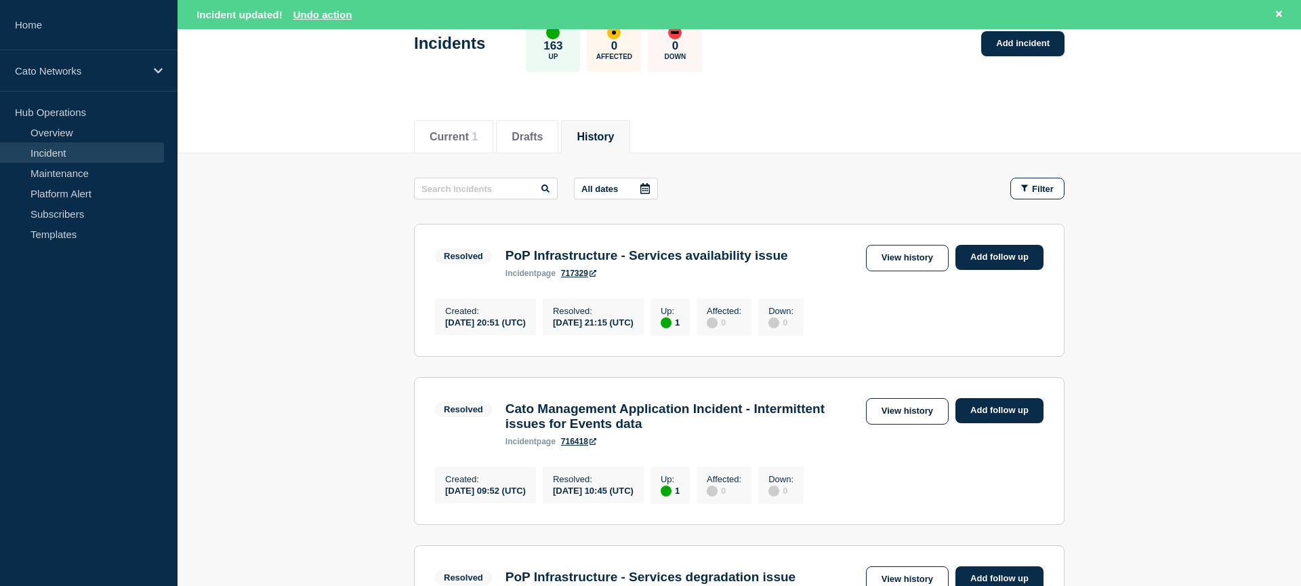
scroll to position [94, 0]
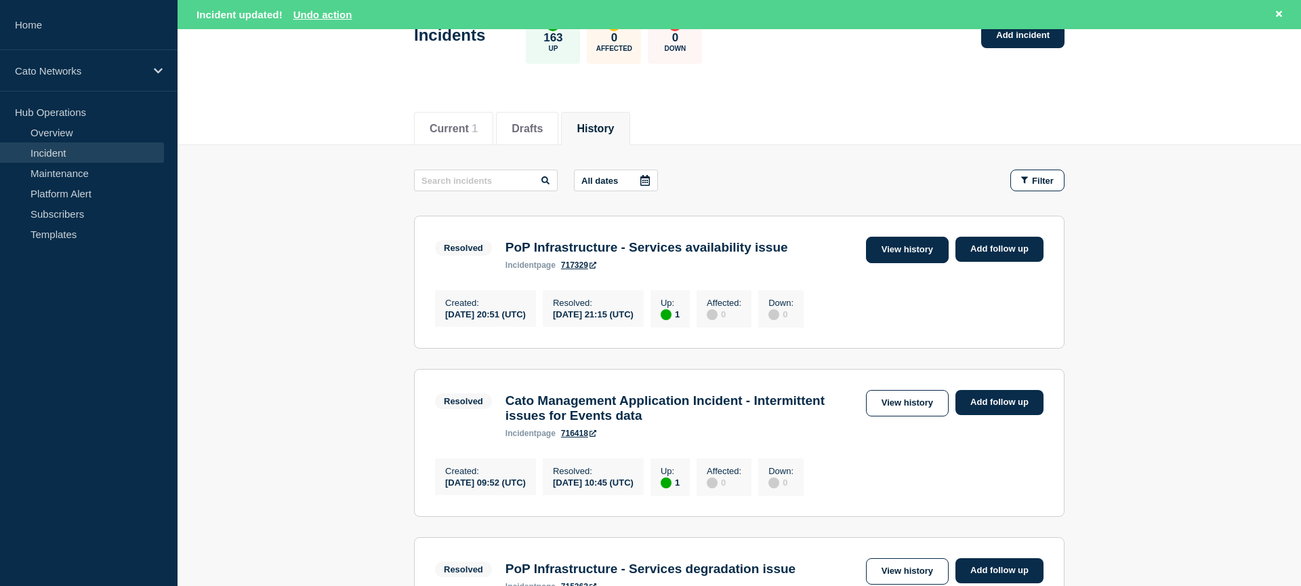
click at [906, 252] on link "View history" at bounding box center [907, 250] width 83 height 26
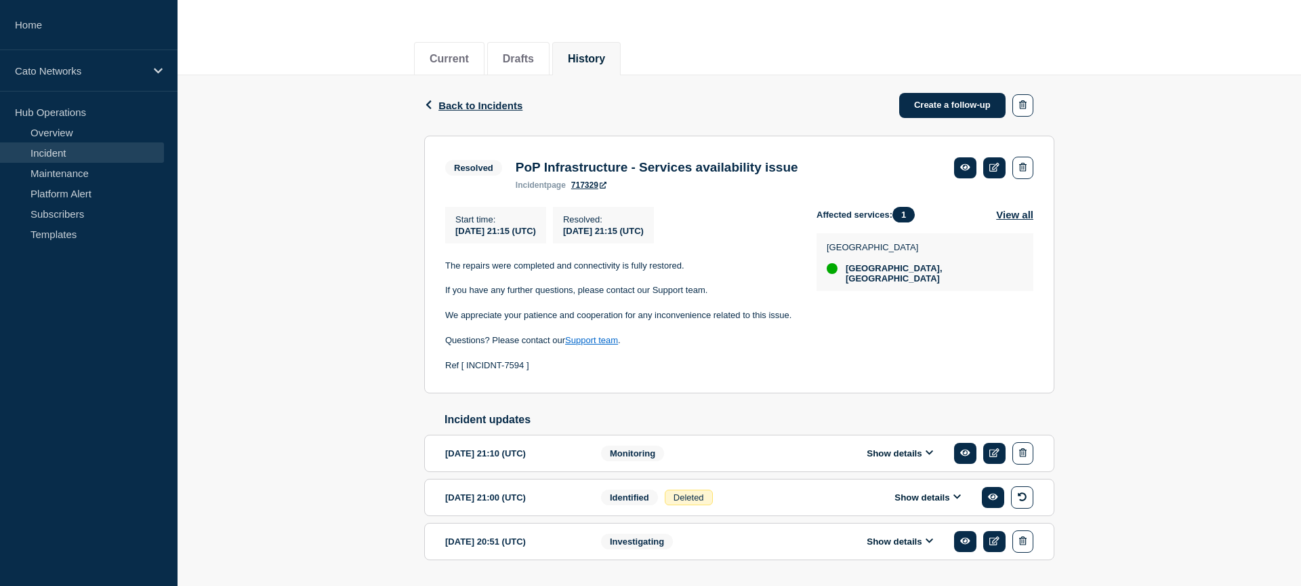
scroll to position [192, 0]
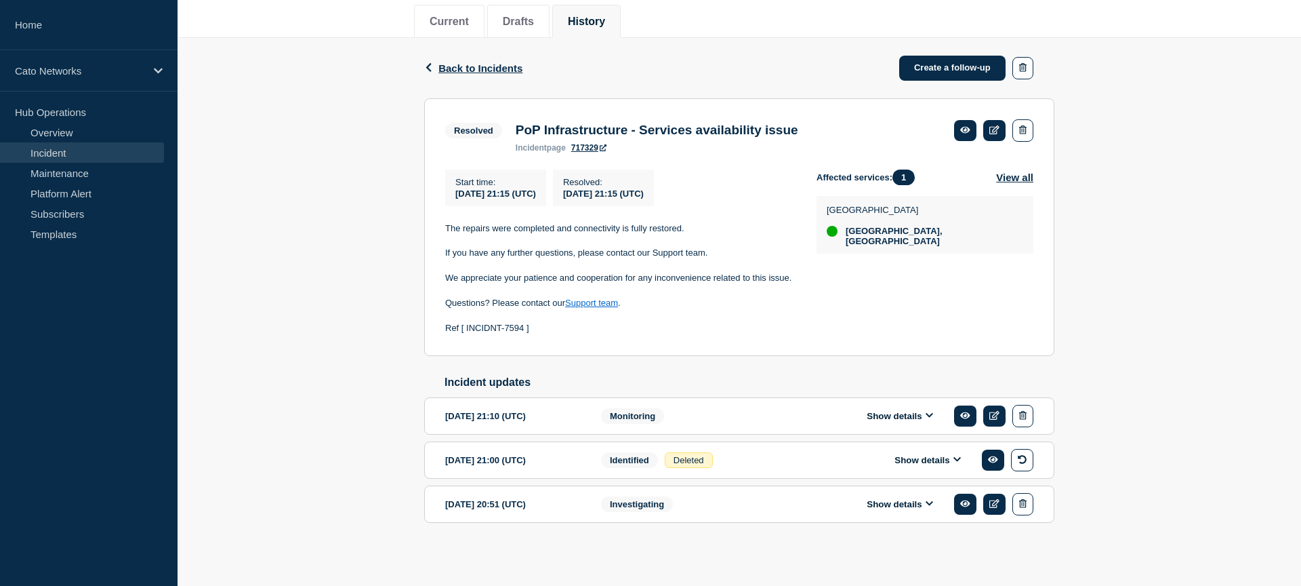
click at [611, 418] on span "Monitoring" at bounding box center [632, 416] width 63 height 16
click at [481, 406] on div "2025-09-16 21:10 (UTC)" at bounding box center [513, 416] width 136 height 22
click at [901, 410] on button "Show details" at bounding box center [900, 416] width 75 height 12
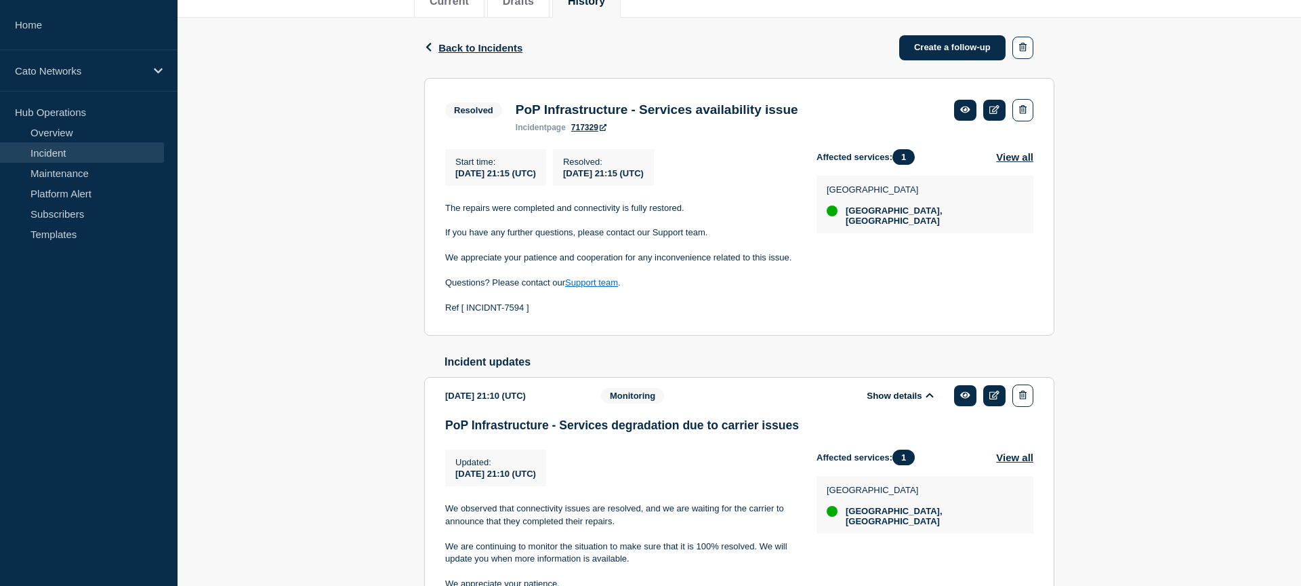
scroll to position [442, 0]
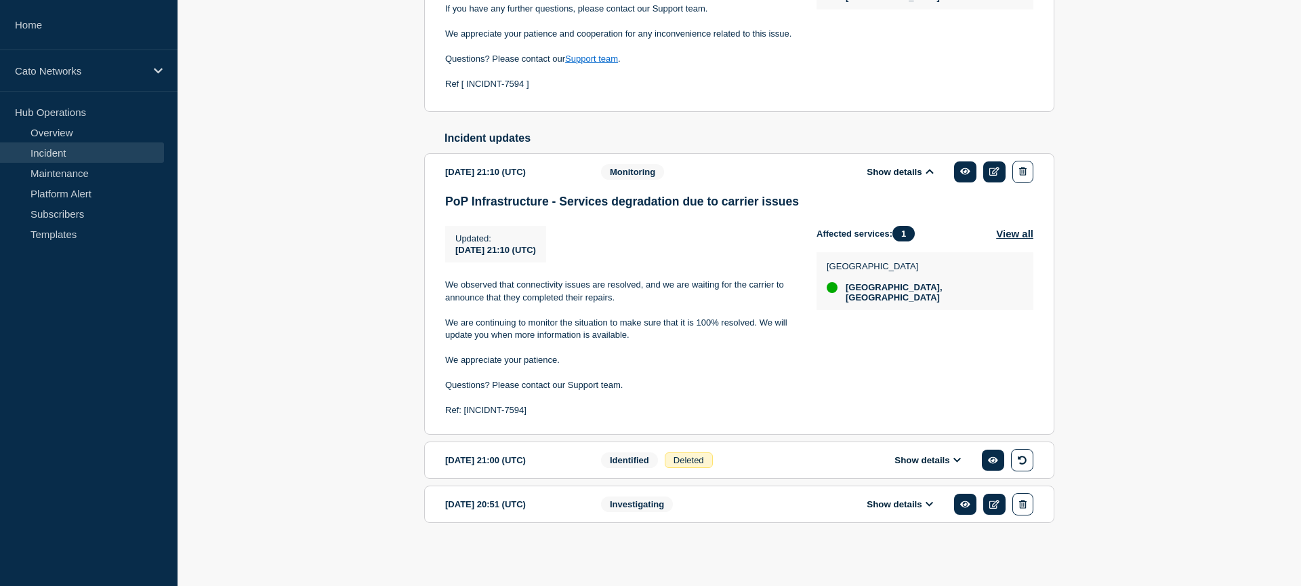
drag, startPoint x: 527, startPoint y: 503, endPoint x: 884, endPoint y: 510, distance: 356.6
click at [548, 503] on div "2025-09-16 20:51 (UTC)" at bounding box center [513, 504] width 136 height 22
click at [911, 507] on button "Show details" at bounding box center [900, 504] width 75 height 12
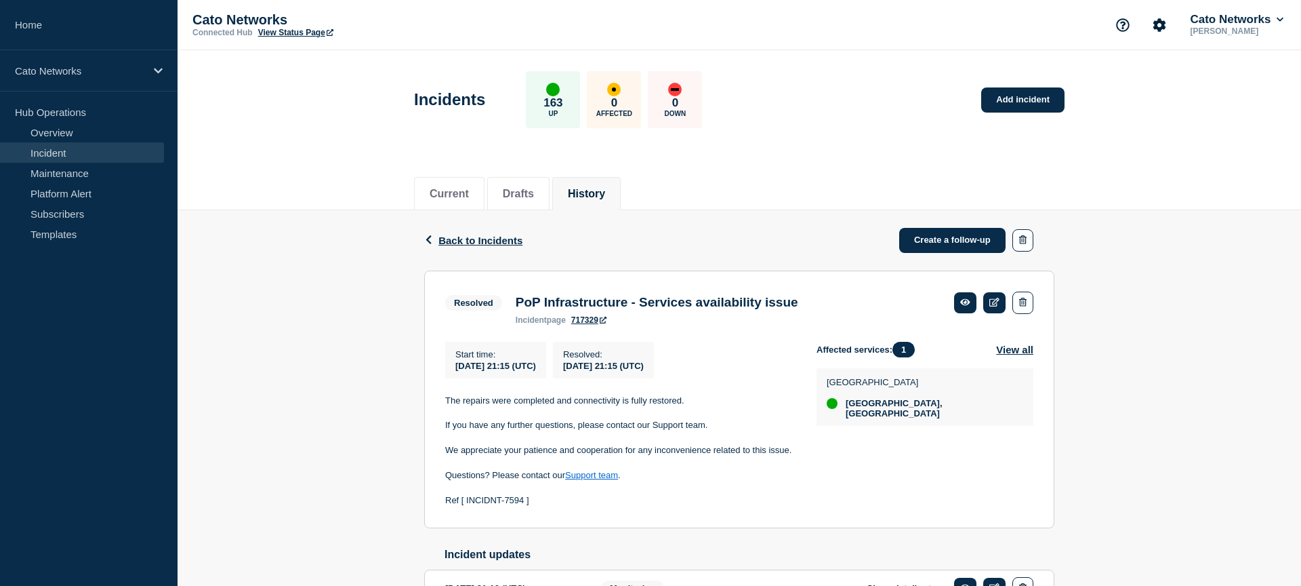
scroll to position [0, 0]
click at [999, 306] on icon at bounding box center [995, 302] width 10 height 9
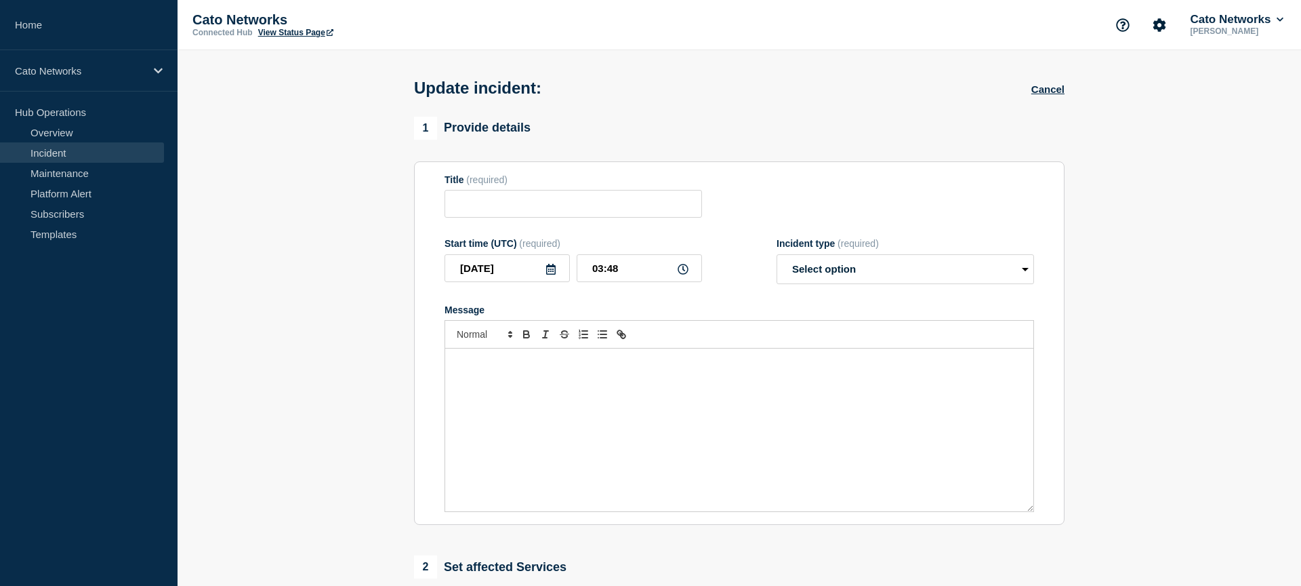
type input "PoP Infrastructure - Services availability issue"
type input "2025-09-16"
type input "21:15"
select select "resolved"
radio input "false"
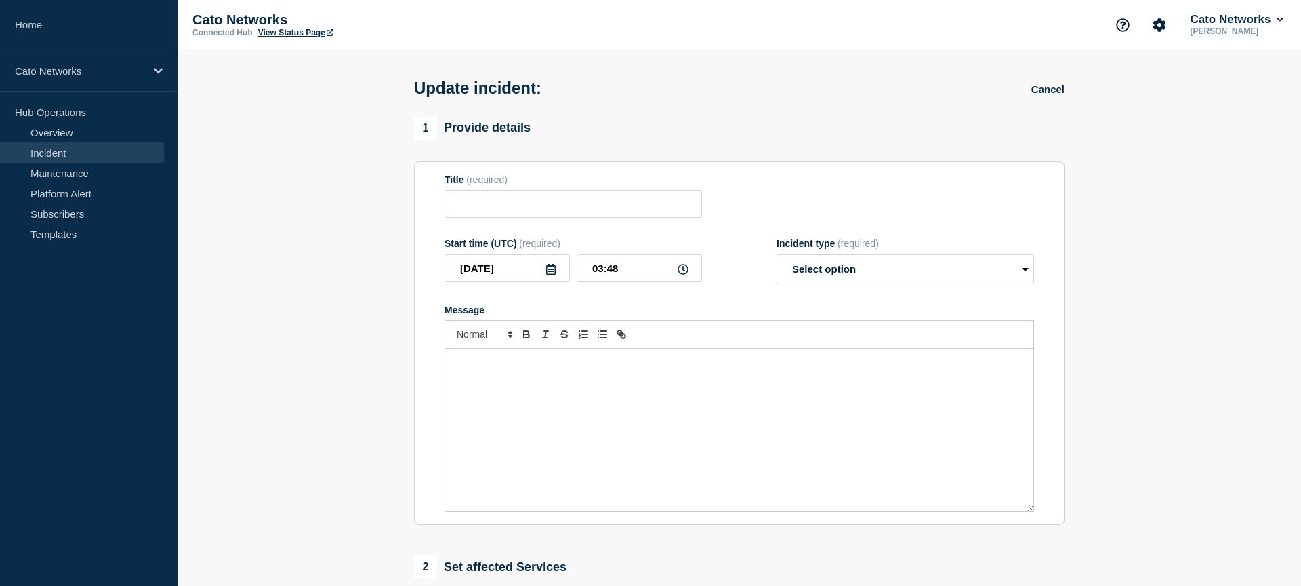
radio input "true"
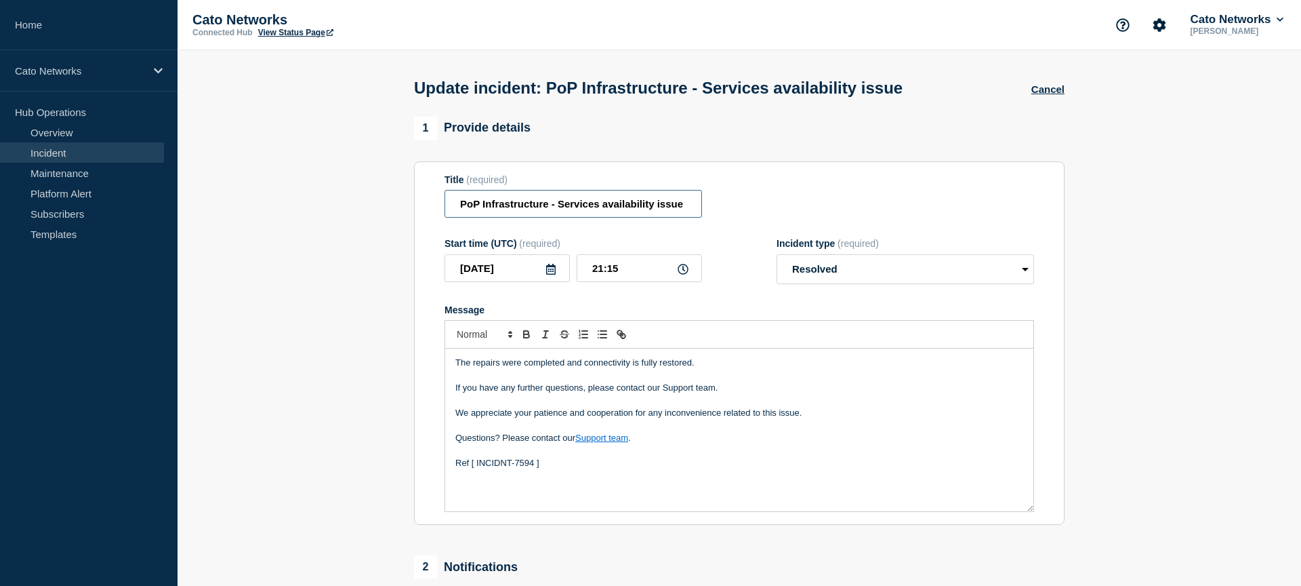
click at [533, 211] on input "PoP Infrastructure - Services availability issue" at bounding box center [574, 204] width 258 height 28
type input "PoP Infrastrucure - Services availability issue"
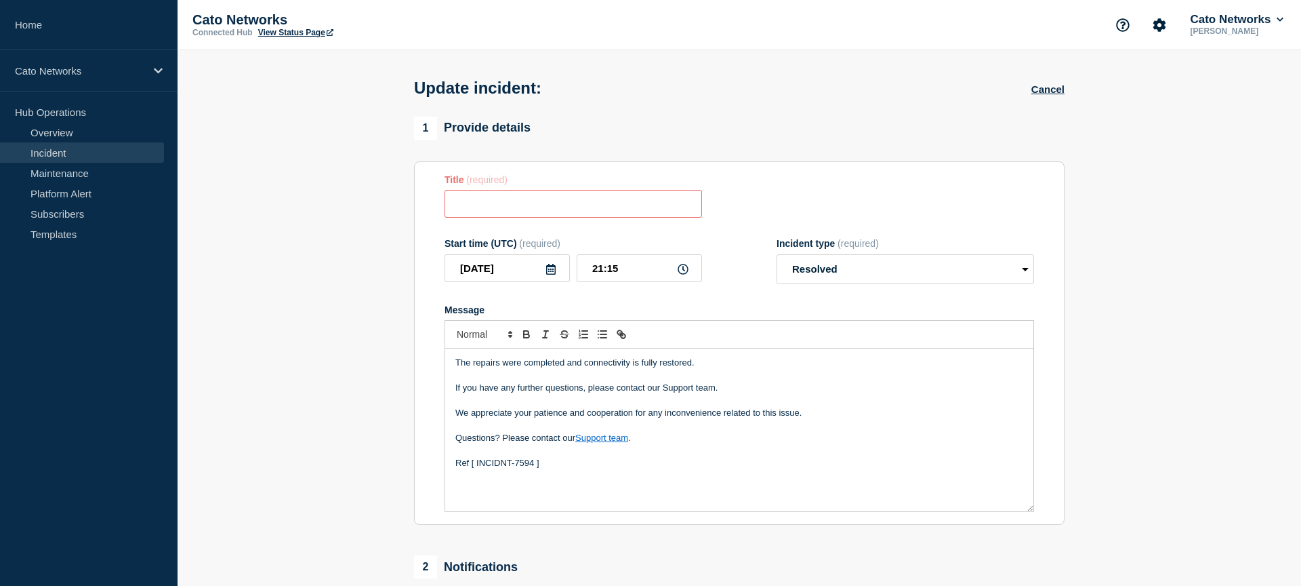
paste input "PoP Infrastructure - Services degradation due to carrier issues"
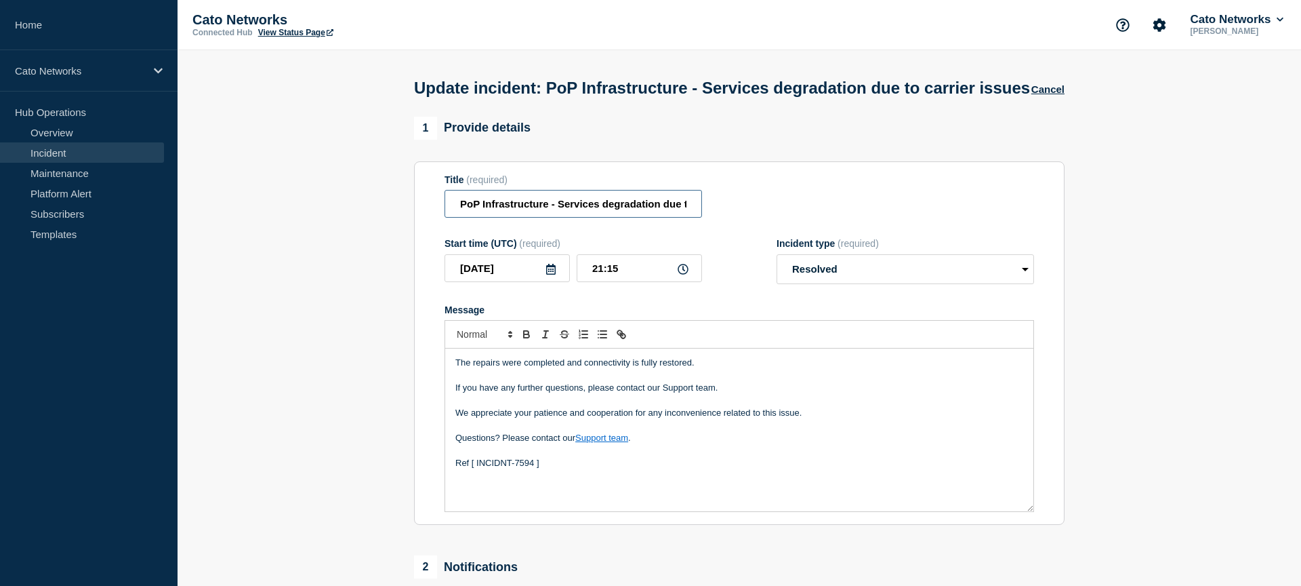
scroll to position [0, 68]
type input "PoP Infrastructure - Services degradation due to carrier issues"
click at [786, 191] on div "Title (required) PoP Infrastructure - Services degradation due to carrier issues" at bounding box center [740, 196] width 590 height 44
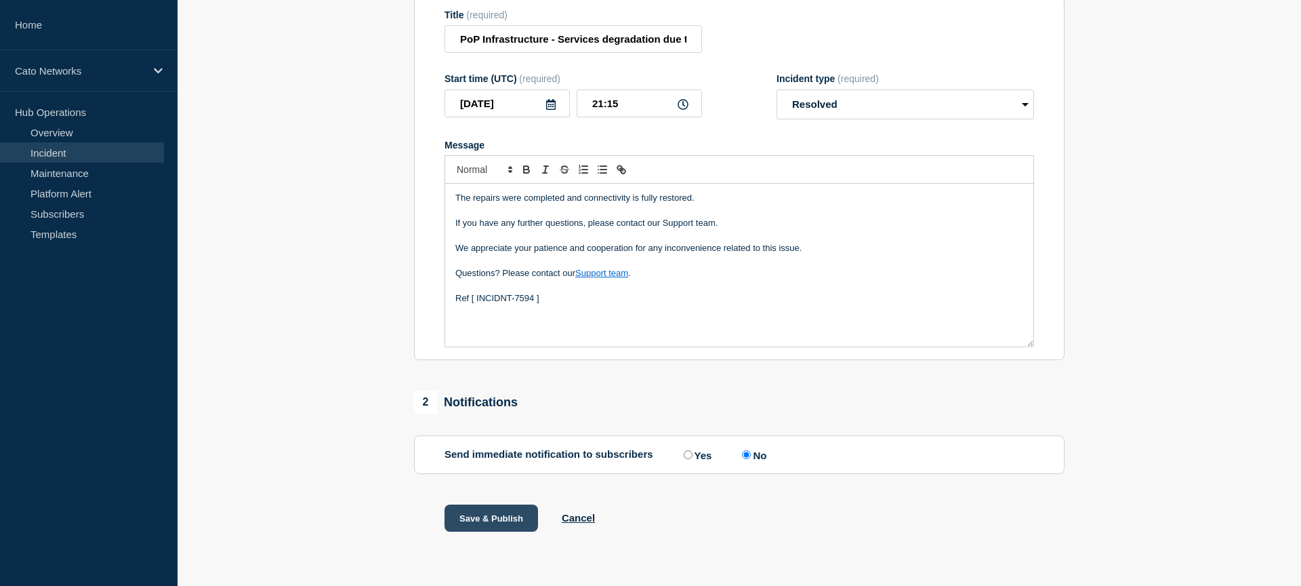
click at [493, 521] on button "Save & Publish" at bounding box center [492, 517] width 94 height 27
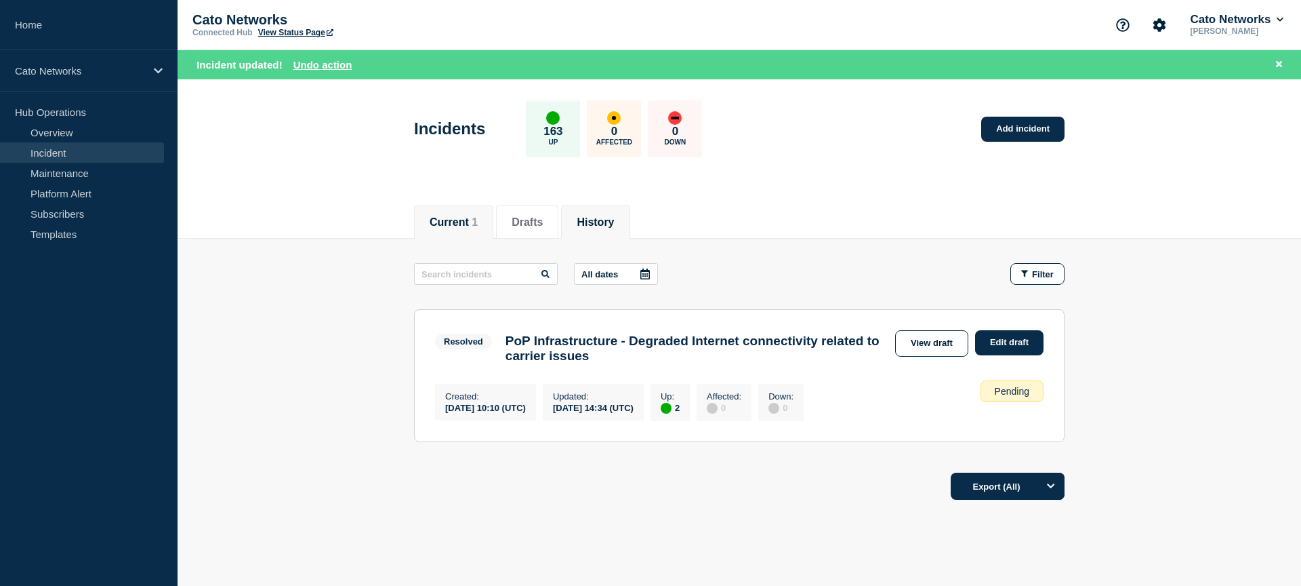
click at [600, 222] on button "History" at bounding box center [595, 222] width 37 height 12
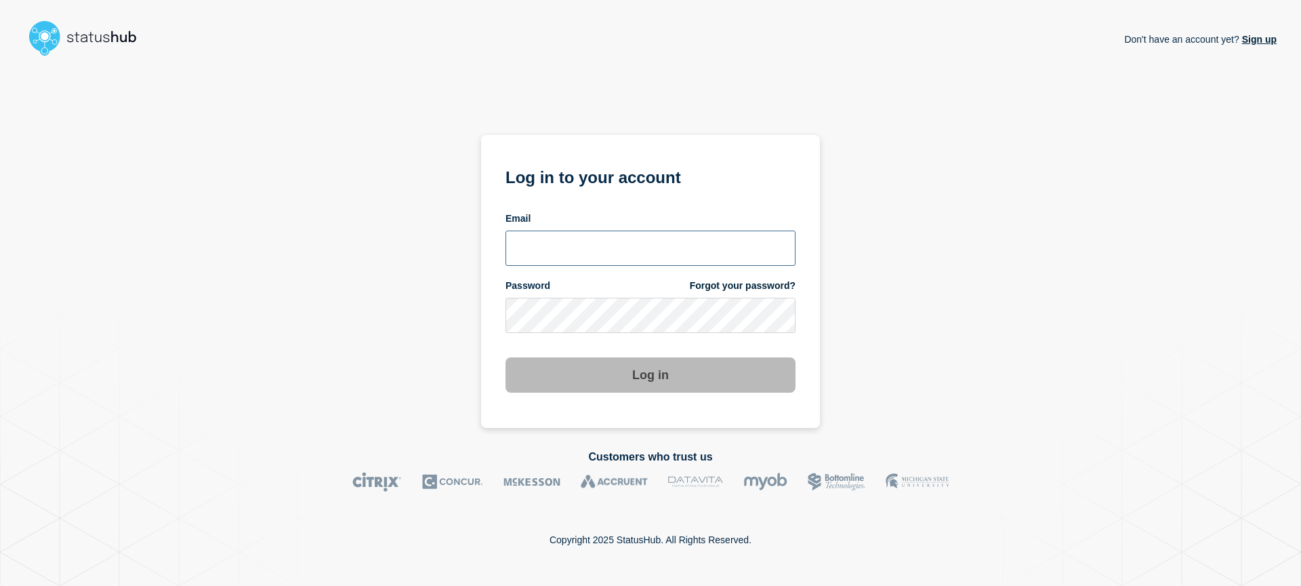
click at [632, 241] on input "email input" at bounding box center [651, 247] width 290 height 35
type input "arjay.javier@catonetworks.com"
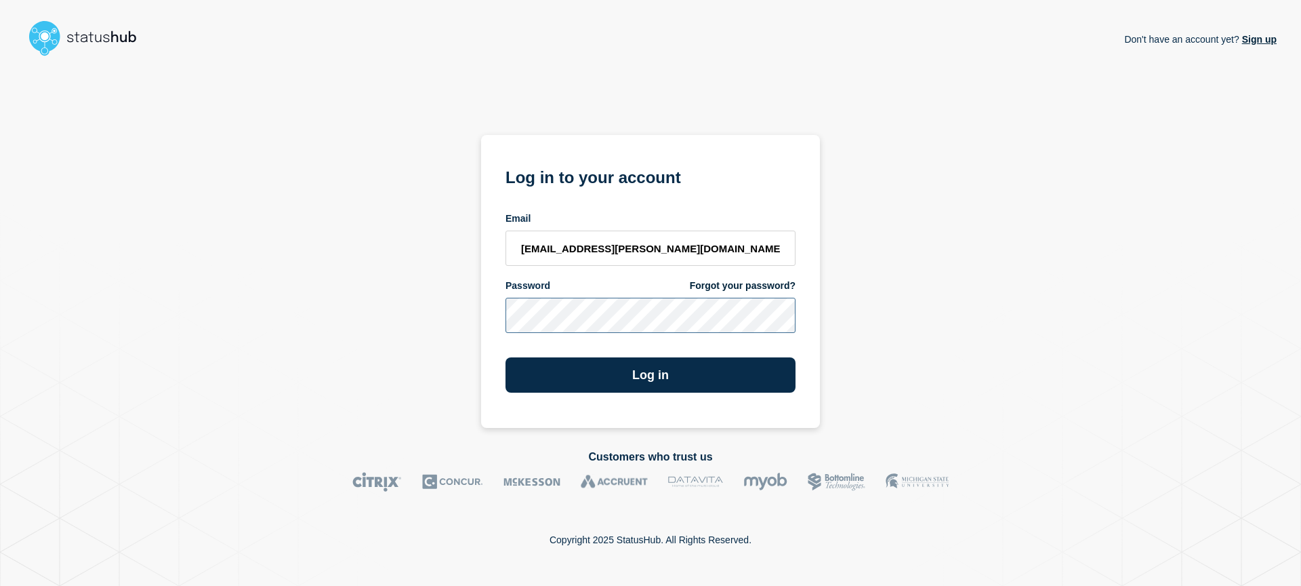
click at [506, 357] on button "Log in" at bounding box center [651, 374] width 290 height 35
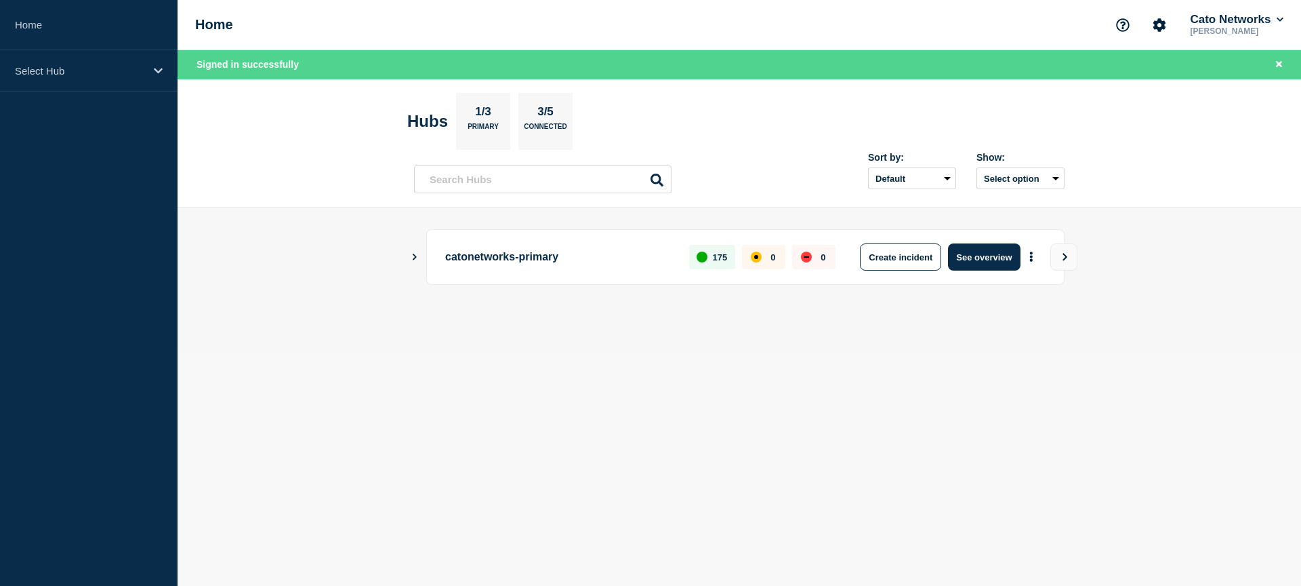
click at [415, 257] on icon "Show Connected Hubs" at bounding box center [415, 257] width 4 height 7
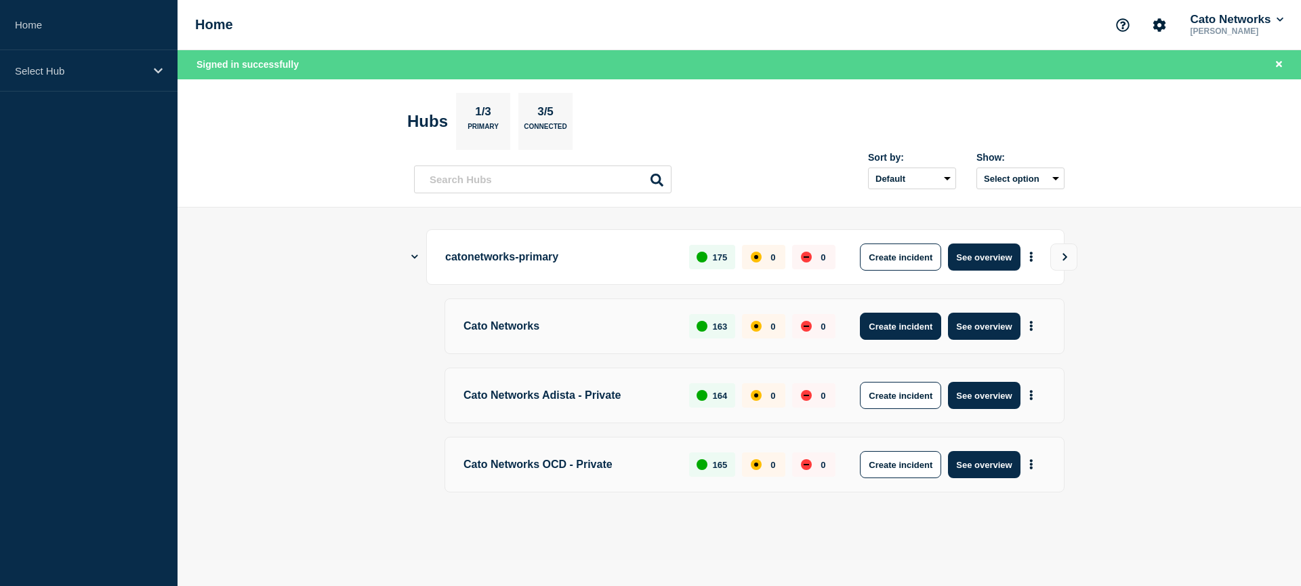
click at [893, 318] on button "Create incident" at bounding box center [900, 325] width 81 height 27
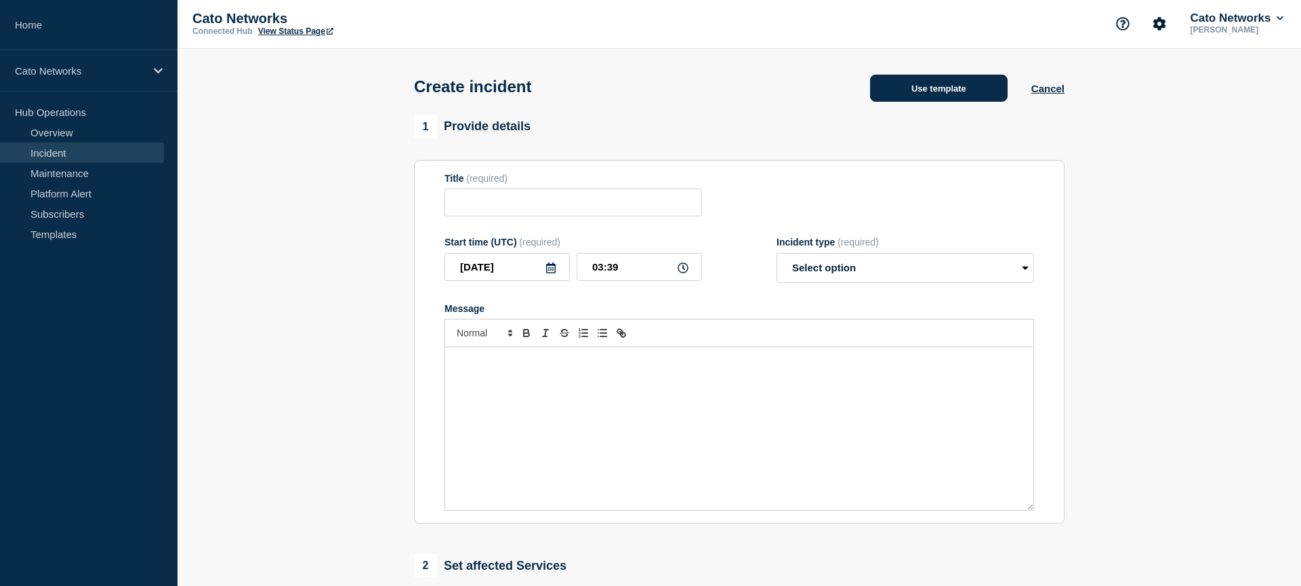
click at [918, 101] on button "Use template" at bounding box center [939, 88] width 138 height 27
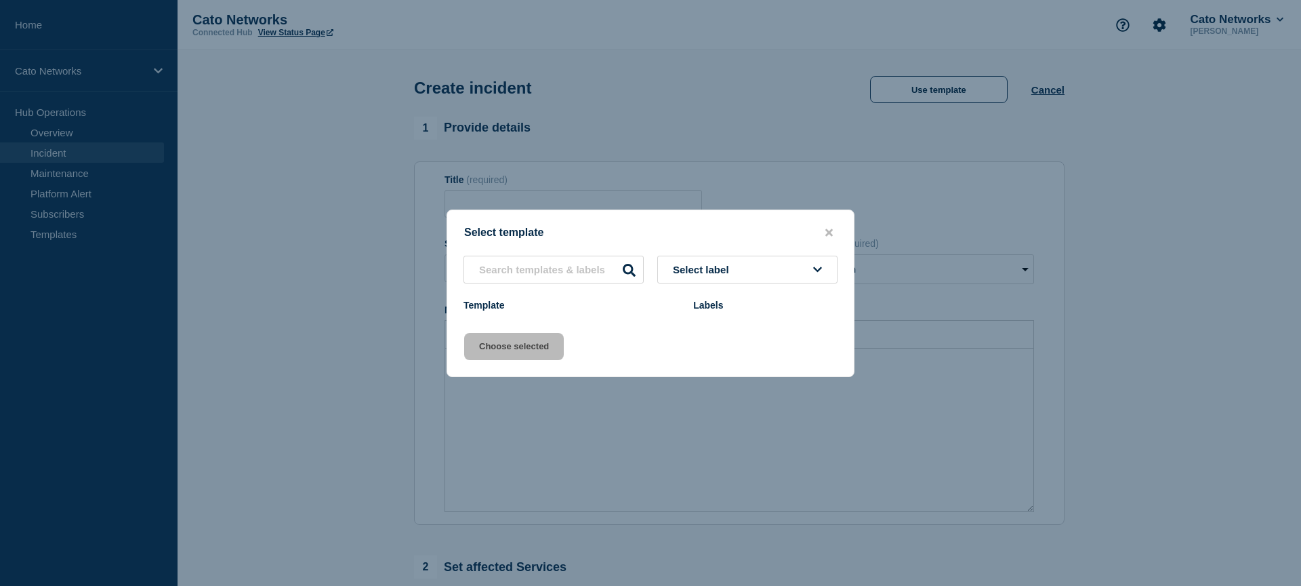
scroll to position [9, 0]
click at [714, 265] on span "Select label" at bounding box center [704, 270] width 62 height 12
click at [771, 268] on button "Select label" at bounding box center [748, 270] width 180 height 28
click at [828, 229] on icon "close button" at bounding box center [829, 231] width 7 height 7
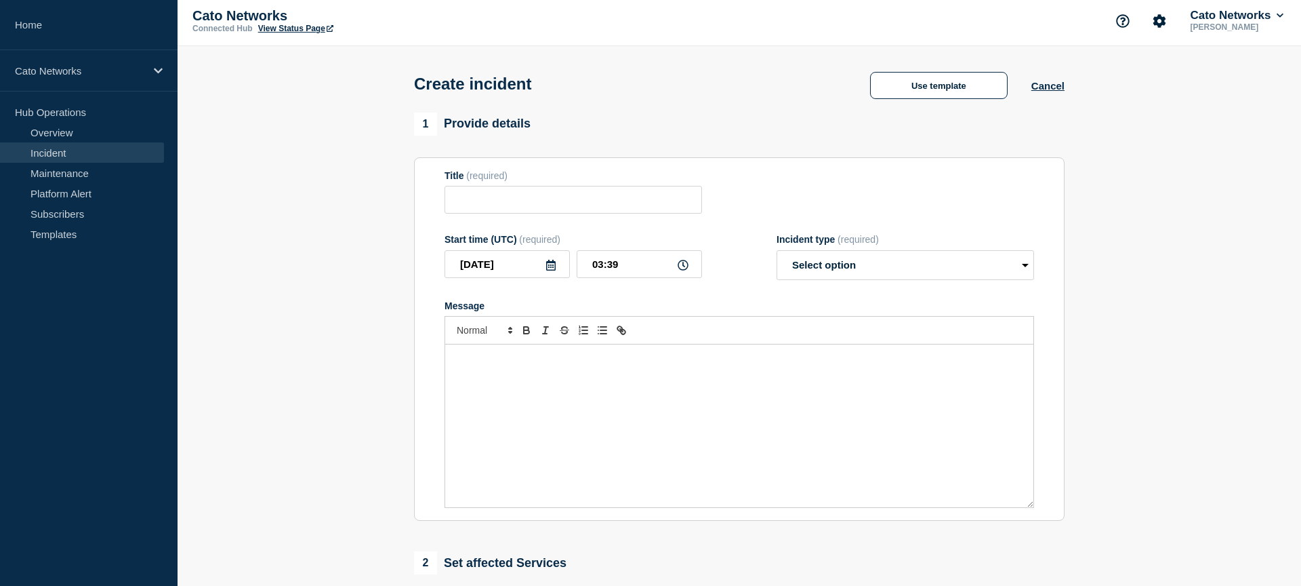
click at [956, 140] on div "1 Provide details Title (required) Start time (UTC) (required) 2025-09-17 03:39…" at bounding box center [739, 317] width 651 height 409
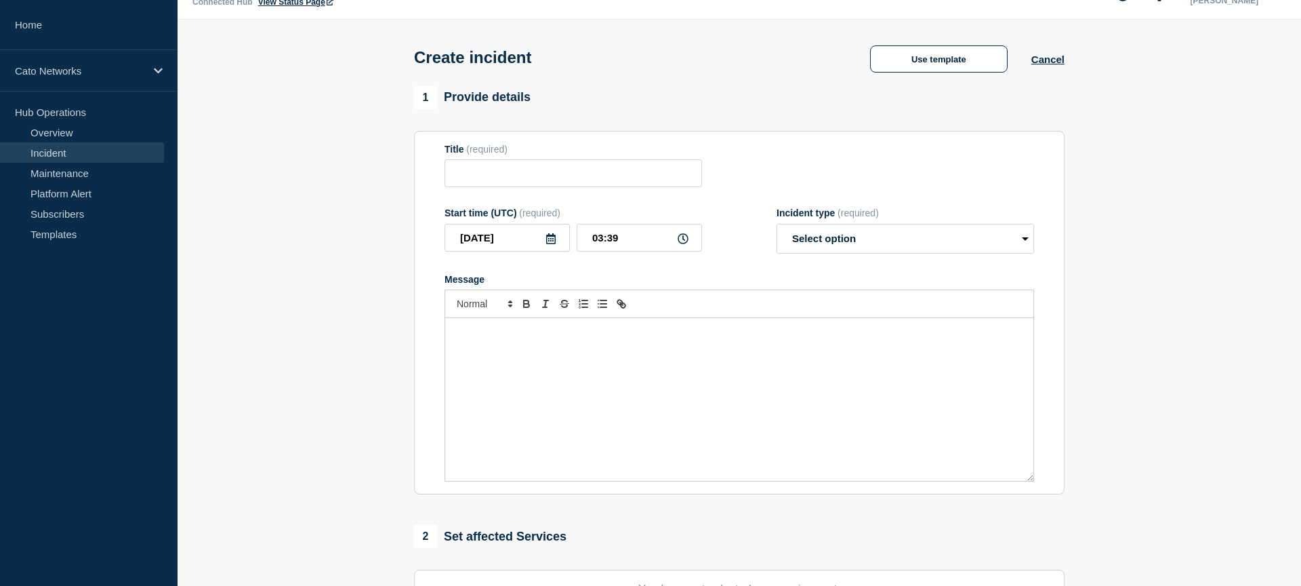
scroll to position [79, 0]
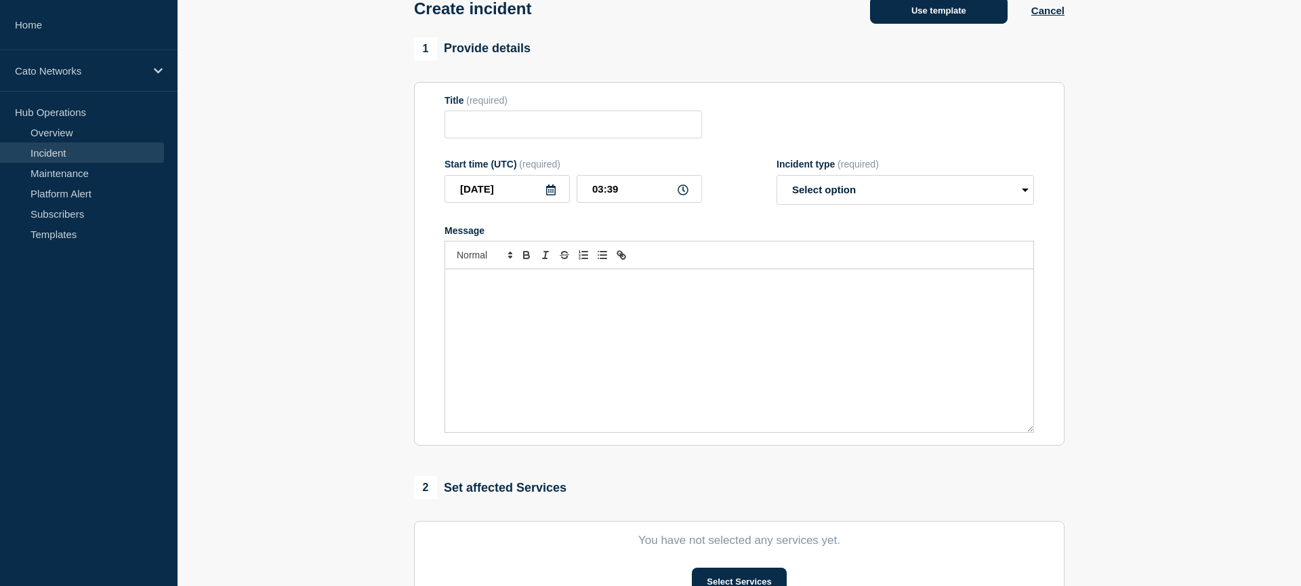
click at [956, 11] on button "Use template" at bounding box center [939, 10] width 138 height 27
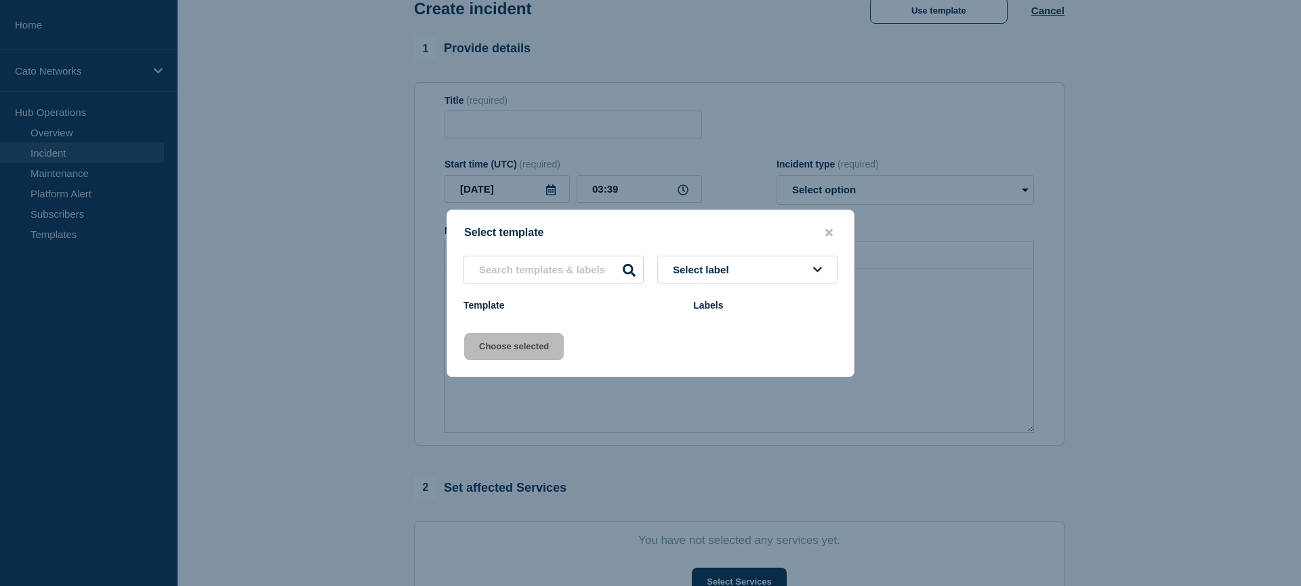
click at [712, 277] on button "Select label" at bounding box center [748, 270] width 180 height 28
click at [716, 277] on button "Select label" at bounding box center [748, 270] width 180 height 28
click at [543, 270] on input "text" at bounding box center [554, 270] width 180 height 28
type input "s"
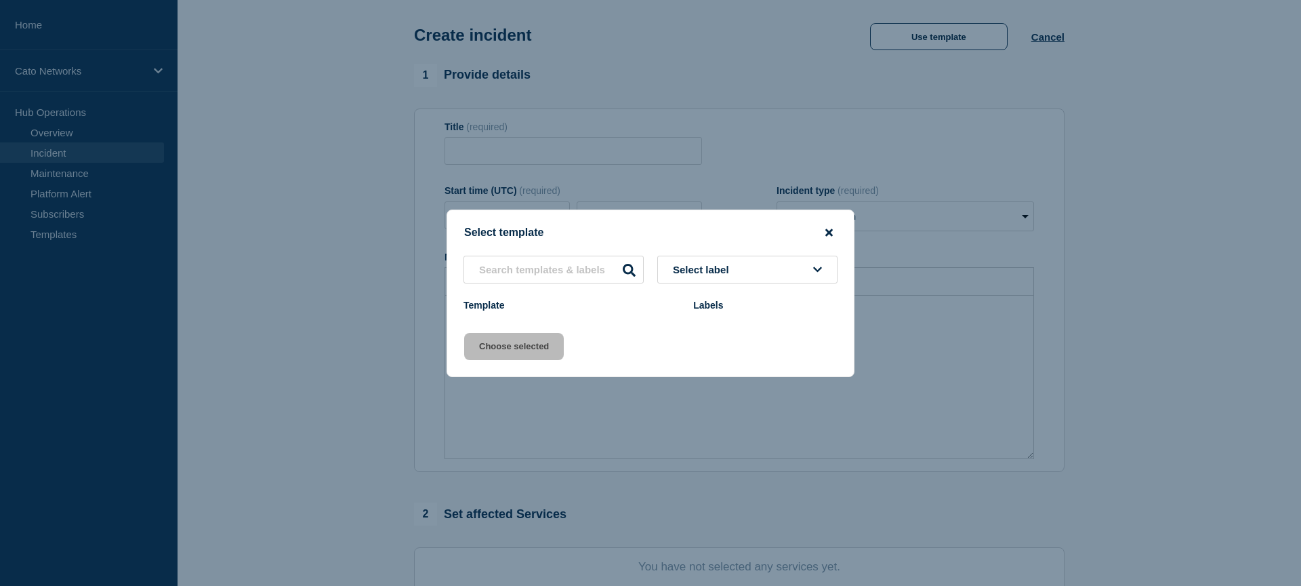
click at [828, 228] on icon "close button" at bounding box center [829, 231] width 7 height 7
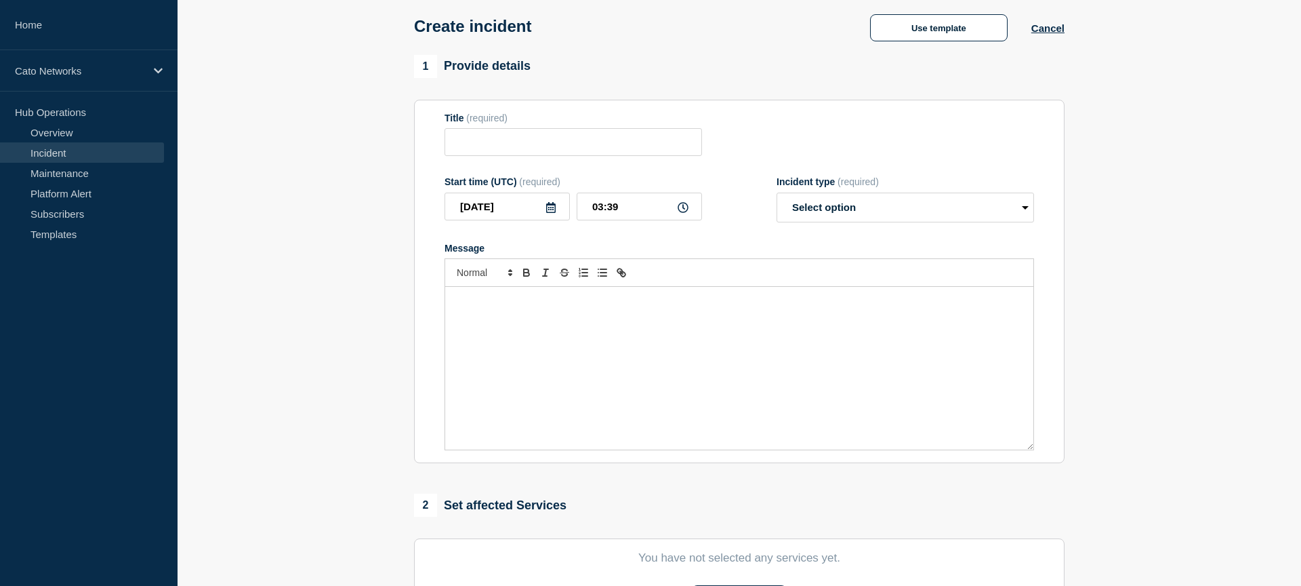
scroll to position [0, 0]
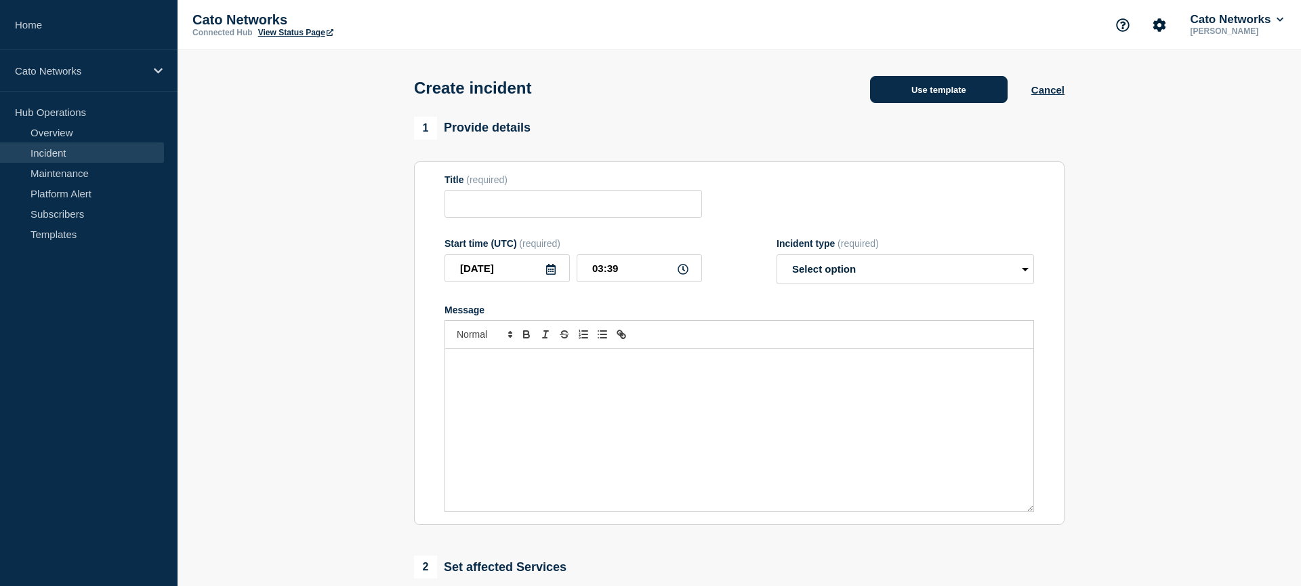
click at [967, 85] on button "Use template" at bounding box center [939, 89] width 138 height 27
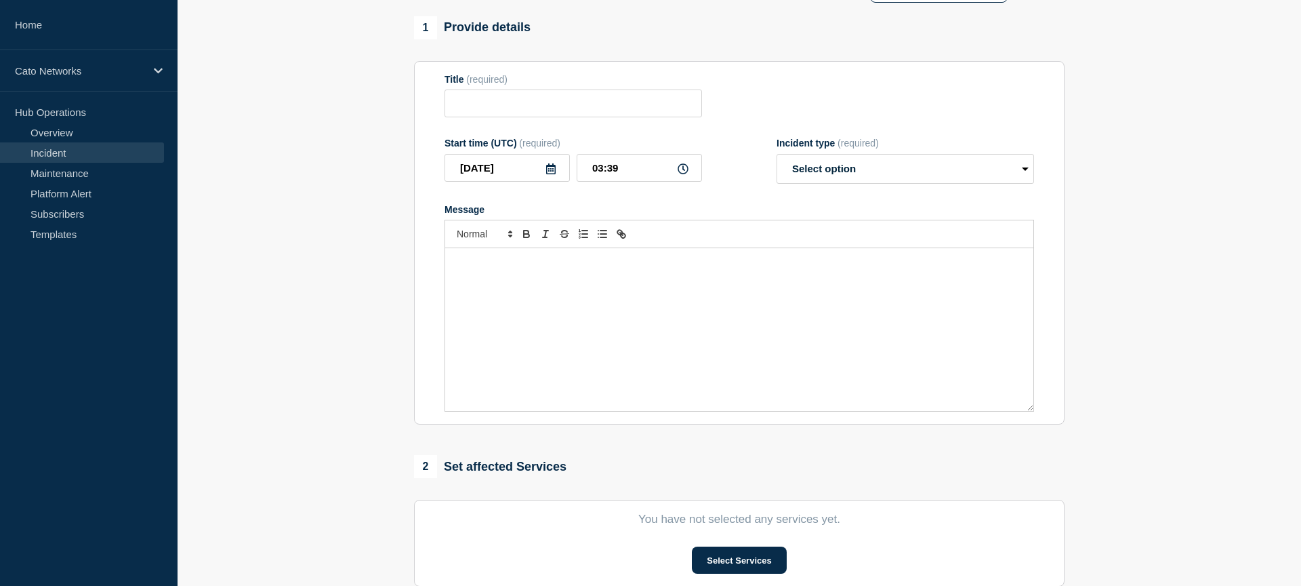
scroll to position [97, 0]
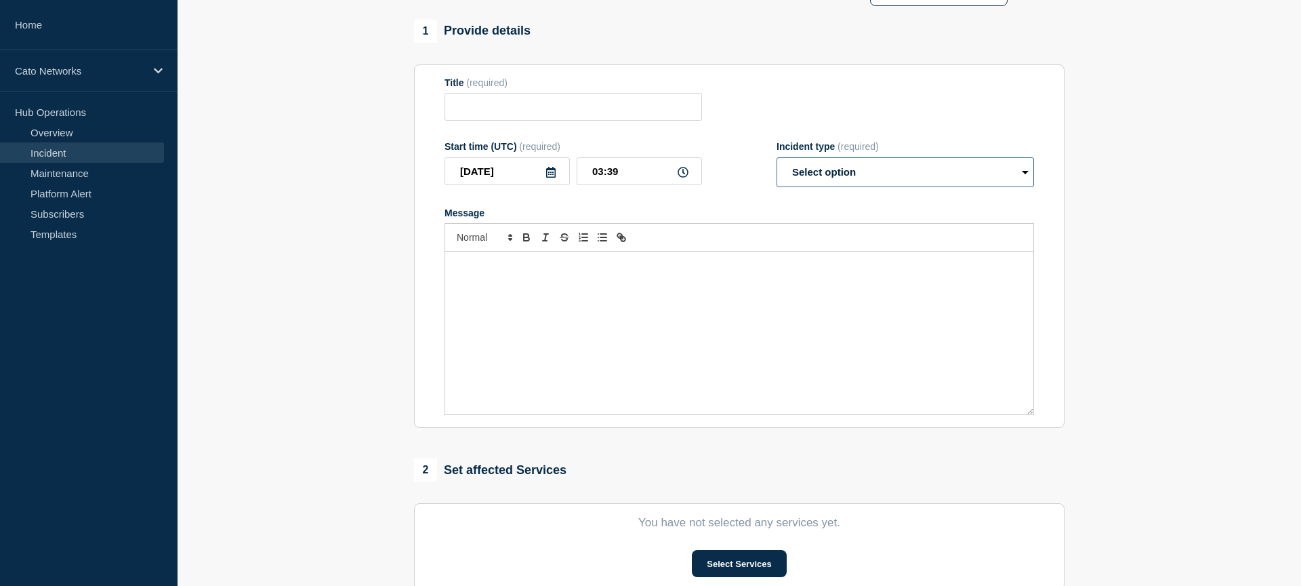
click at [861, 171] on select "Select option Investigating Identified Monitoring" at bounding box center [906, 172] width 258 height 30
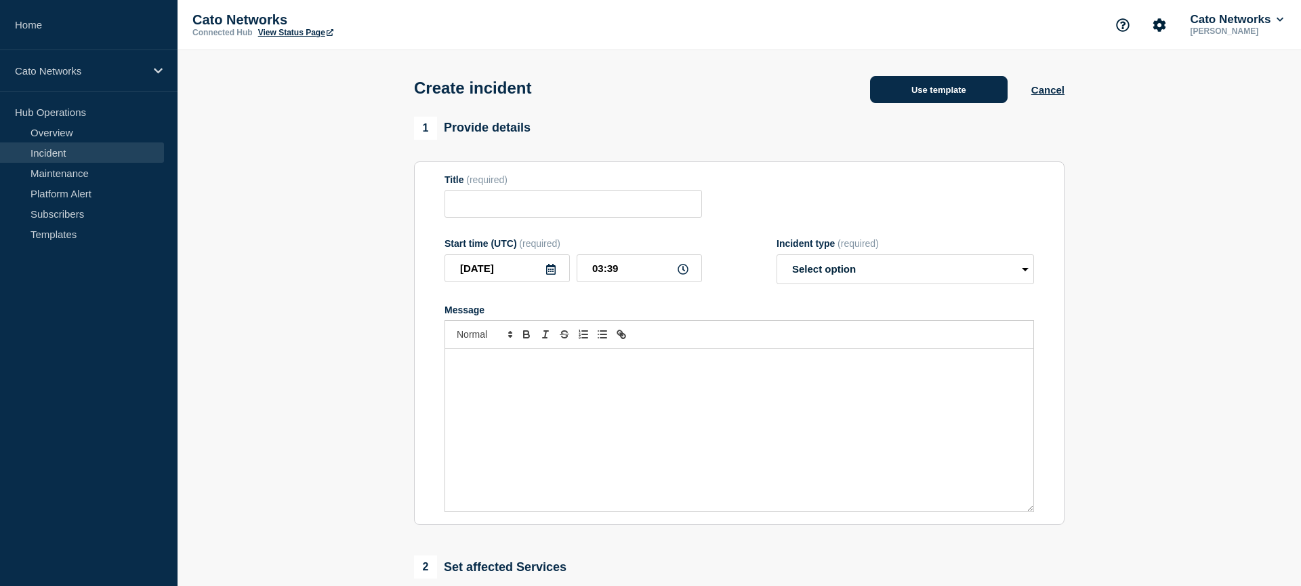
click at [928, 96] on button "Use template" at bounding box center [939, 89] width 138 height 27
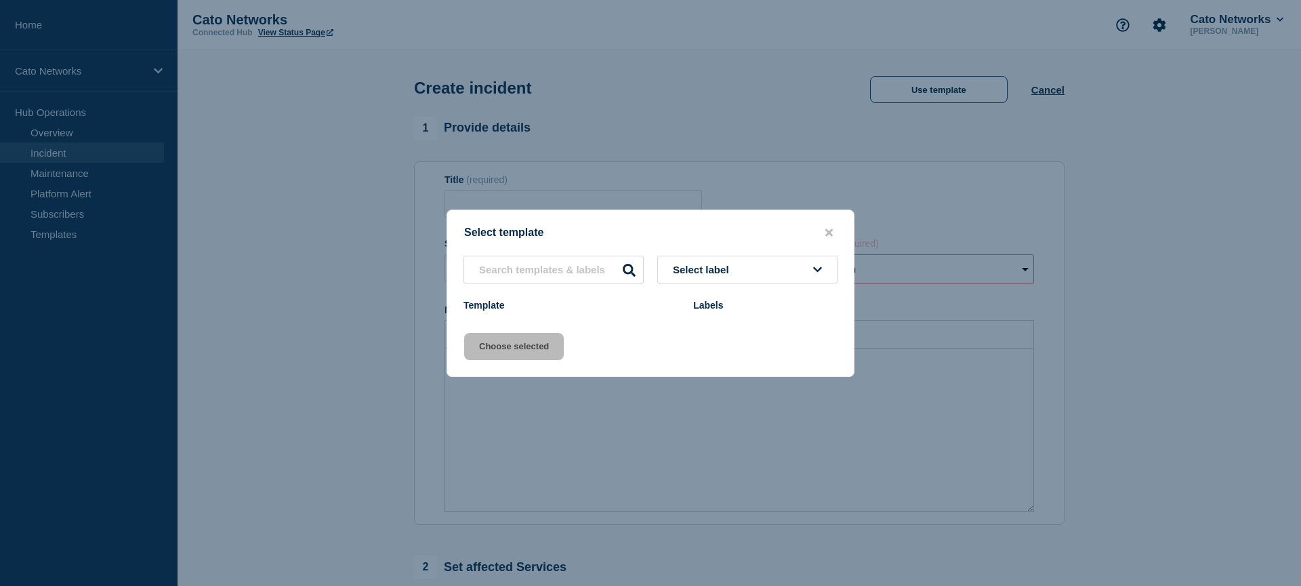
scroll to position [1, 0]
click at [719, 310] on div "Labels" at bounding box center [765, 305] width 144 height 11
click at [737, 261] on button "Select label" at bounding box center [748, 270] width 180 height 28
click at [765, 211] on div "Select template Select label Template Labels Choose selected" at bounding box center [651, 292] width 408 height 167
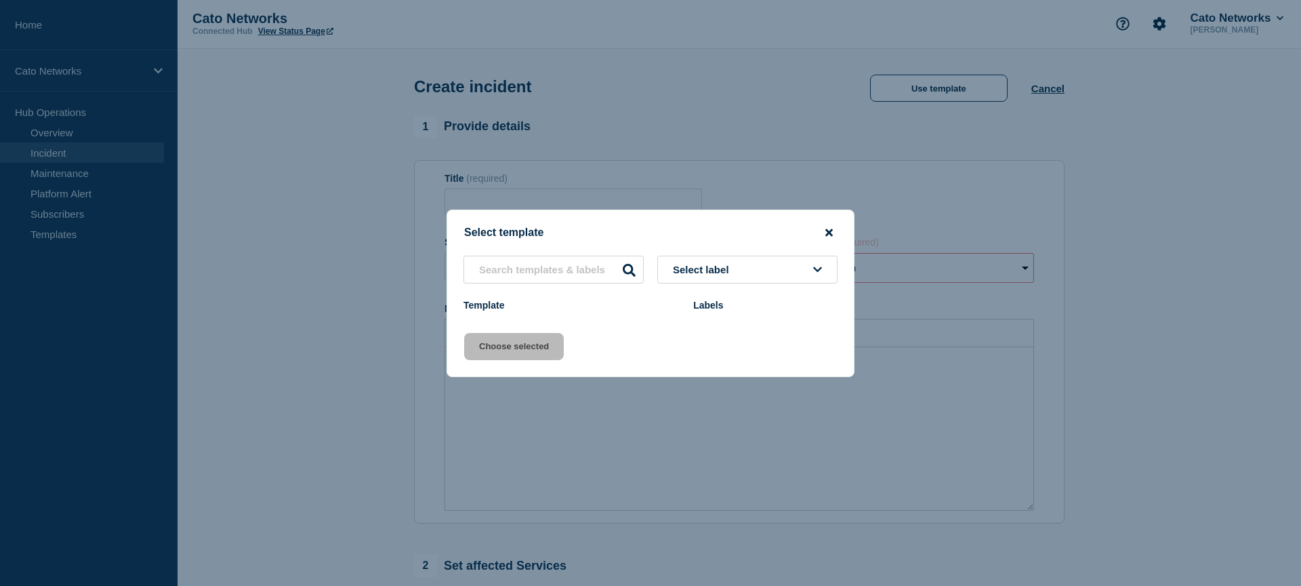
click at [824, 226] on button "close button" at bounding box center [830, 232] width 16 height 13
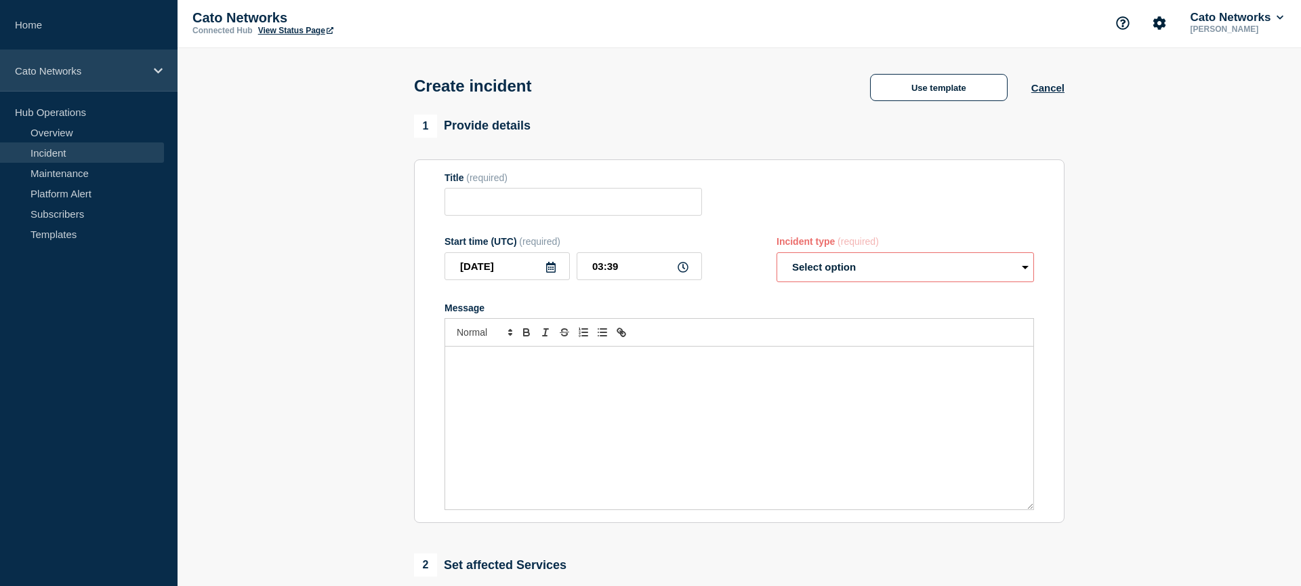
click at [99, 76] on p "Cato Networks" at bounding box center [80, 71] width 130 height 12
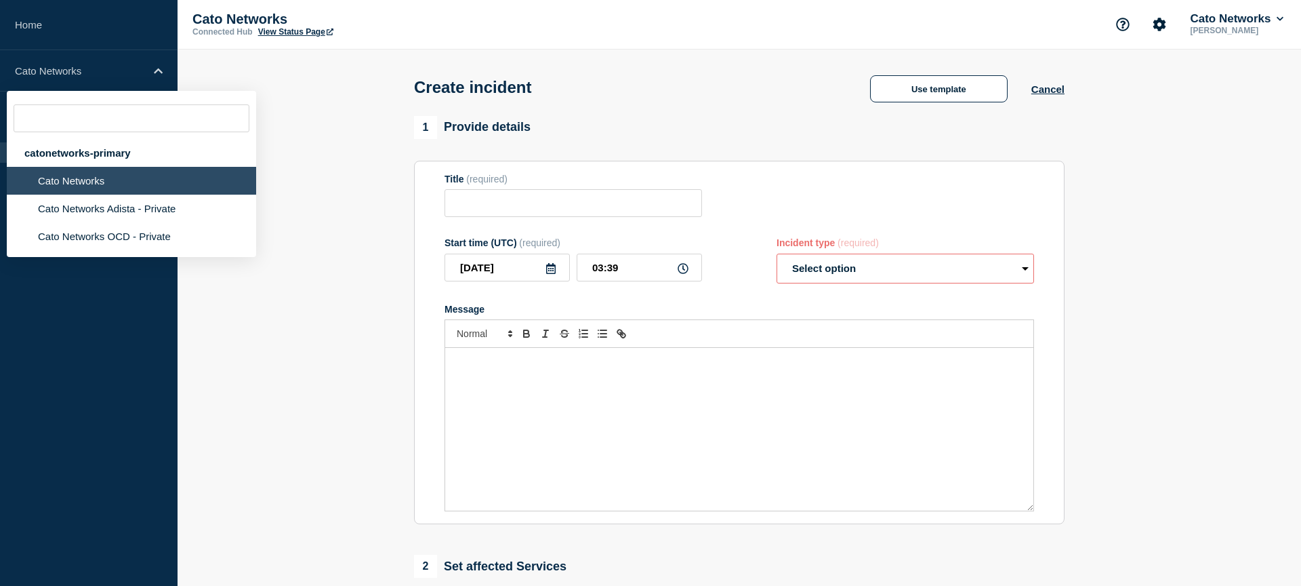
drag, startPoint x: 210, startPoint y: 28, endPoint x: 223, endPoint y: 21, distance: 14.9
click at [219, 23] on div "Cato Networks Connected Hub View Status Page" at bounding box center [328, 24] width 271 height 25
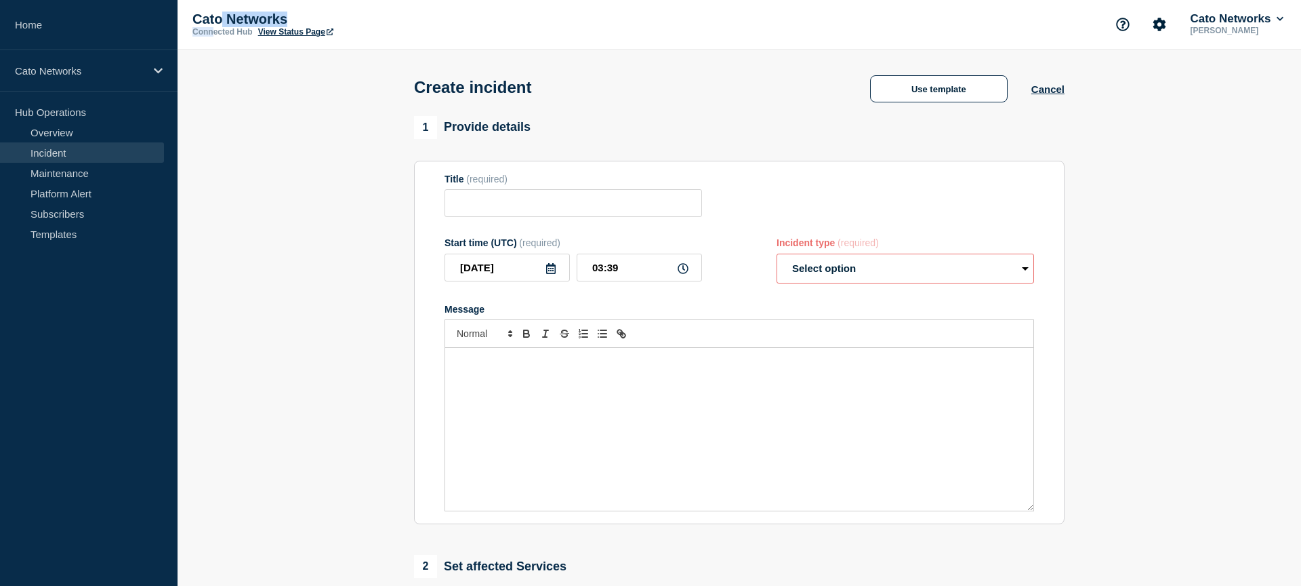
click at [227, 18] on p "Cato Networks" at bounding box center [328, 20] width 271 height 16
click at [285, 36] on div "Cato Networks Connected Hub View Status Page Cato Networks Arjay Javier" at bounding box center [740, 24] width 1124 height 50
click at [60, 133] on link "Overview" at bounding box center [82, 132] width 164 height 20
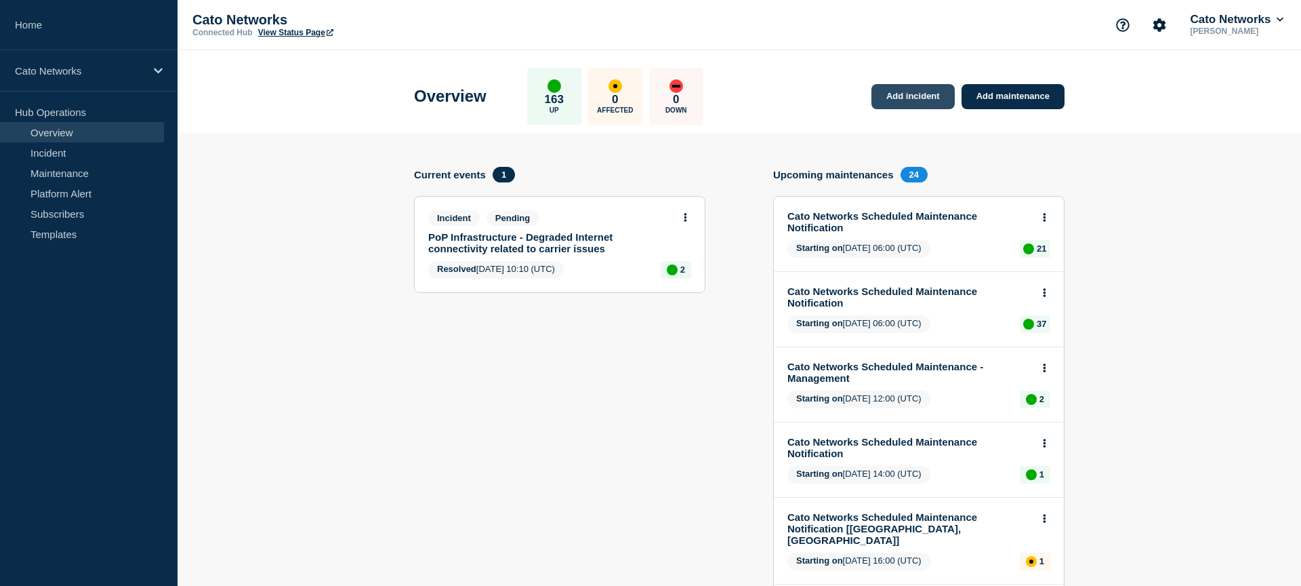
click at [897, 96] on link "Add incident" at bounding box center [913, 96] width 83 height 25
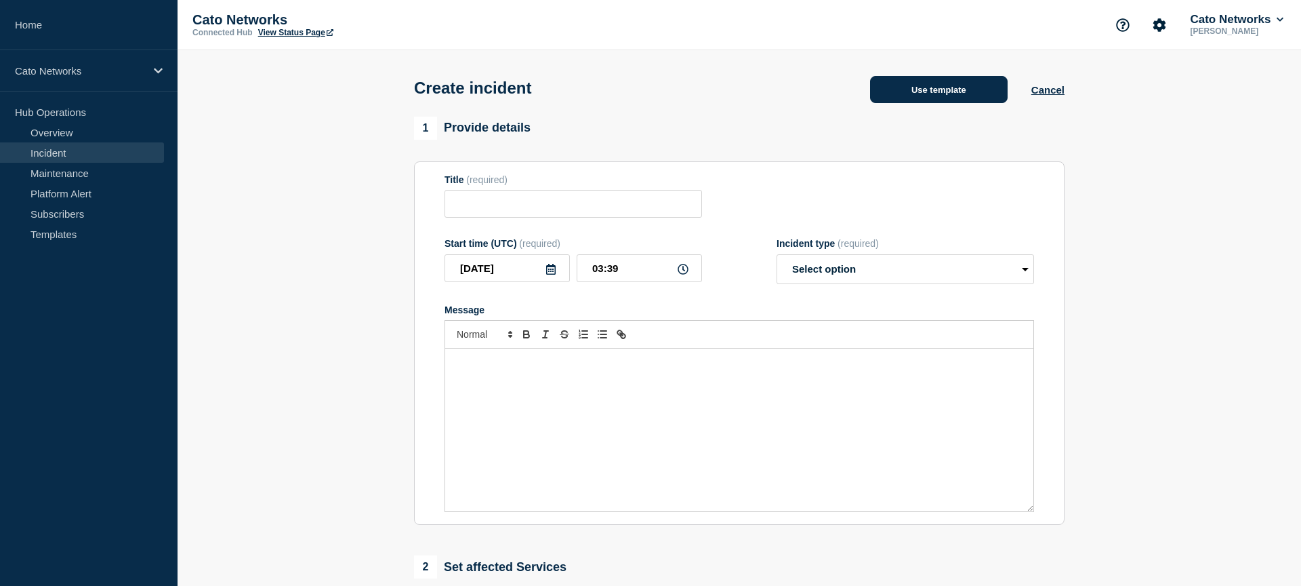
click at [898, 96] on button "Use template" at bounding box center [939, 89] width 138 height 27
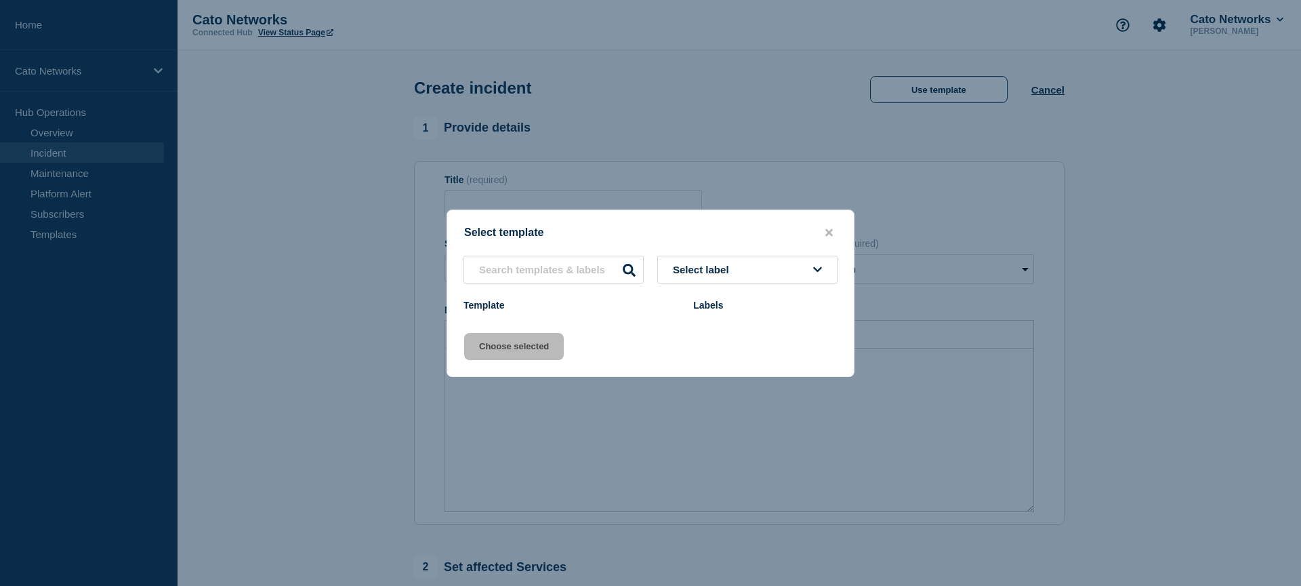
click at [733, 264] on span "Select label" at bounding box center [704, 270] width 62 height 12
click at [708, 226] on div "Select template" at bounding box center [650, 232] width 407 height 13
click at [698, 286] on div "Select label Template Labels" at bounding box center [650, 286] width 407 height 60
click at [719, 266] on span "Select label" at bounding box center [704, 270] width 62 height 12
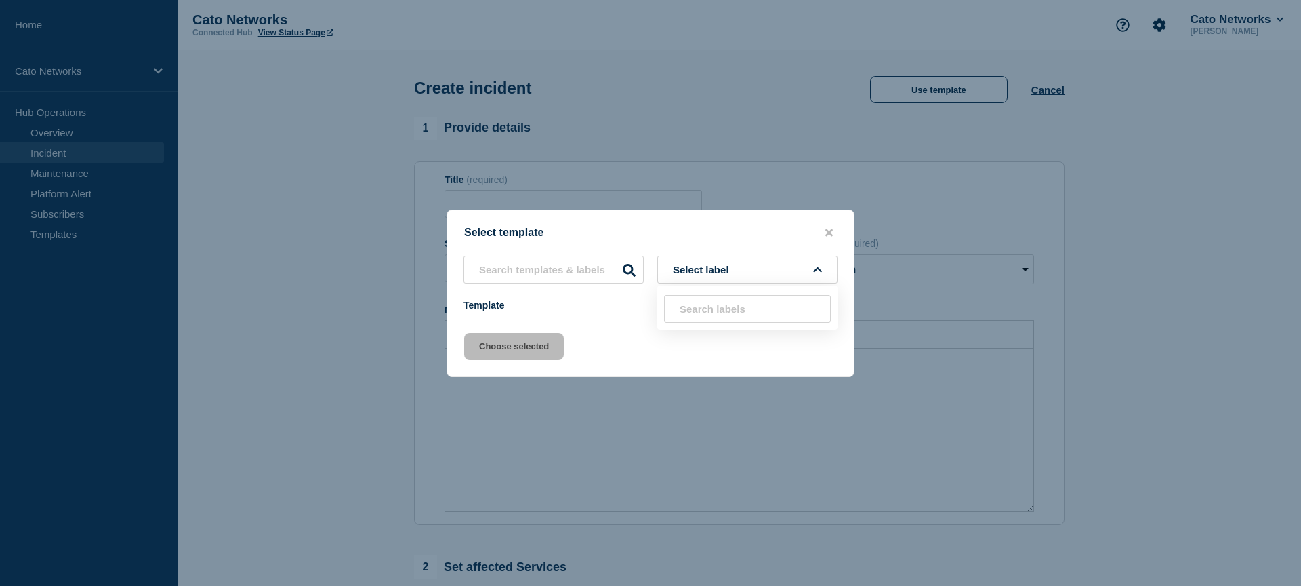
click at [719, 266] on span "Select label" at bounding box center [704, 270] width 62 height 12
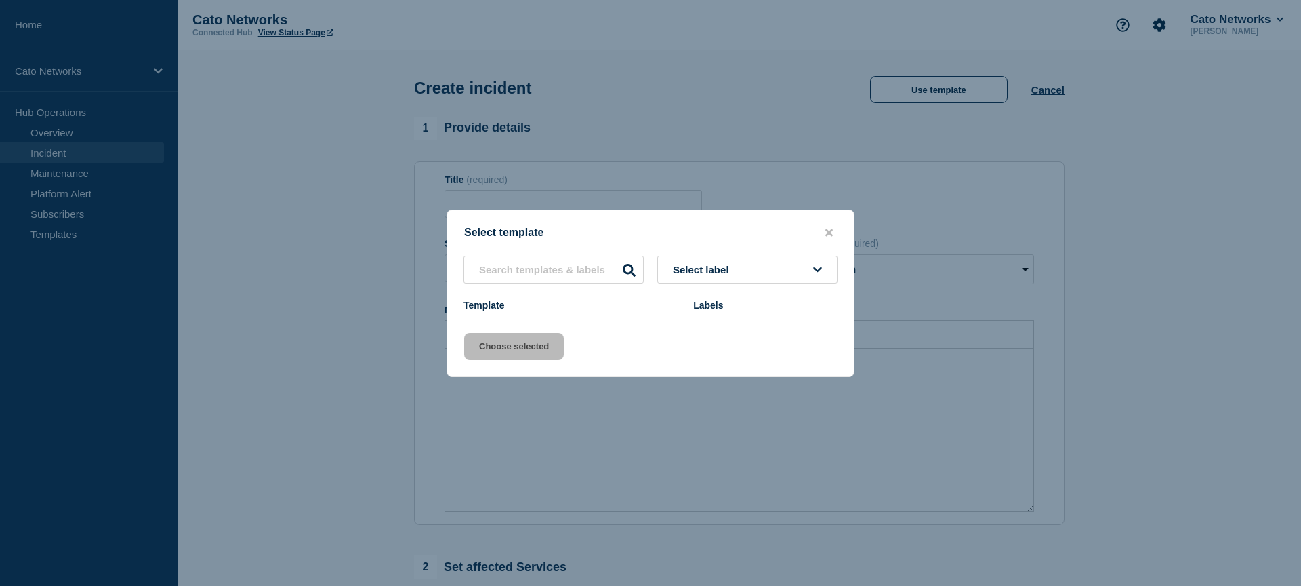
click at [719, 266] on span "Select label" at bounding box center [704, 270] width 62 height 12
click at [831, 228] on icon "close button" at bounding box center [829, 231] width 7 height 7
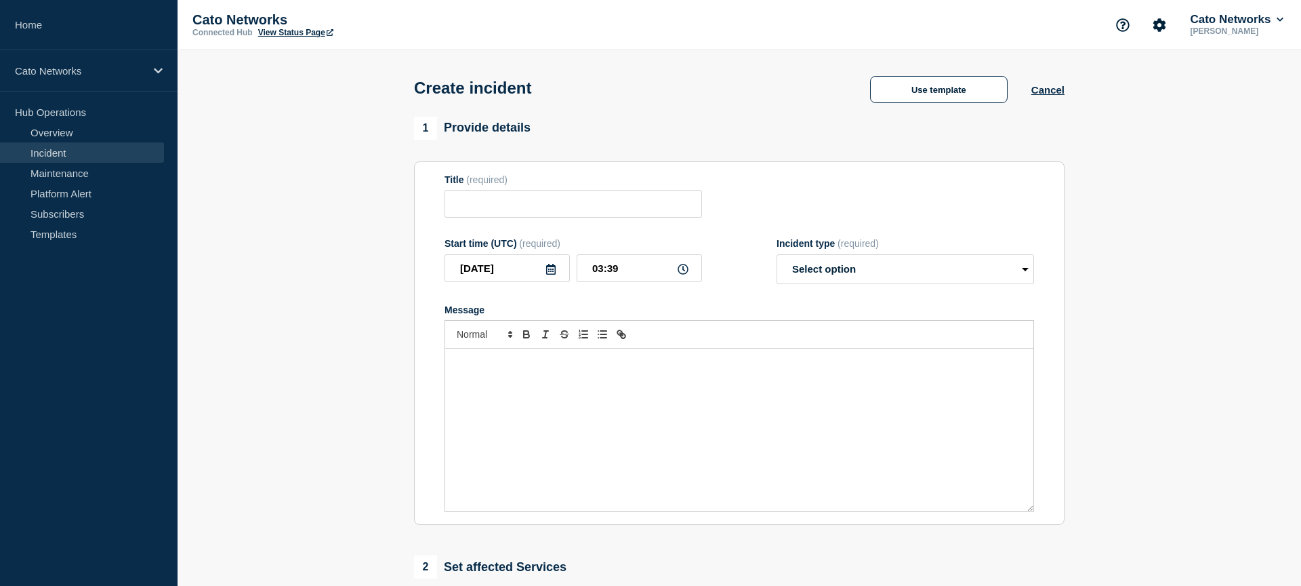
click at [385, 85] on header "Create incident Use template Cancel" at bounding box center [740, 83] width 1124 height 66
click at [75, 129] on link "Overview" at bounding box center [82, 132] width 164 height 20
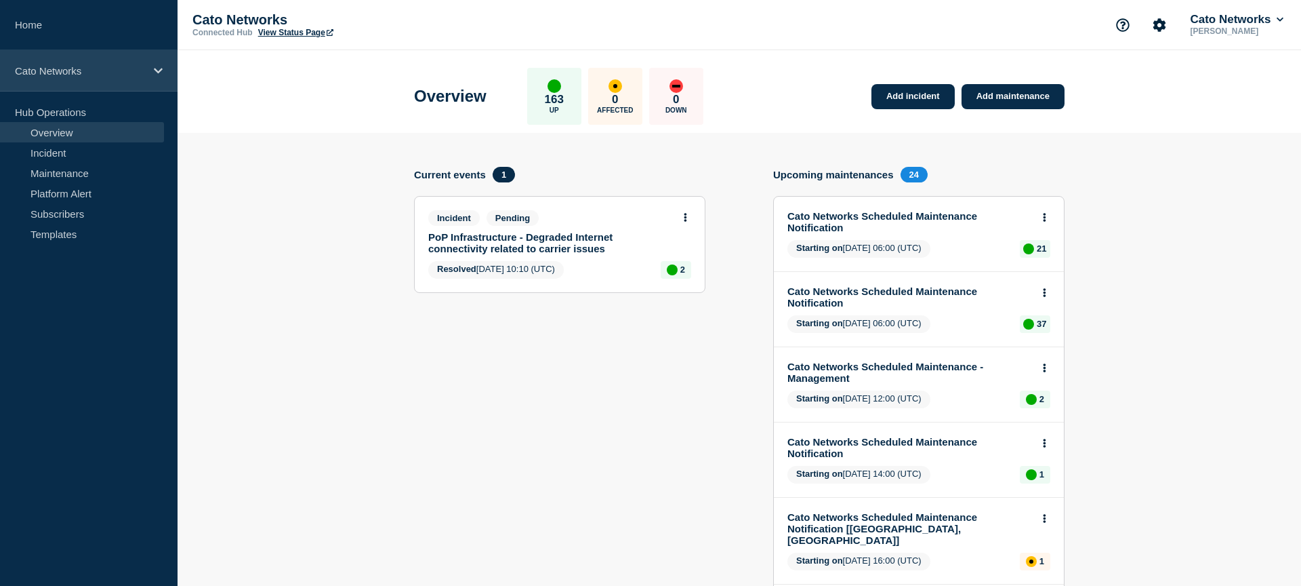
click at [66, 72] on p "Cato Networks" at bounding box center [80, 71] width 130 height 12
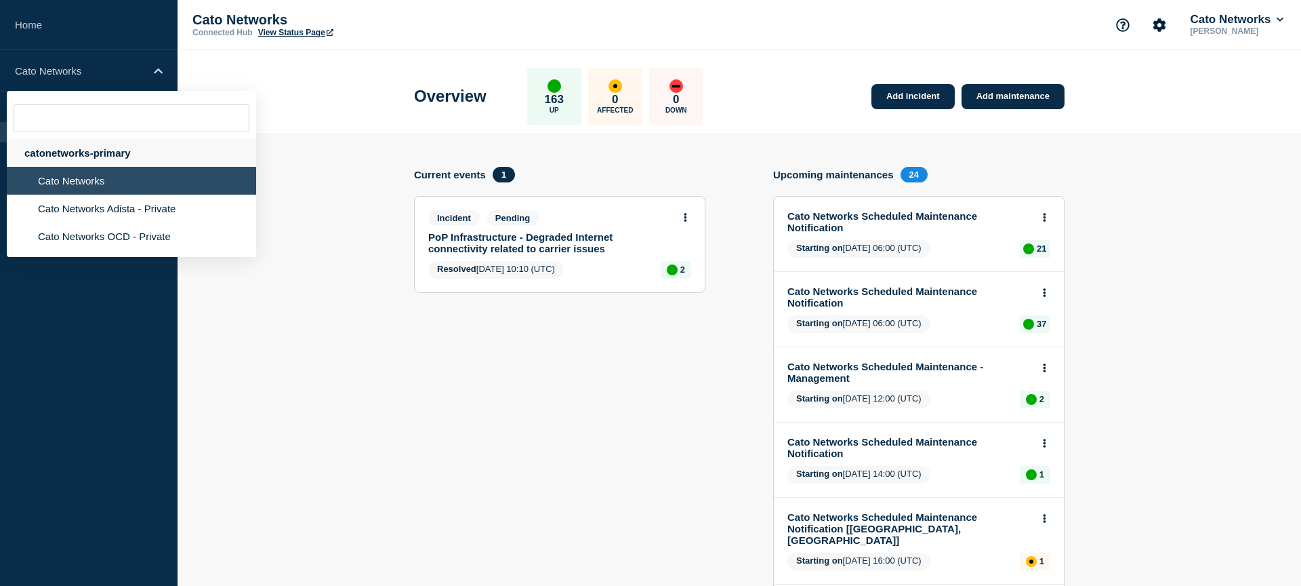
click at [110, 158] on div "catonetworks-primary" at bounding box center [131, 153] width 249 height 28
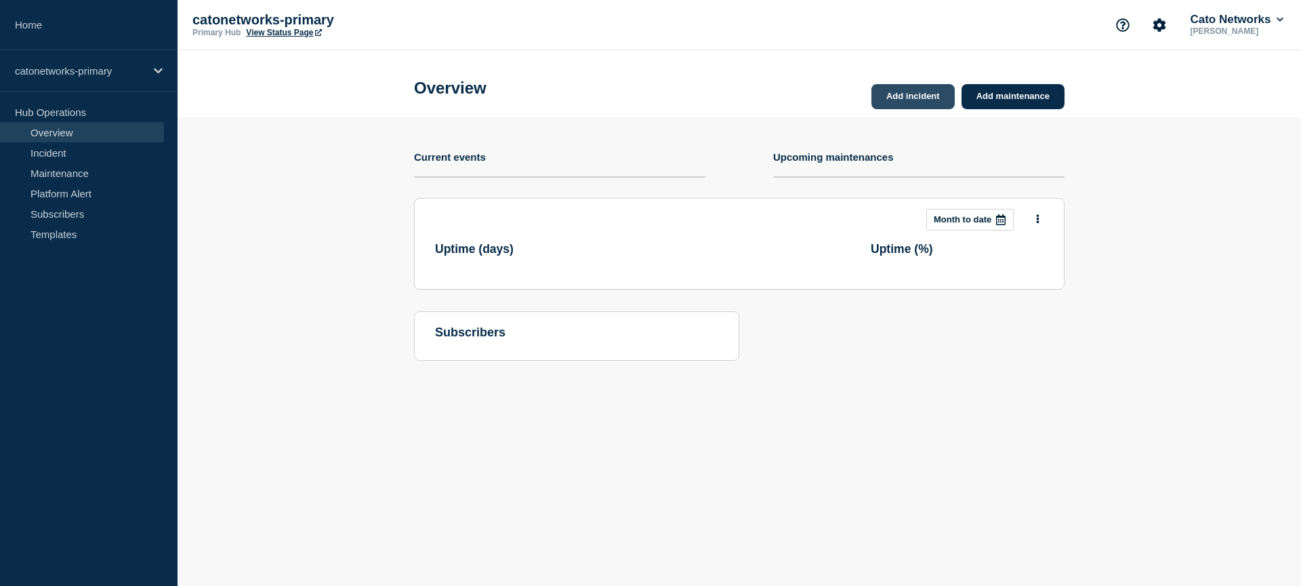
click at [923, 94] on link "Add incident" at bounding box center [913, 96] width 83 height 25
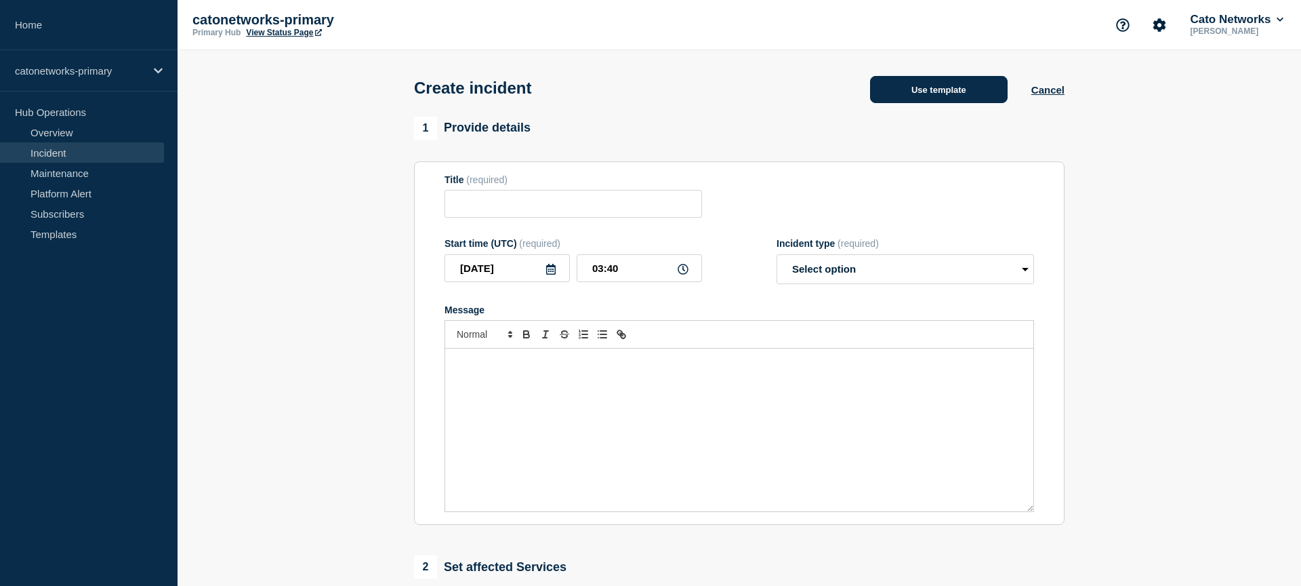
click at [931, 87] on button "Use template" at bounding box center [939, 89] width 138 height 27
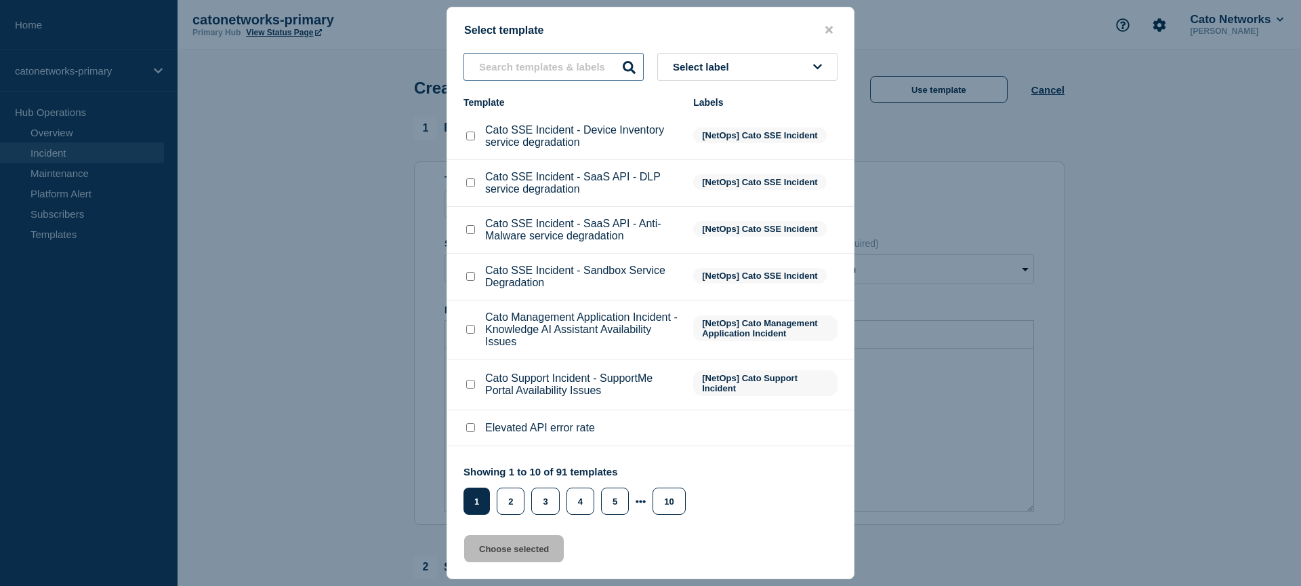
click at [571, 74] on input "text" at bounding box center [554, 67] width 180 height 28
click at [731, 63] on span "Select label" at bounding box center [704, 67] width 62 height 12
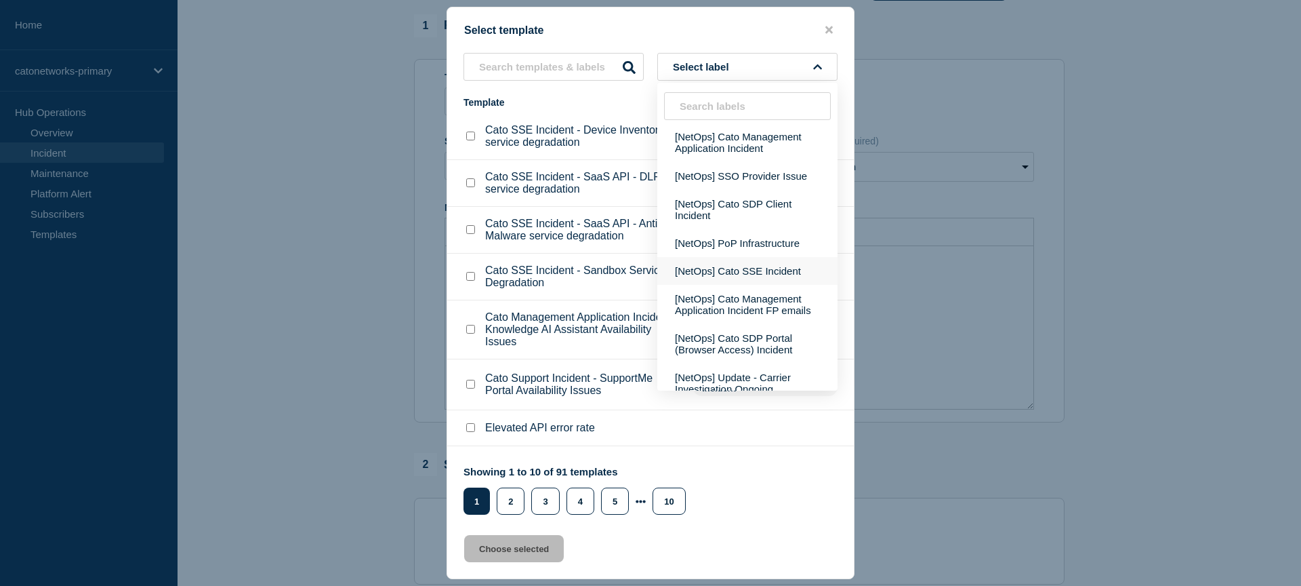
scroll to position [368, 0]
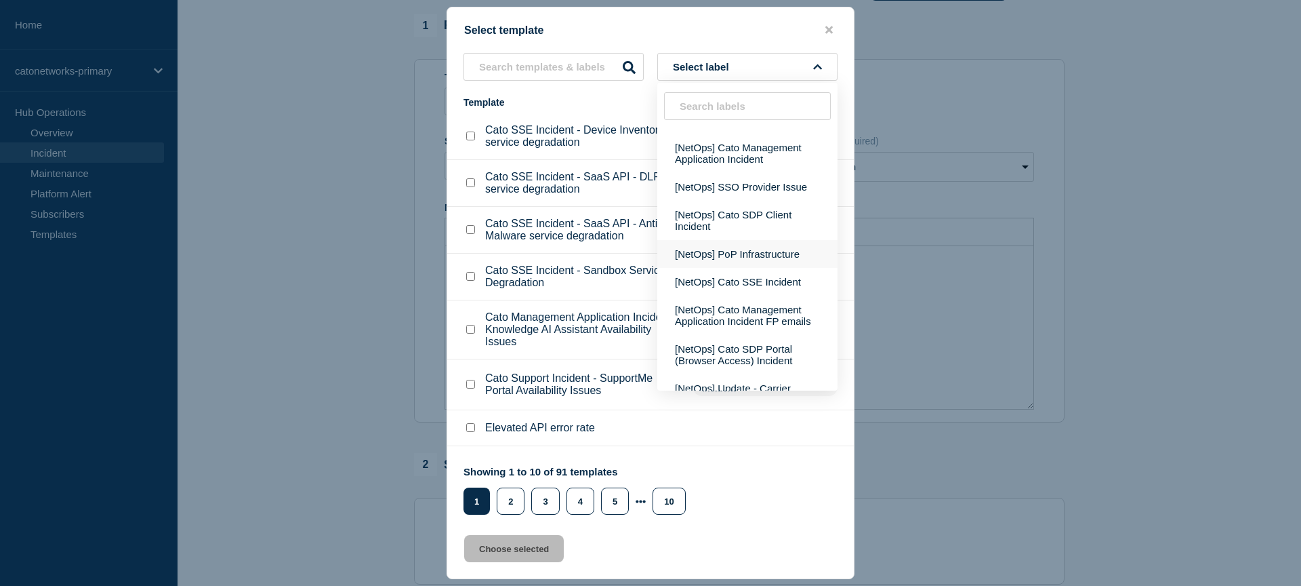
click at [752, 268] on button "[NetOps] PoP Infrastructure" at bounding box center [748, 254] width 180 height 28
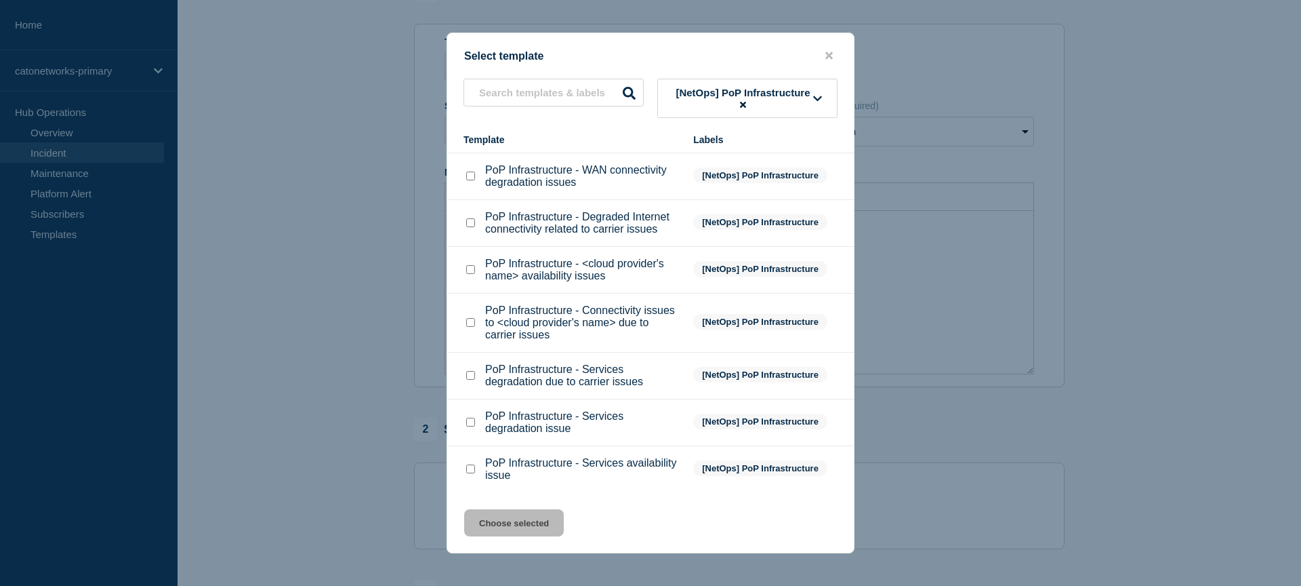
scroll to position [157, 0]
click at [476, 466] on div at bounding box center [471, 469] width 14 height 14
click at [473, 468] on input "PoP Infrastructure - Services availability issue checkbox" at bounding box center [470, 468] width 9 height 9
checkbox input "true"
click at [518, 531] on button "Choose selected" at bounding box center [514, 522] width 100 height 27
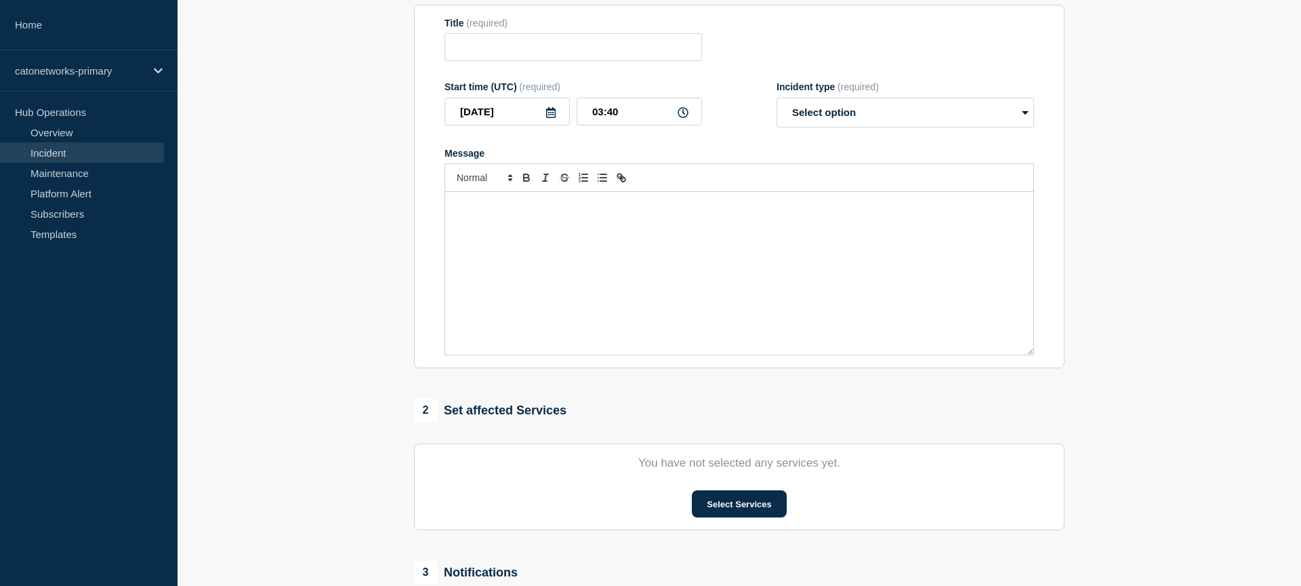
type input "PoP Infrastructure - Services availability issue"
select select "investigating"
radio input "false"
radio input "true"
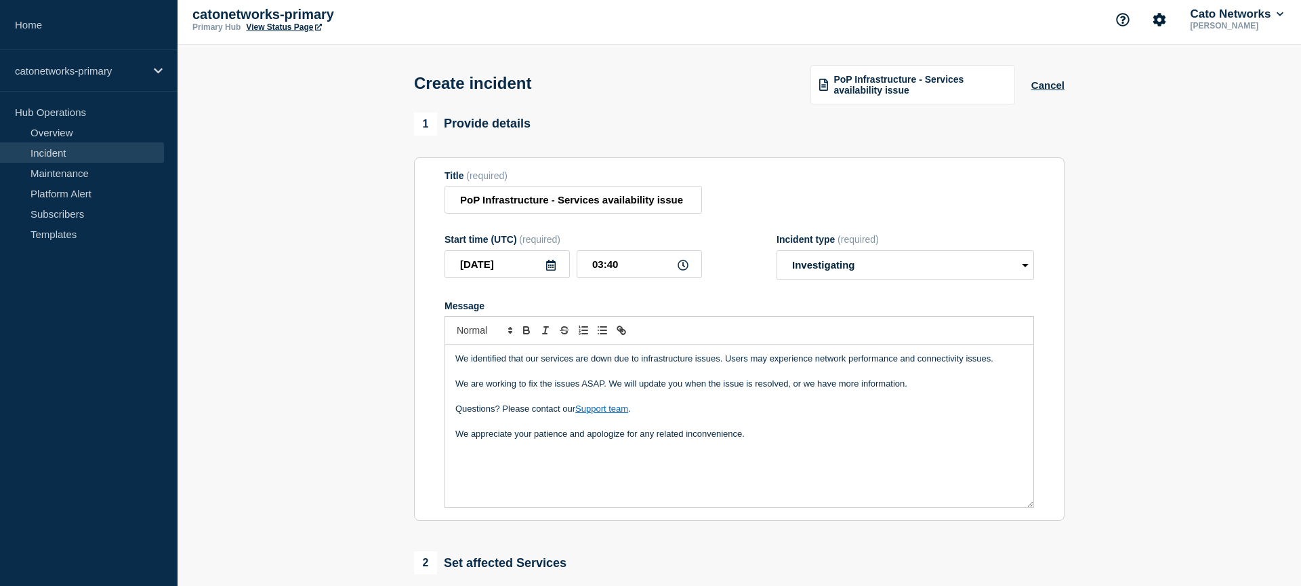
scroll to position [0, 0]
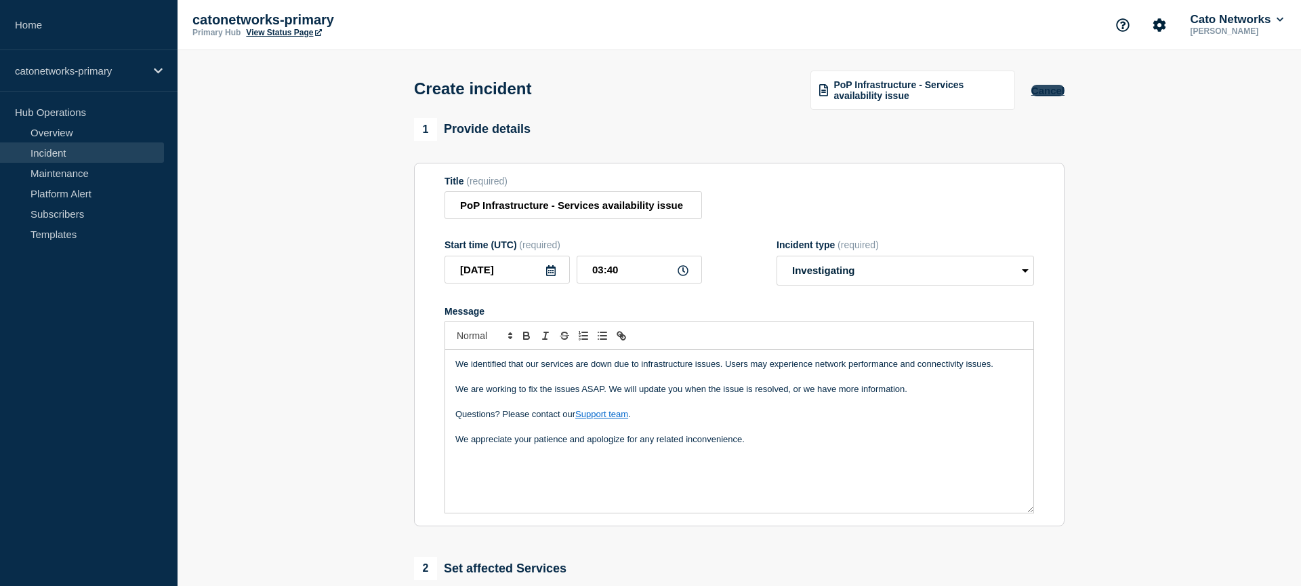
click at [1055, 92] on button "Cancel" at bounding box center [1048, 91] width 33 height 12
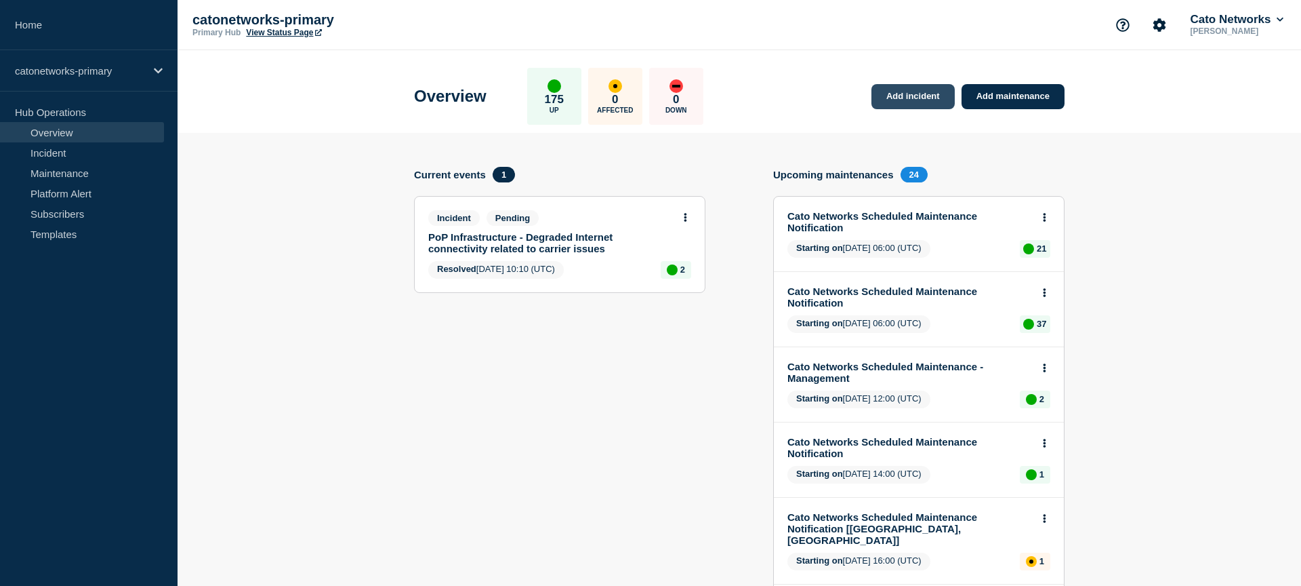
click at [894, 101] on link "Add incident" at bounding box center [913, 96] width 83 height 25
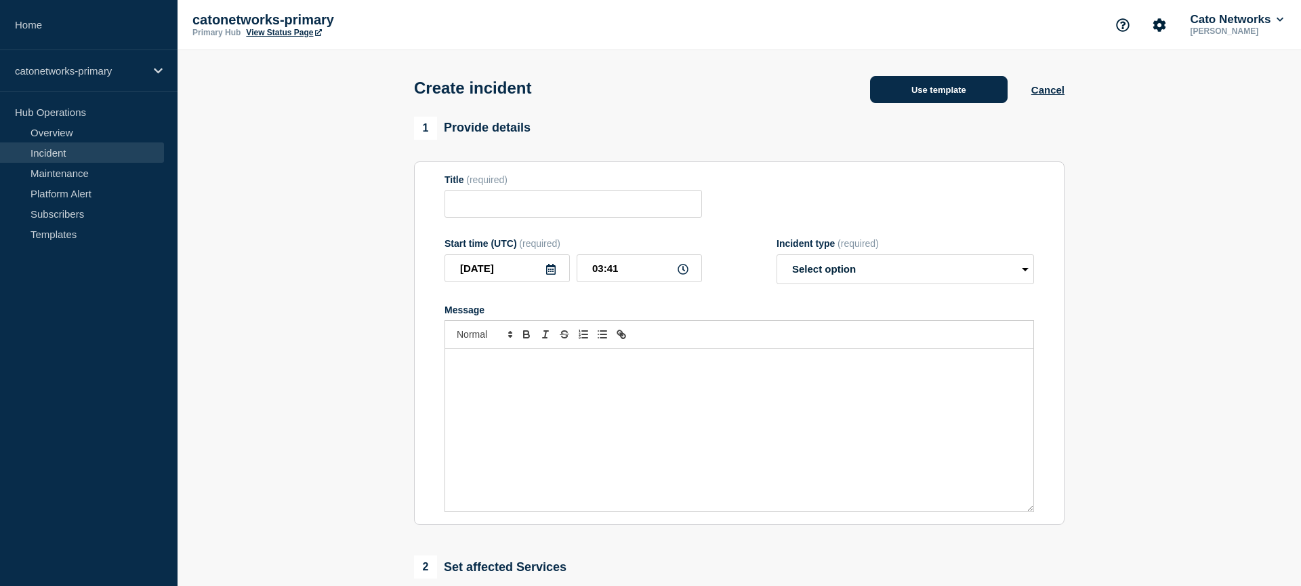
click at [926, 95] on button "Use template" at bounding box center [939, 89] width 138 height 27
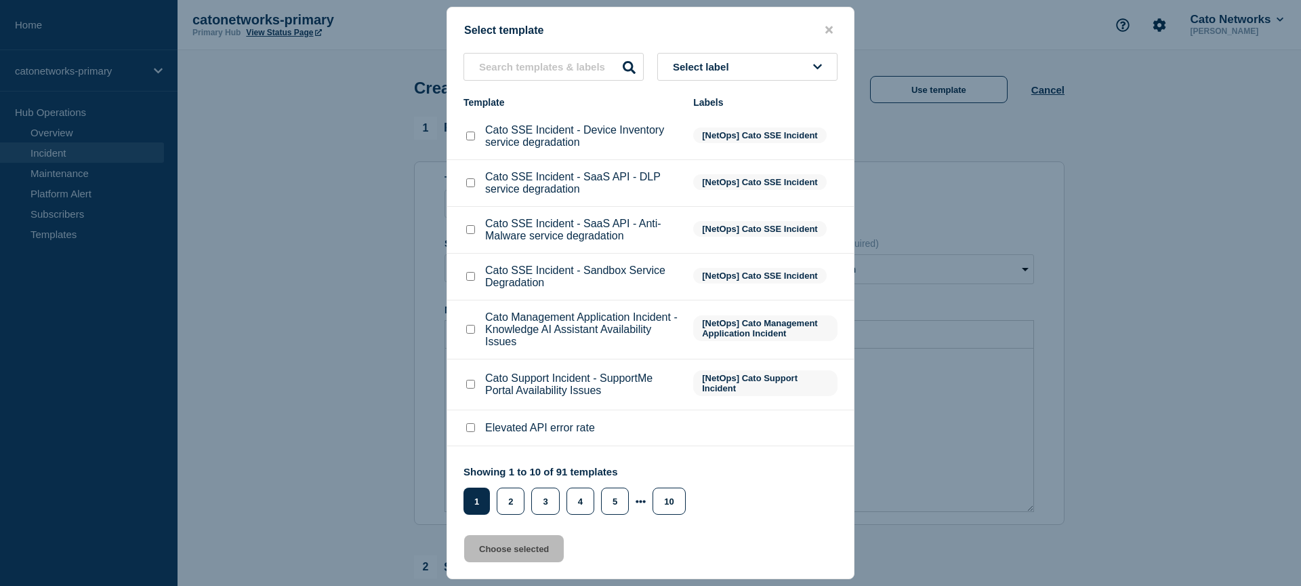
click at [758, 73] on button "Select label" at bounding box center [748, 67] width 180 height 28
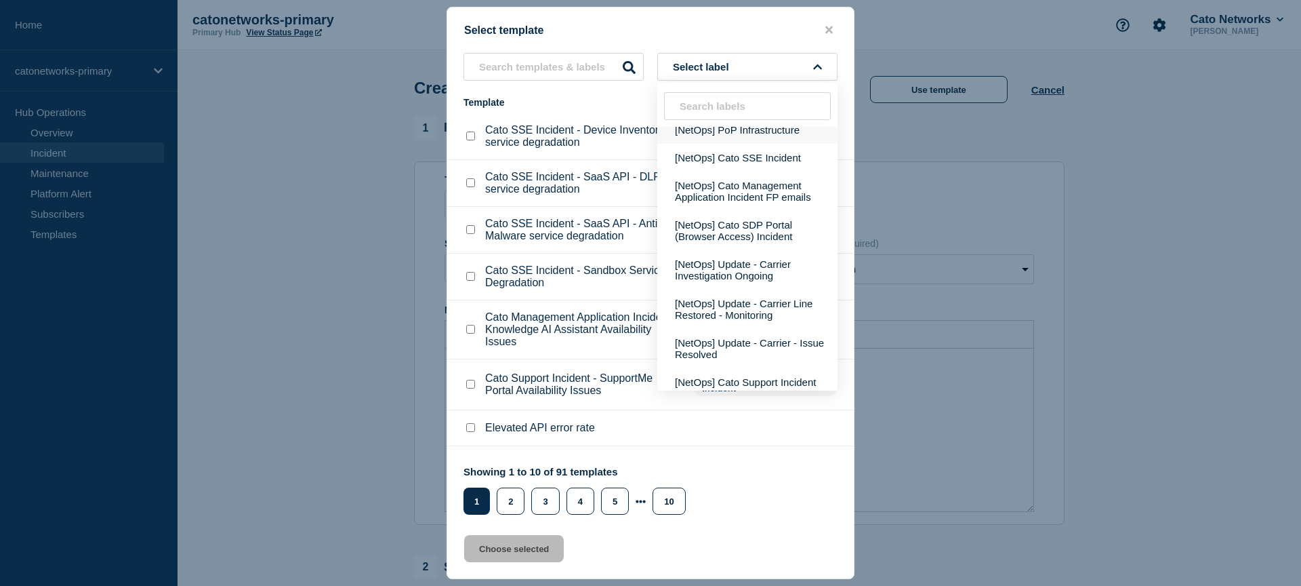
click at [752, 144] on button "[NetOps] PoP Infrastructure" at bounding box center [748, 130] width 180 height 28
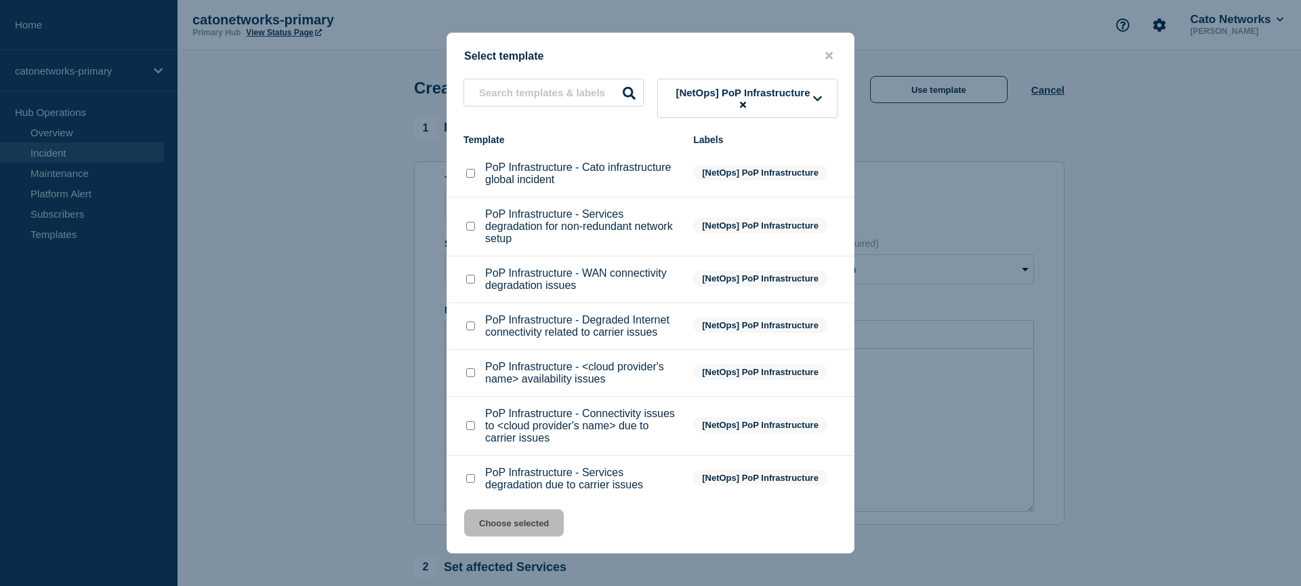
scroll to position [9, 0]
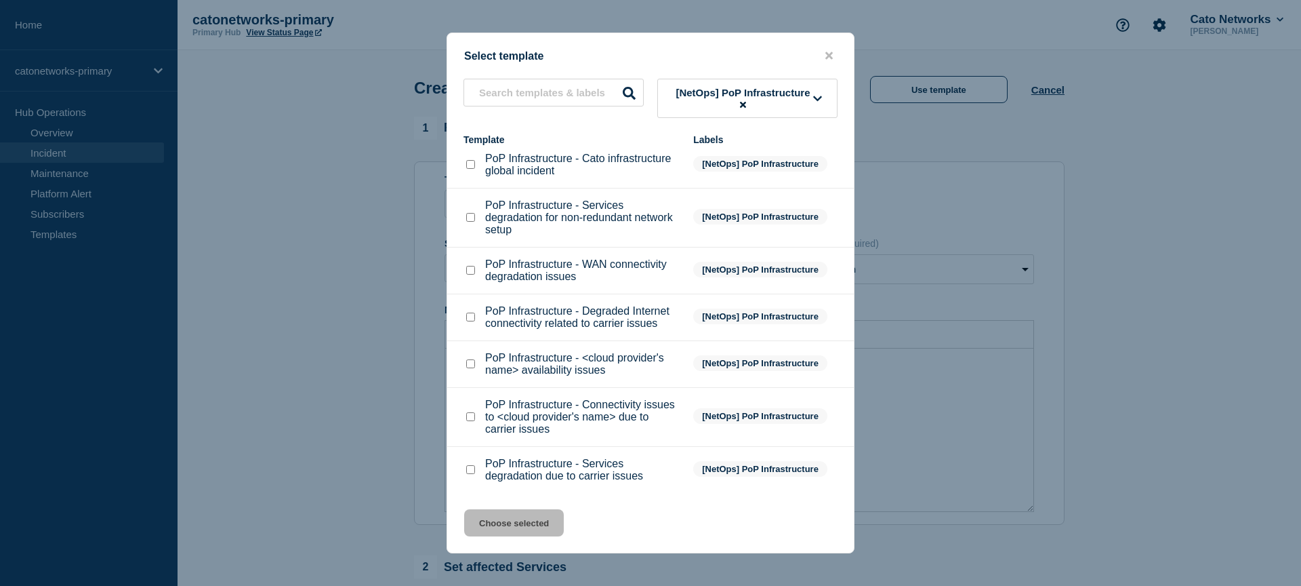
click at [472, 222] on input "PoP Infrastructure - Services degradation for non-redundant network setup check…" at bounding box center [470, 217] width 9 height 9
checkbox input "true"
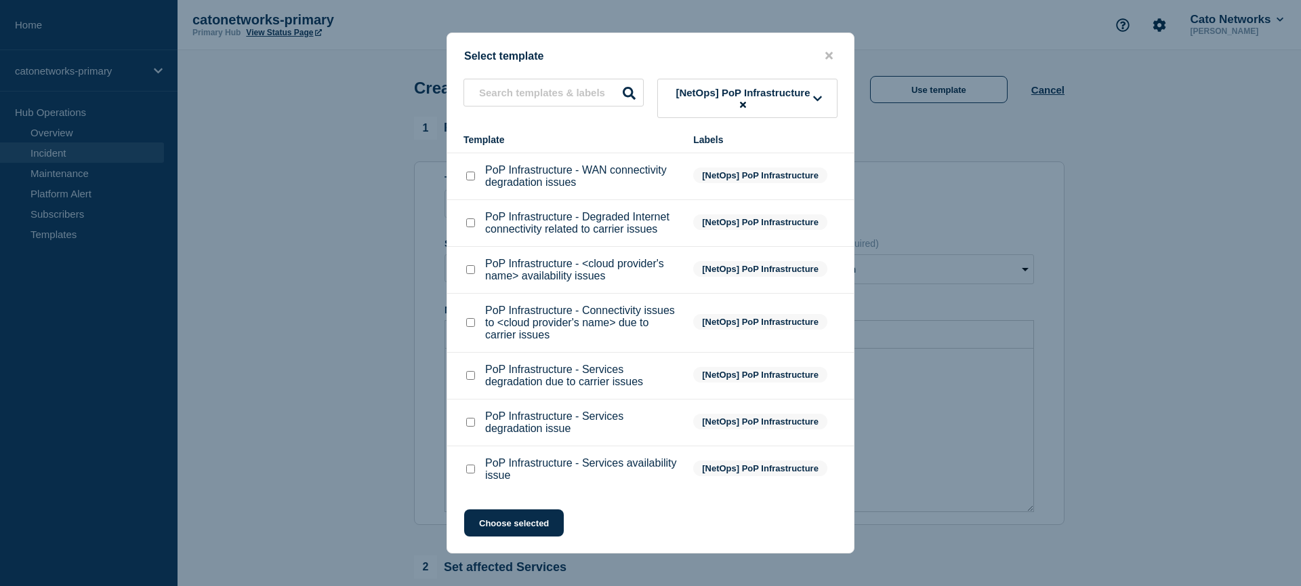
scroll to position [0, 0]
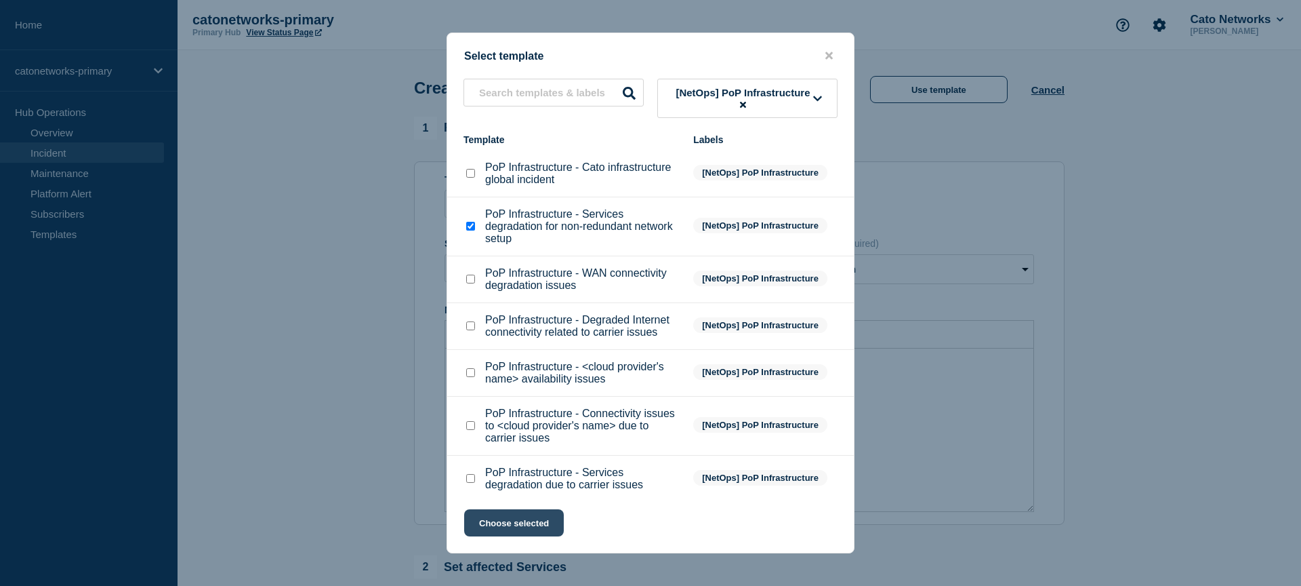
click at [536, 523] on button "Choose selected" at bounding box center [514, 522] width 100 height 27
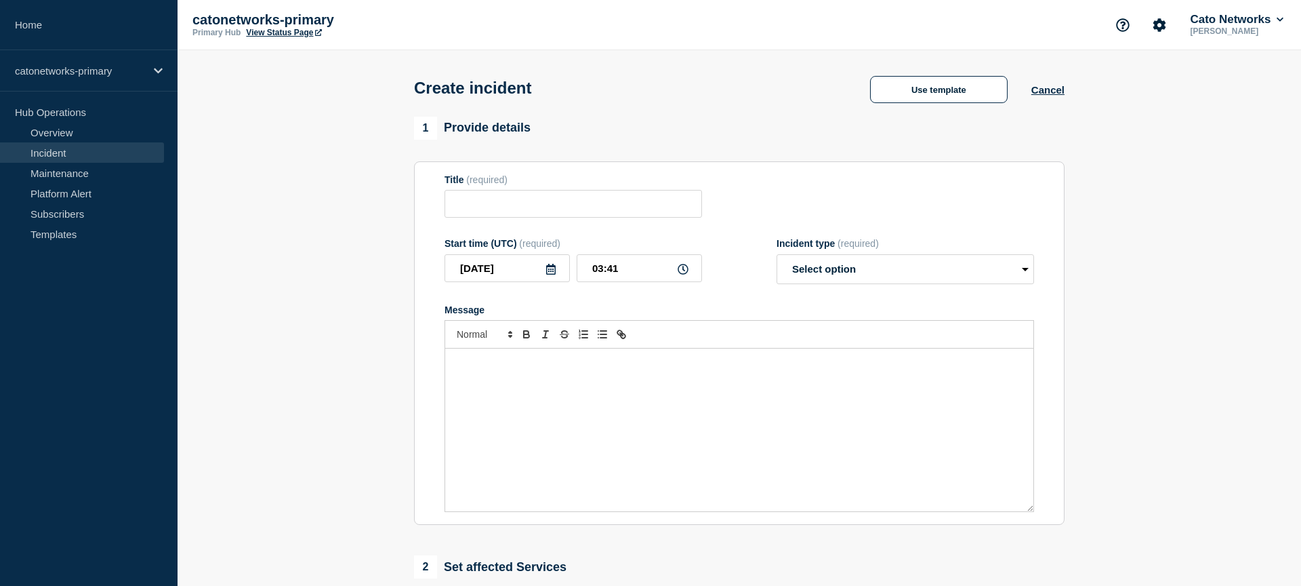
type input "PoP Infrastructure - Services degradation for non-redundant network setup"
select select "investigating"
radio input "false"
radio input "true"
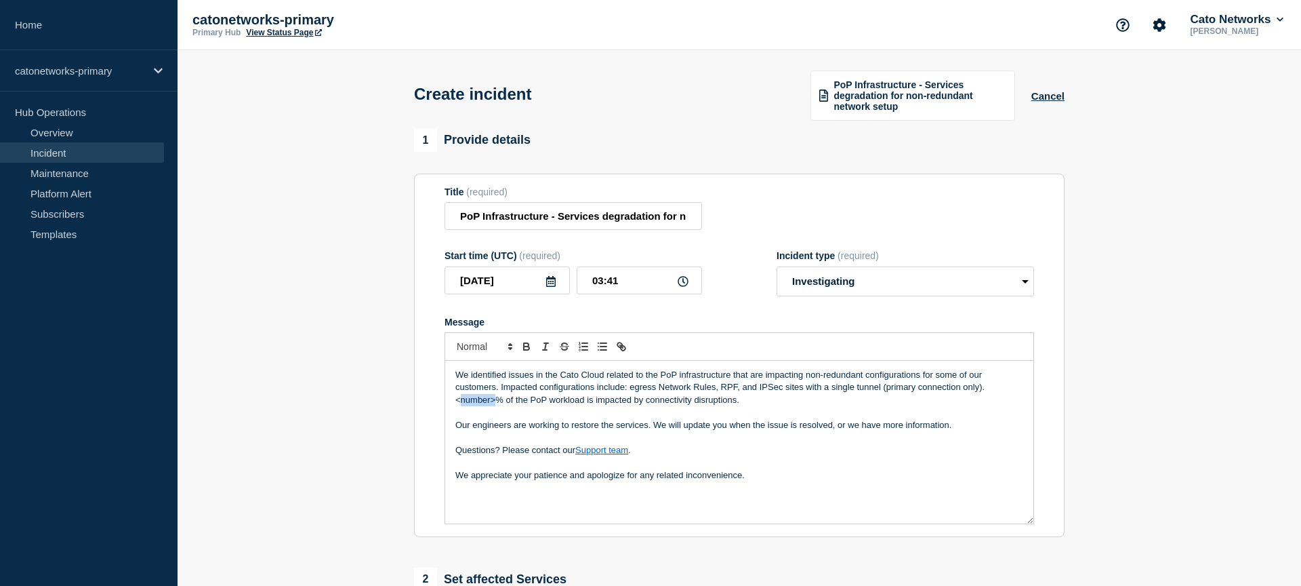
drag, startPoint x: 496, startPoint y: 418, endPoint x: 462, endPoint y: 417, distance: 33.9
click at [462, 406] on p "<number>% of the PoP workload is impacted by connectivity disruptions." at bounding box center [740, 400] width 568 height 12
drag, startPoint x: 503, startPoint y: 414, endPoint x: 456, endPoint y: 416, distance: 47.5
click at [456, 406] on p "<number>% of the PoP workload is impacted by connectivity disruptions." at bounding box center [740, 400] width 568 height 12
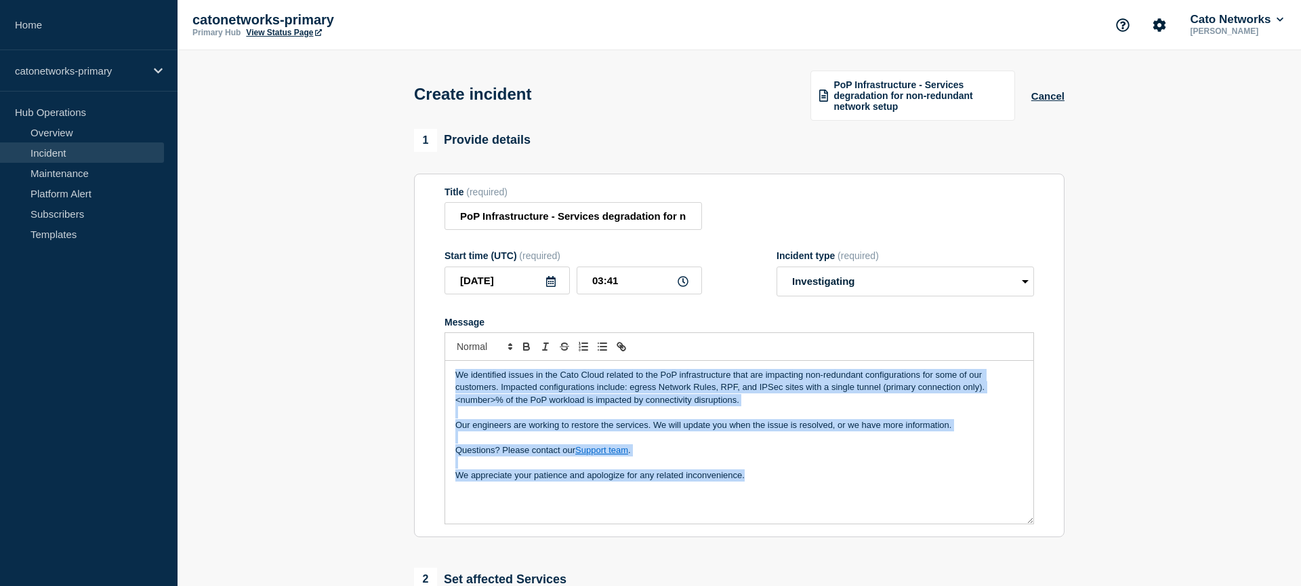
drag, startPoint x: 771, startPoint y: 493, endPoint x: 448, endPoint y: 390, distance: 338.7
click at [448, 390] on div "We identified issues in the Cato Cloud related to the PoP infrastructure that a…" at bounding box center [739, 442] width 588 height 163
copy div "We identified issues in the Cato Cloud related to the PoP infrastructure that a…"
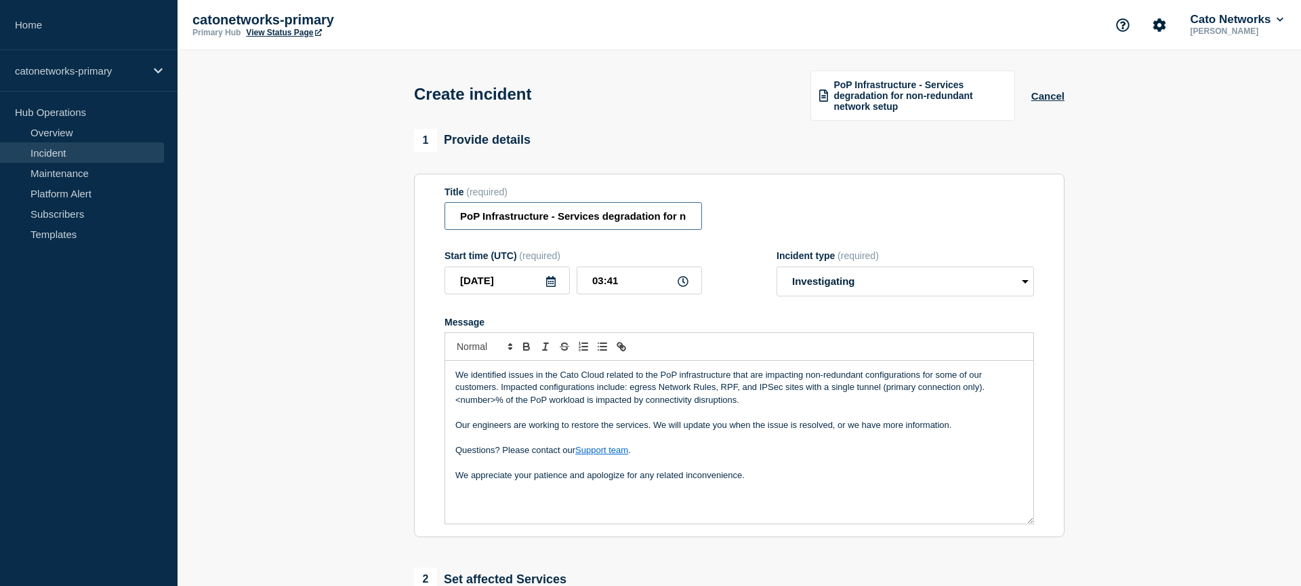
click at [531, 224] on input "PoP Infrastructure - Services degradation for non-redundant network setup" at bounding box center [574, 216] width 258 height 28
click at [538, 222] on input "PoP Infrastructure - Services degradation for non-redundant network setup" at bounding box center [574, 216] width 258 height 28
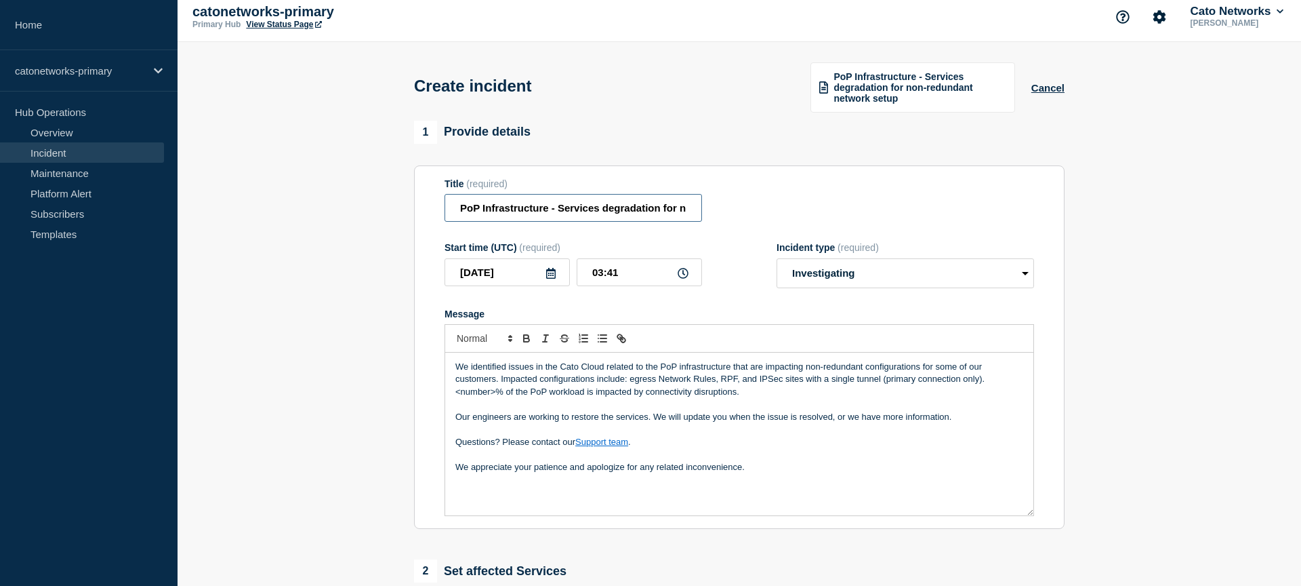
click at [665, 222] on input "PoP Infrastructure - Services degradation for non-redundant network setup" at bounding box center [574, 208] width 258 height 28
click at [666, 221] on input "PoP Infrastructure - Services degradation for non-redundant network setup" at bounding box center [574, 208] width 258 height 28
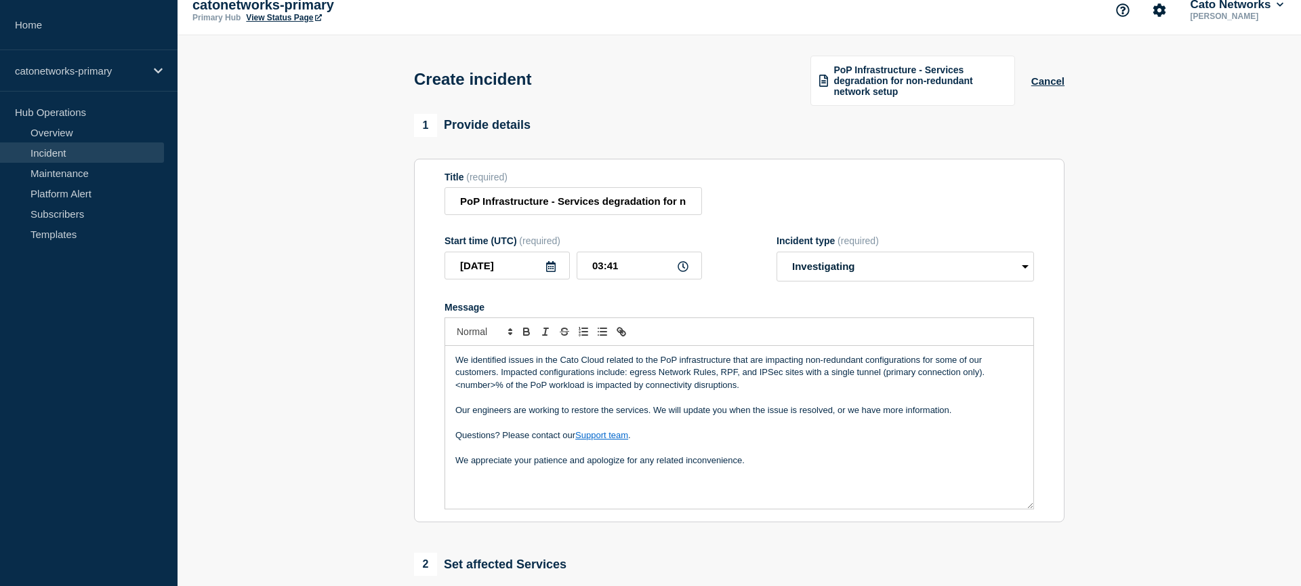
click at [1066, 84] on div "Create incident PoP Infrastructure - Services degradation for non-redundant net…" at bounding box center [739, 74] width 681 height 79
click at [1053, 85] on button "Cancel" at bounding box center [1048, 81] width 33 height 12
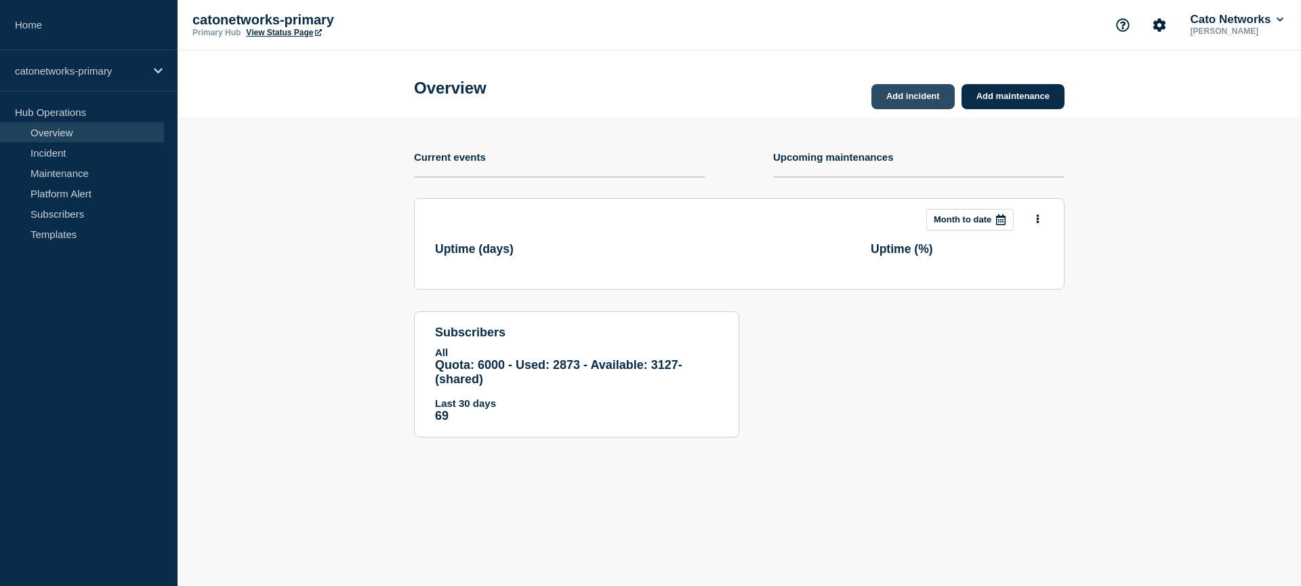
click at [909, 102] on link "Add incident" at bounding box center [913, 96] width 83 height 25
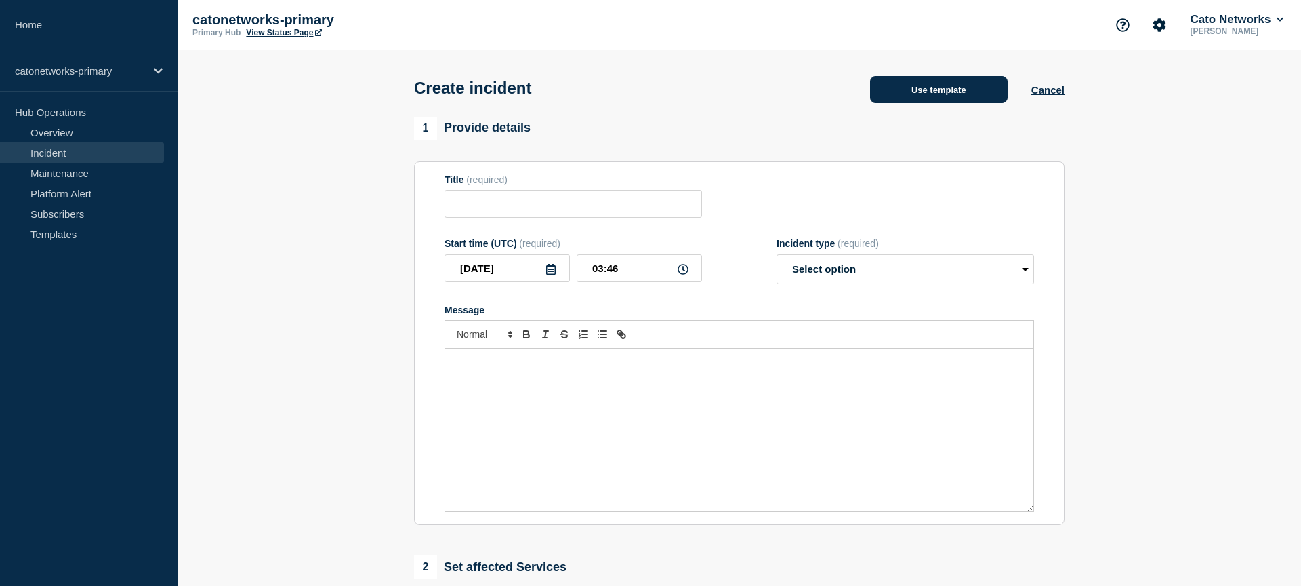
click at [969, 85] on button "Use template" at bounding box center [939, 89] width 138 height 27
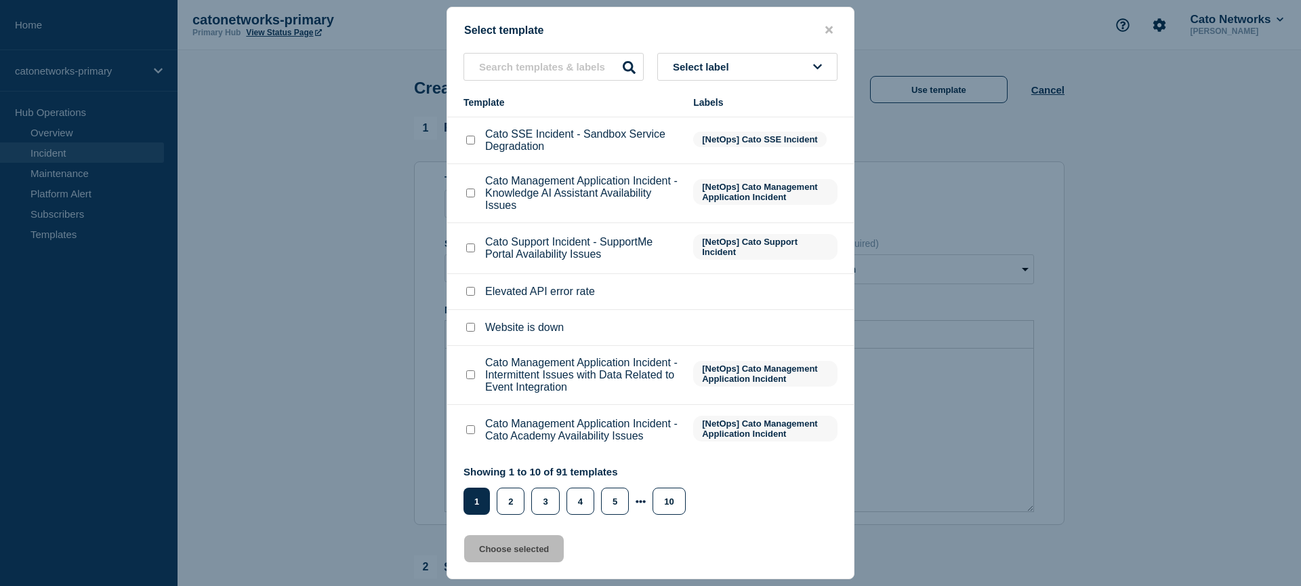
scroll to position [6, 0]
click at [746, 69] on button "Select label" at bounding box center [748, 67] width 180 height 28
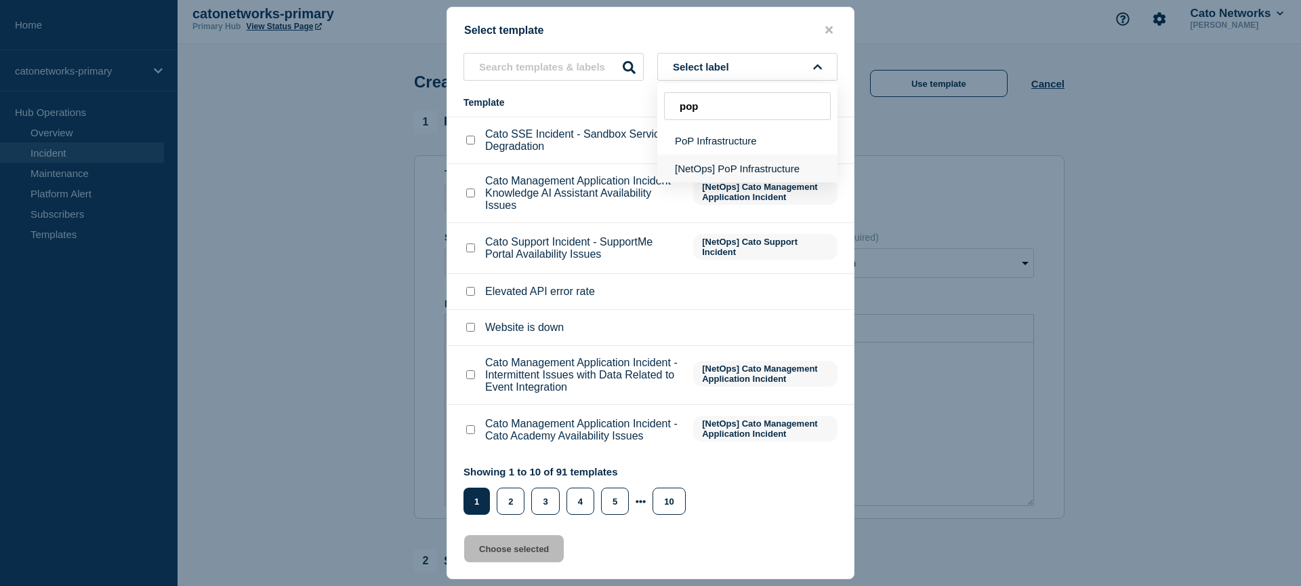
type input "pop"
click at [756, 163] on button "[NetOps] PoP Infrastructure" at bounding box center [748, 169] width 180 height 28
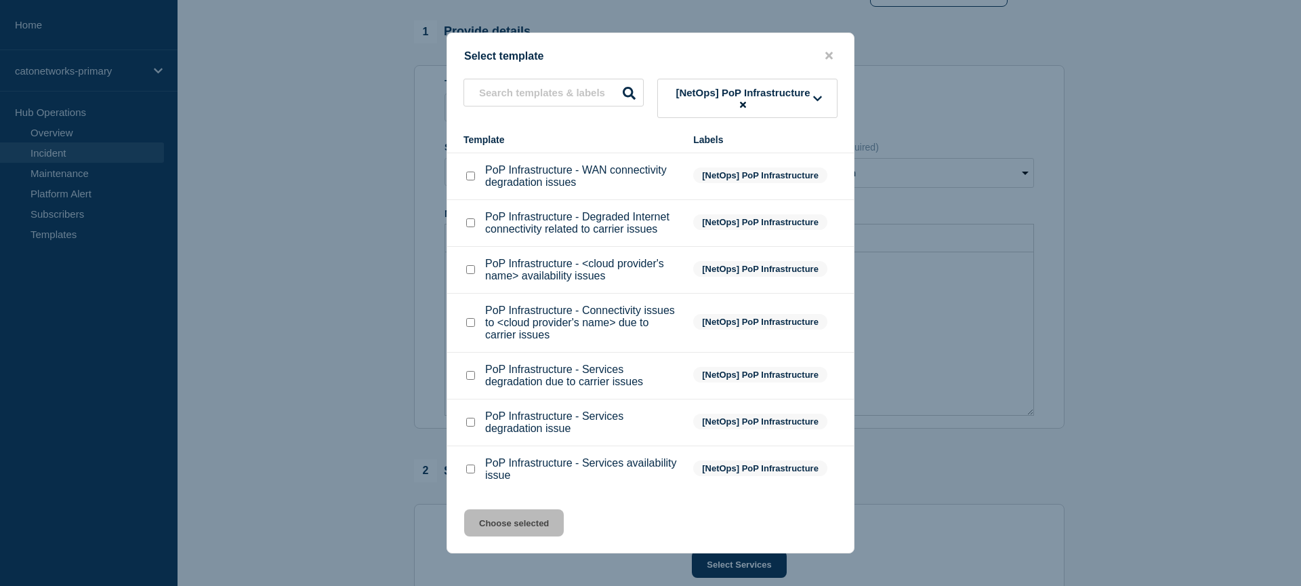
scroll to position [104, 0]
click at [561, 363] on p "PoP Infrastructure - Services degradation due to carrier issues" at bounding box center [582, 375] width 195 height 24
drag, startPoint x: 470, startPoint y: 363, endPoint x: 535, endPoint y: 493, distance: 145.8
click at [471, 371] on input "PoP Infrastructure - Services degradation due to carrier issues checkbox" at bounding box center [470, 375] width 9 height 9
checkbox input "true"
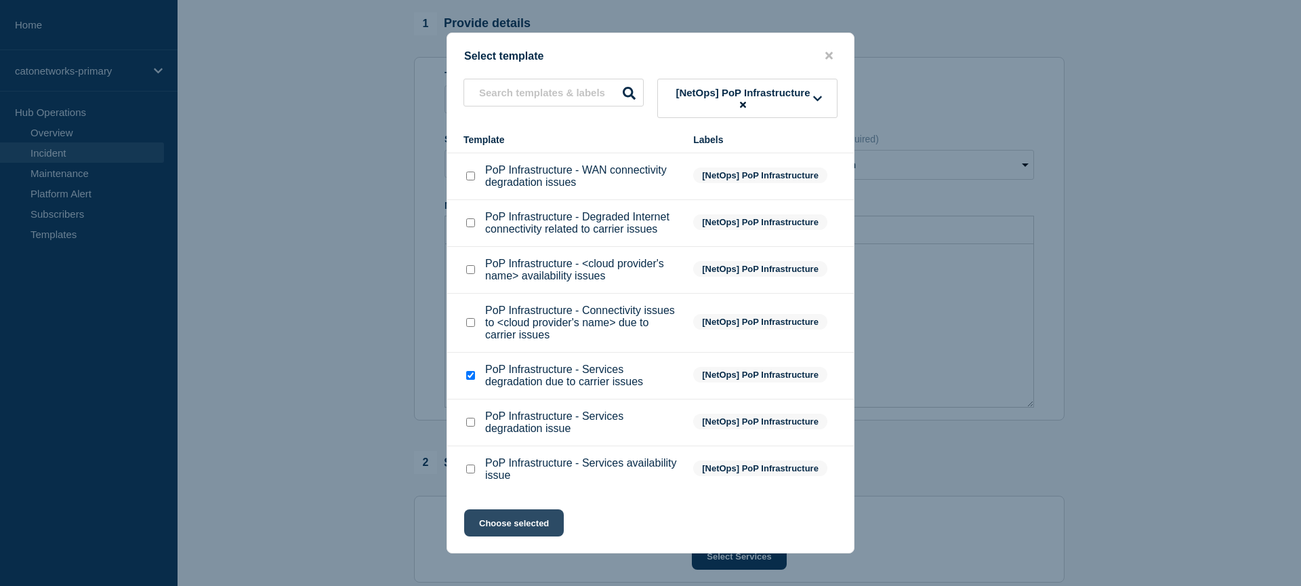
click at [542, 534] on button "Choose selected" at bounding box center [514, 522] width 100 height 27
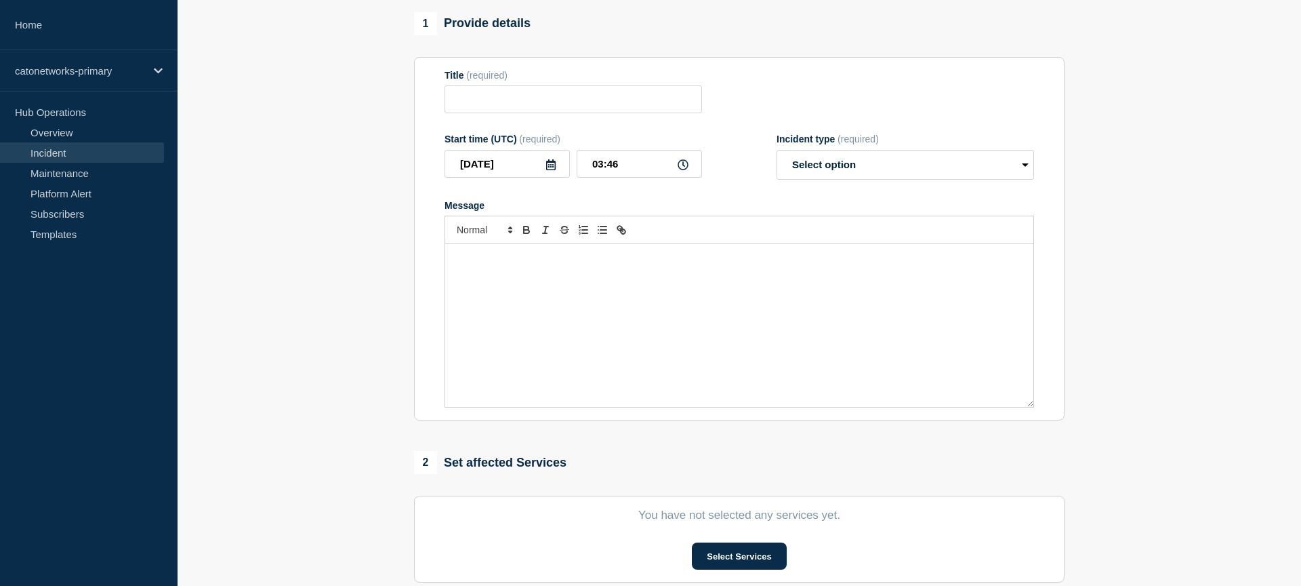
type input "PoP Infrastructure - Services degradation due to carrier issues"
select select "investigating"
radio input "false"
radio input "true"
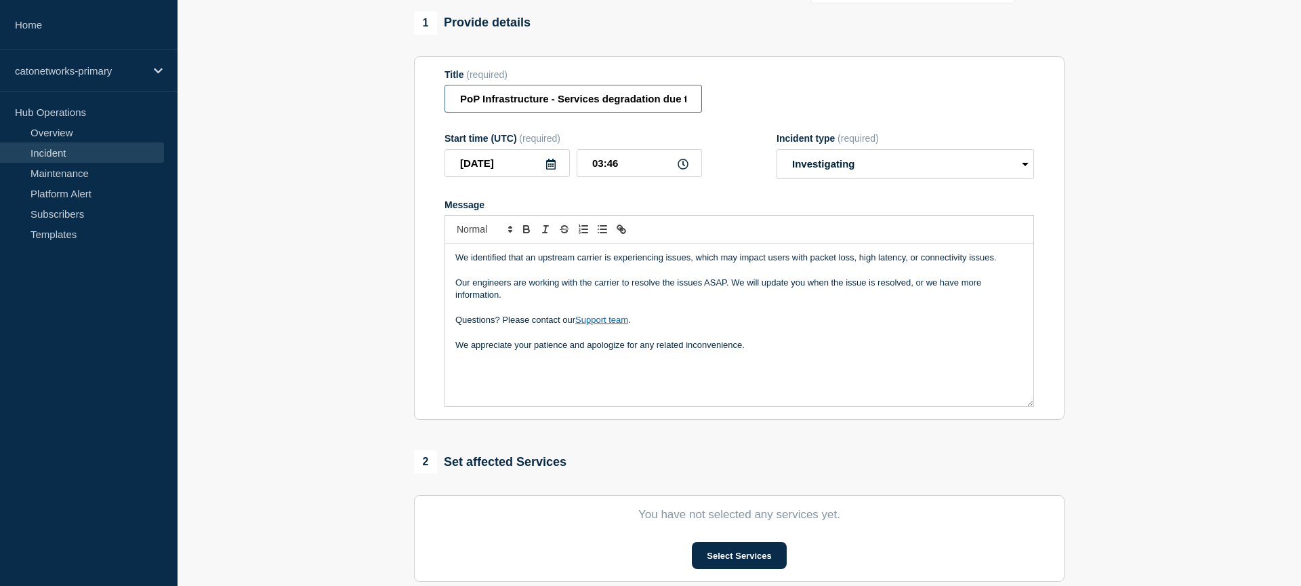
click at [620, 106] on input "PoP Infrastructure - Services degradation due to carrier issues" at bounding box center [574, 99] width 258 height 28
